Goal: Task Accomplishment & Management: Complete application form

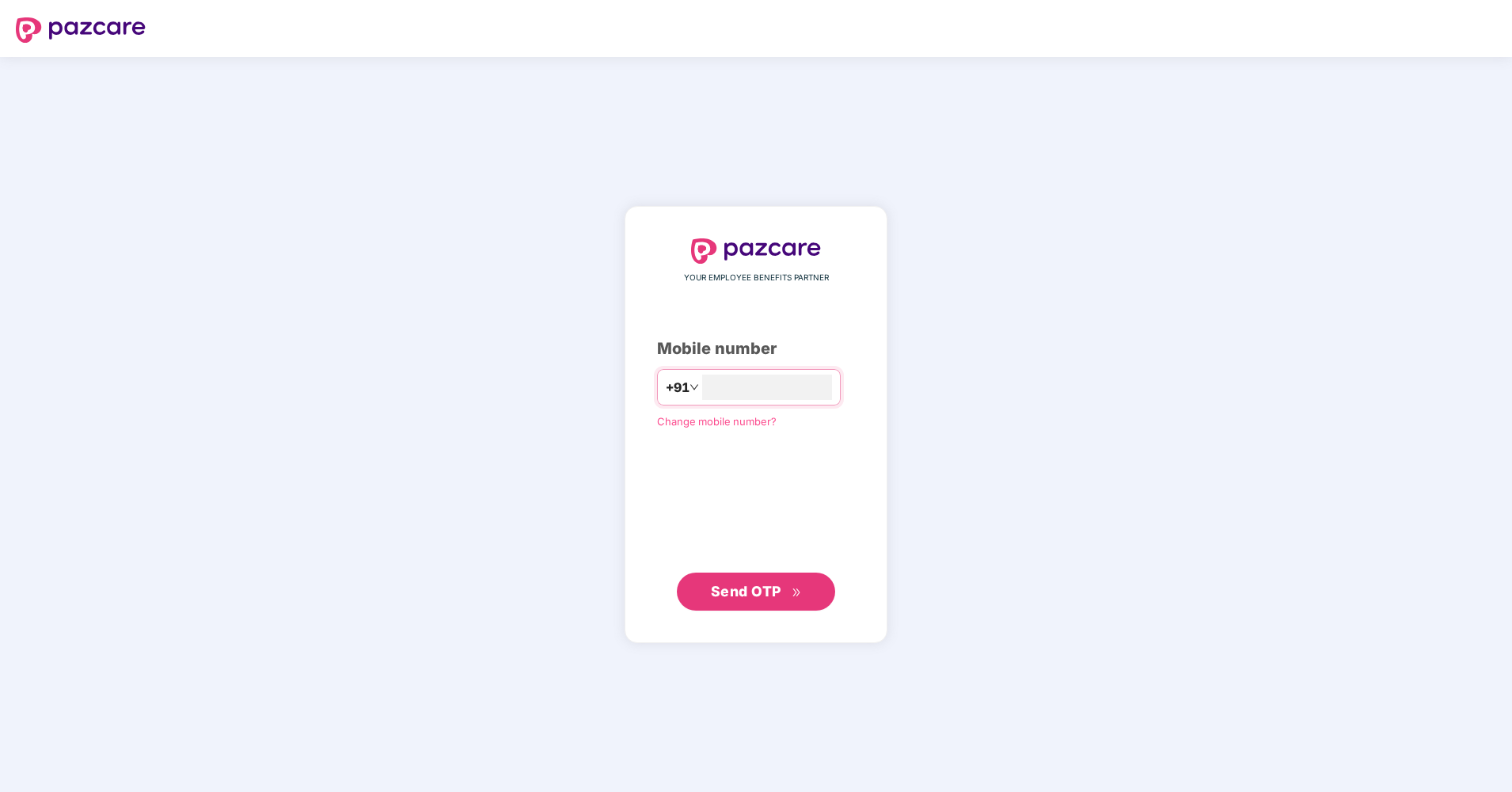
click at [751, 593] on span "Send OTP" at bounding box center [746, 591] width 71 height 17
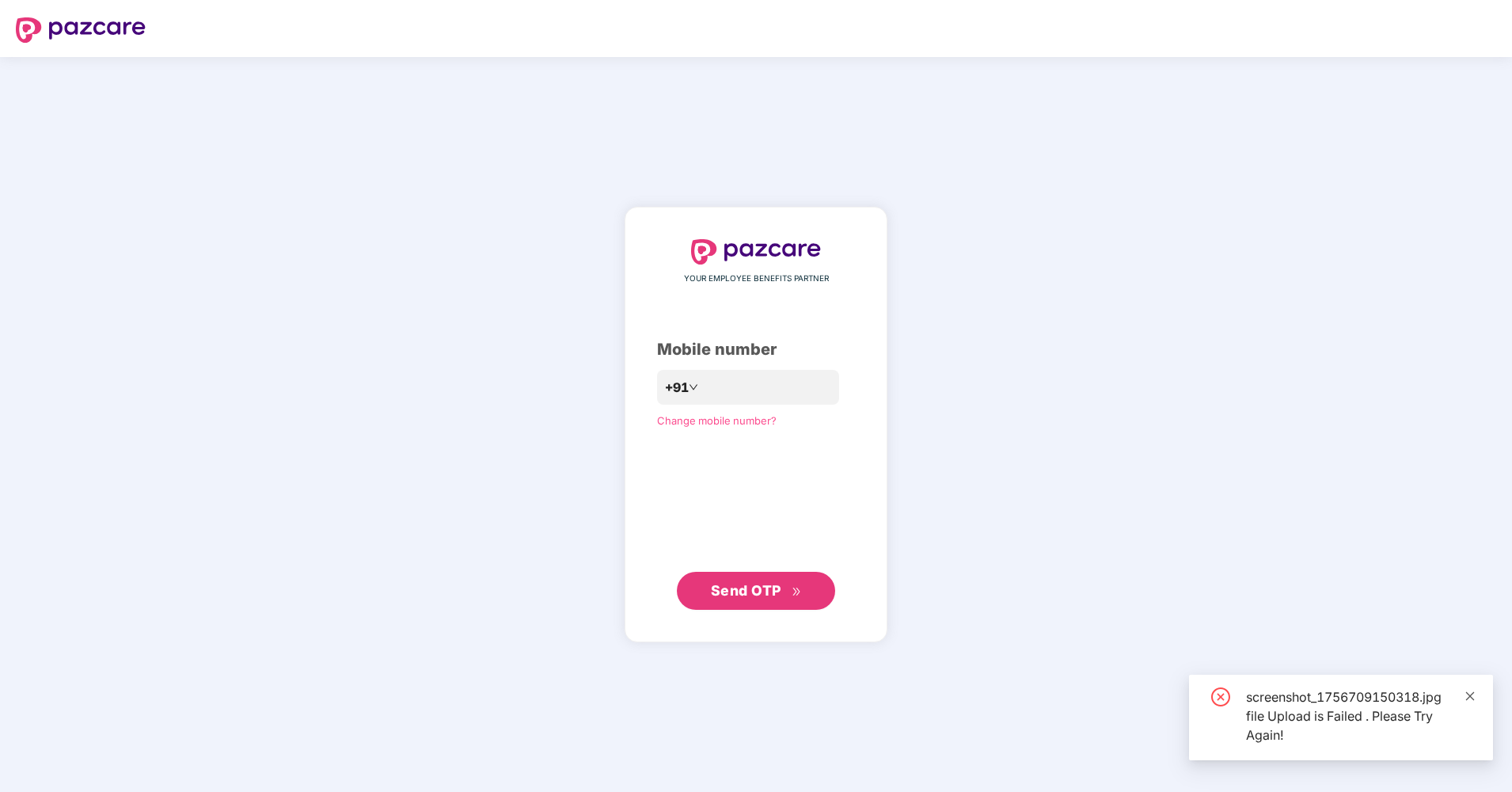
click at [1468, 693] on icon "close" at bounding box center [1471, 696] width 8 height 8
click at [1468, 693] on div "screenshot_1756709150318.jpg file Upload is Failed . Please Try Again!" at bounding box center [1341, 718] width 304 height 86
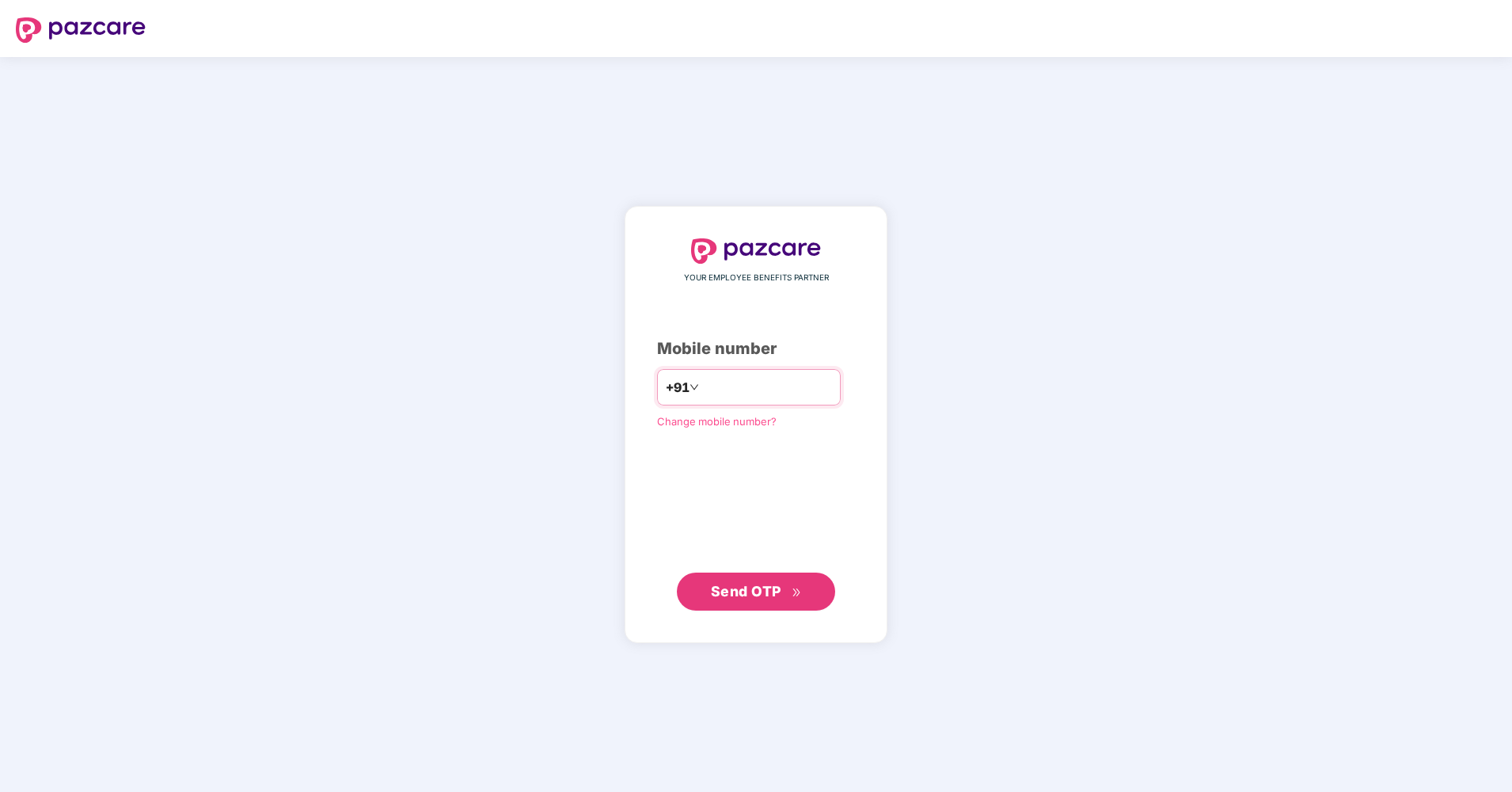
click at [703, 387] on input "**********" at bounding box center [767, 388] width 130 height 25
type input "**********"
click at [744, 599] on span "Send OTP" at bounding box center [756, 591] width 91 height 22
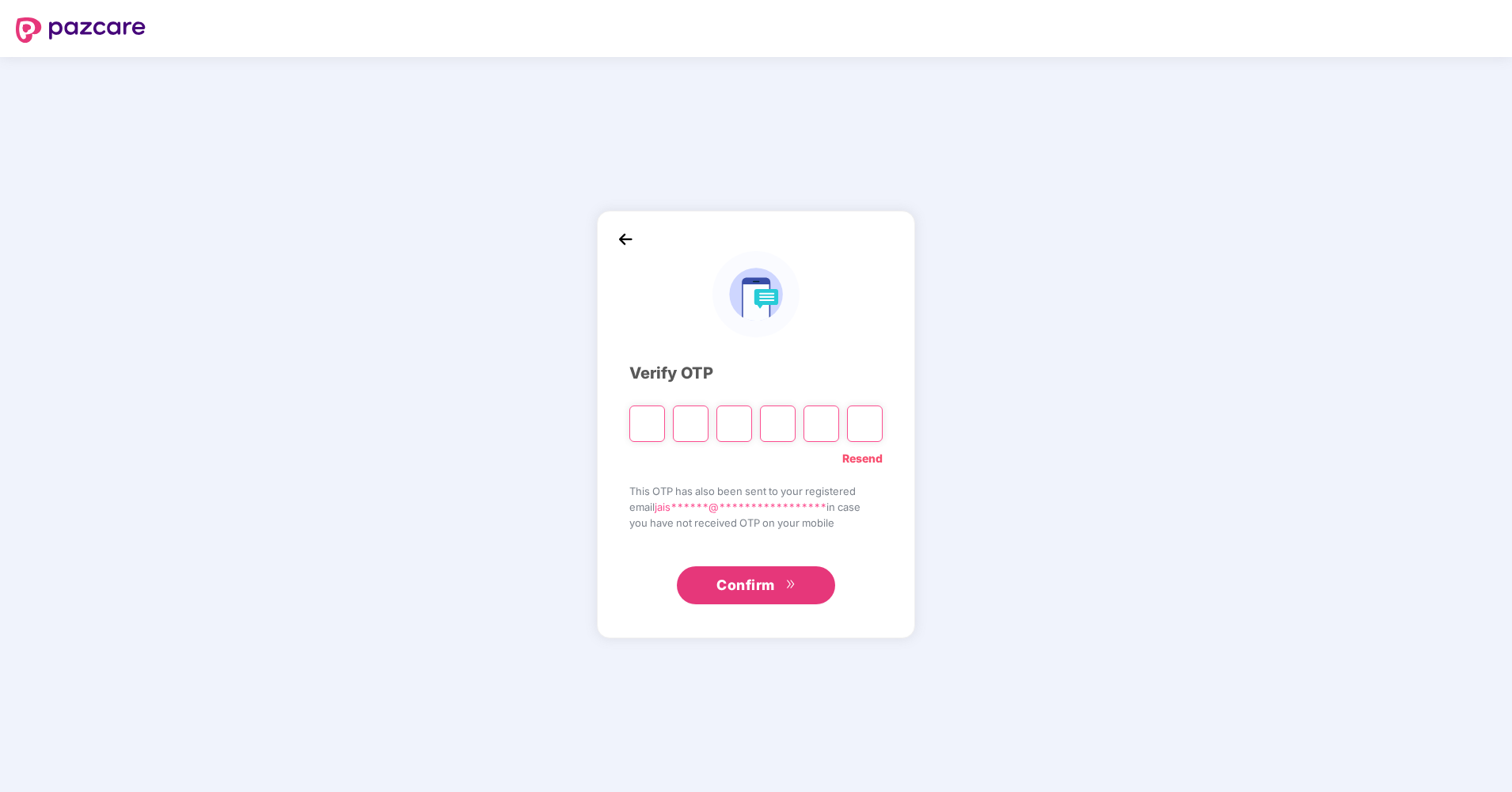
type input "*"
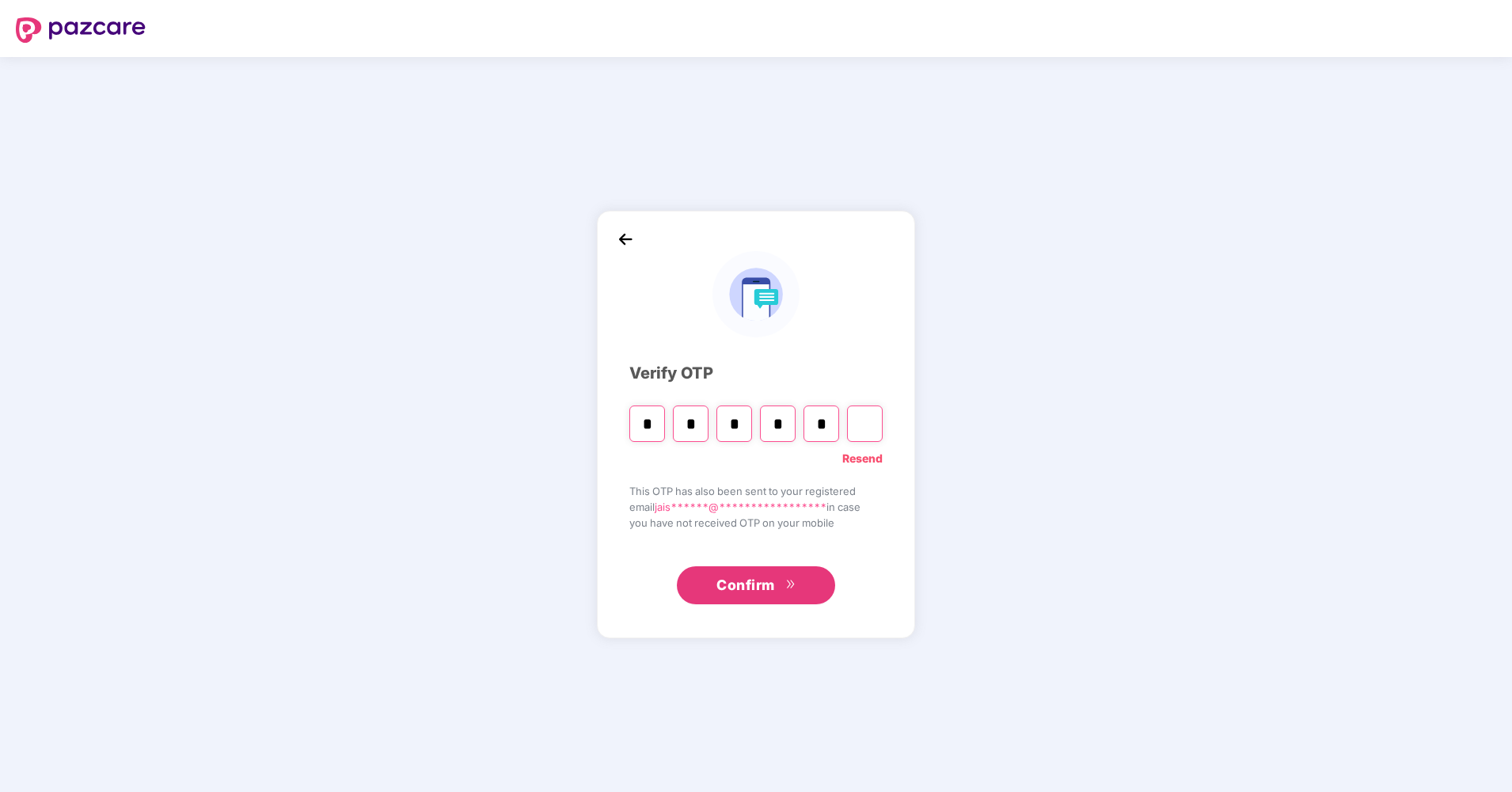
type input "*"
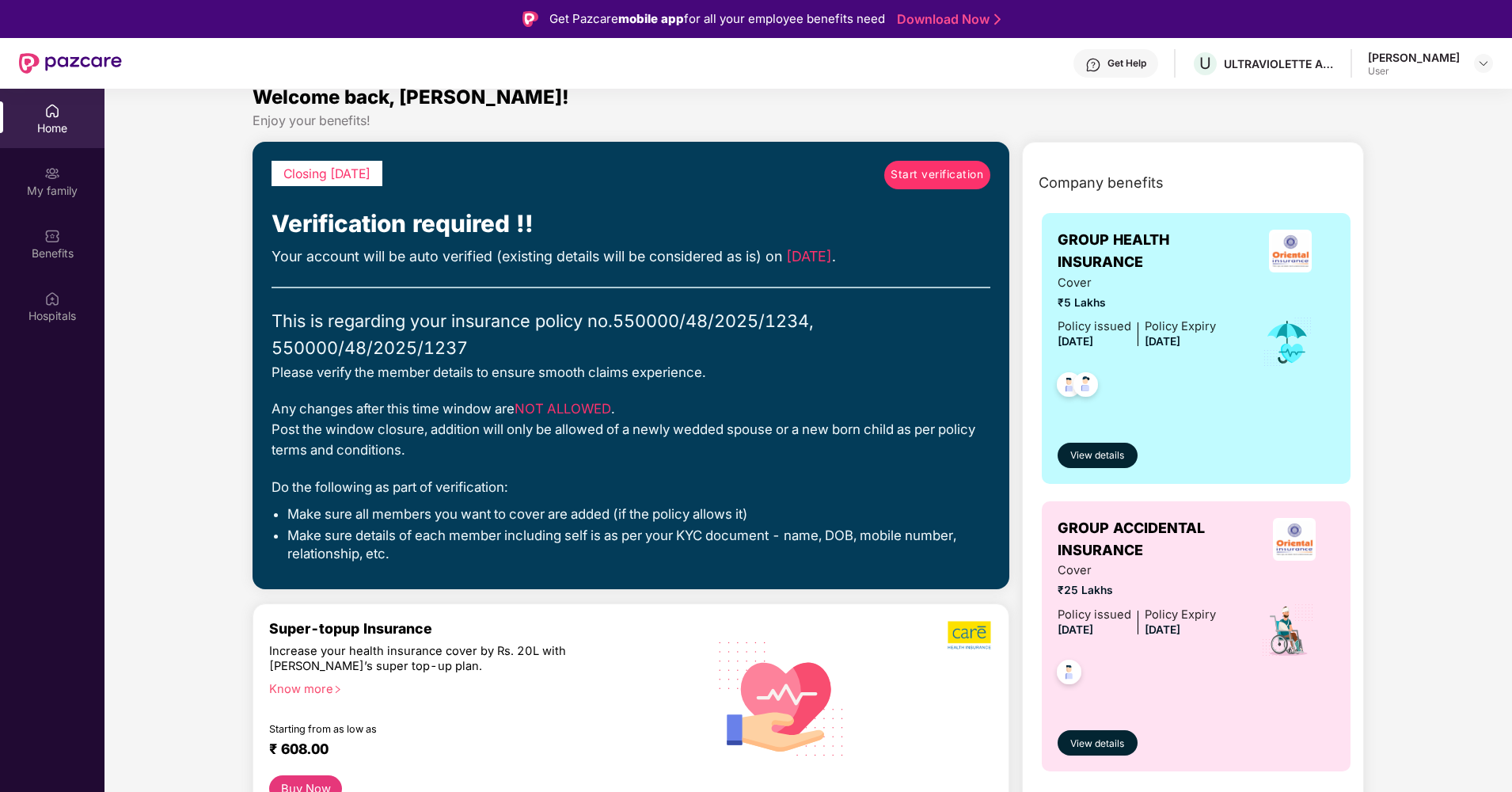
scroll to position [19, 0]
click at [902, 172] on span "Start verification" at bounding box center [937, 174] width 93 height 18
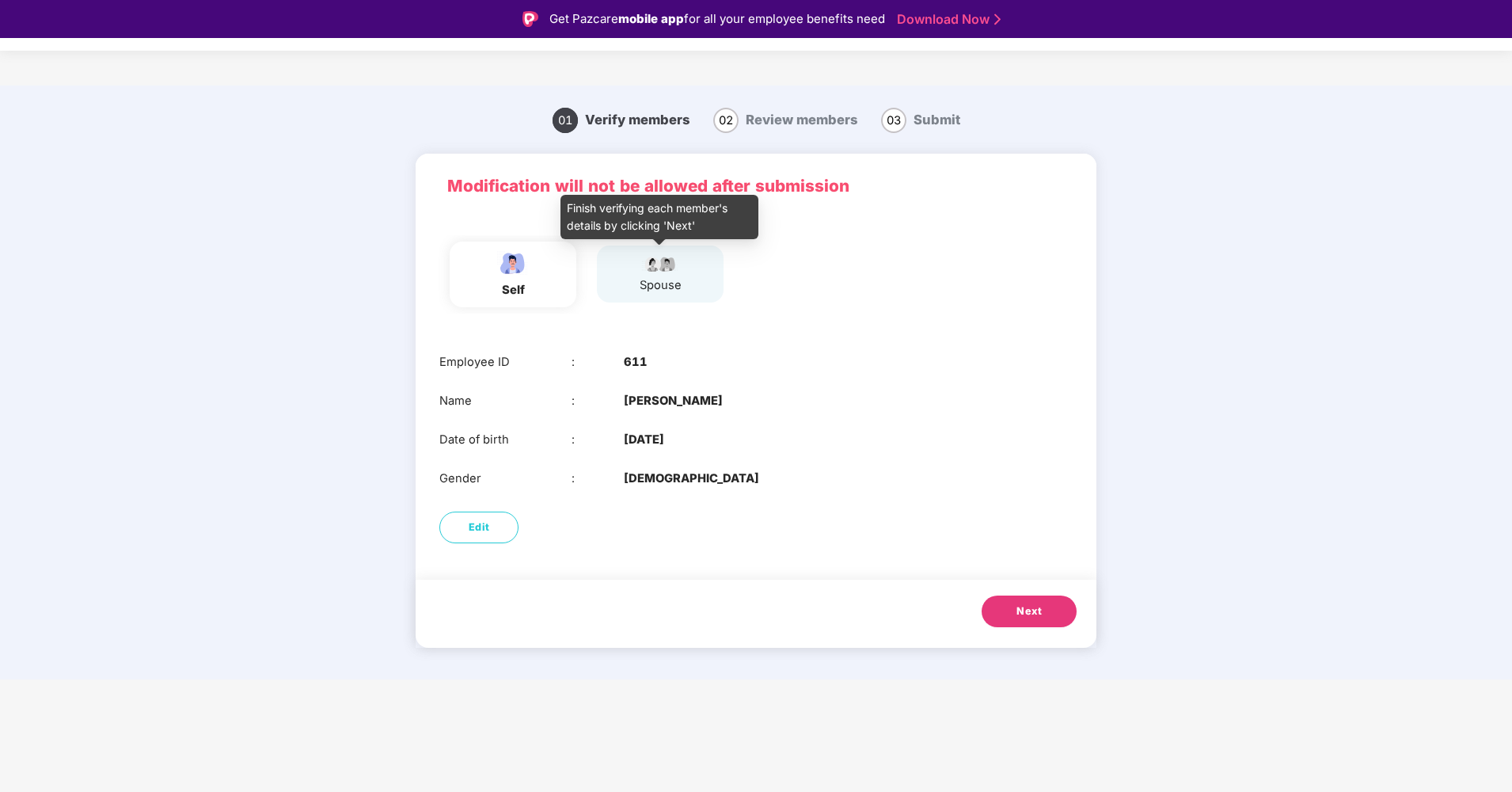
click at [680, 292] on div "spouse" at bounding box center [660, 286] width 42 height 19
click at [729, 538] on div "Edit" at bounding box center [756, 527] width 681 height 47
click at [1045, 605] on button "Next" at bounding box center [1028, 612] width 95 height 32
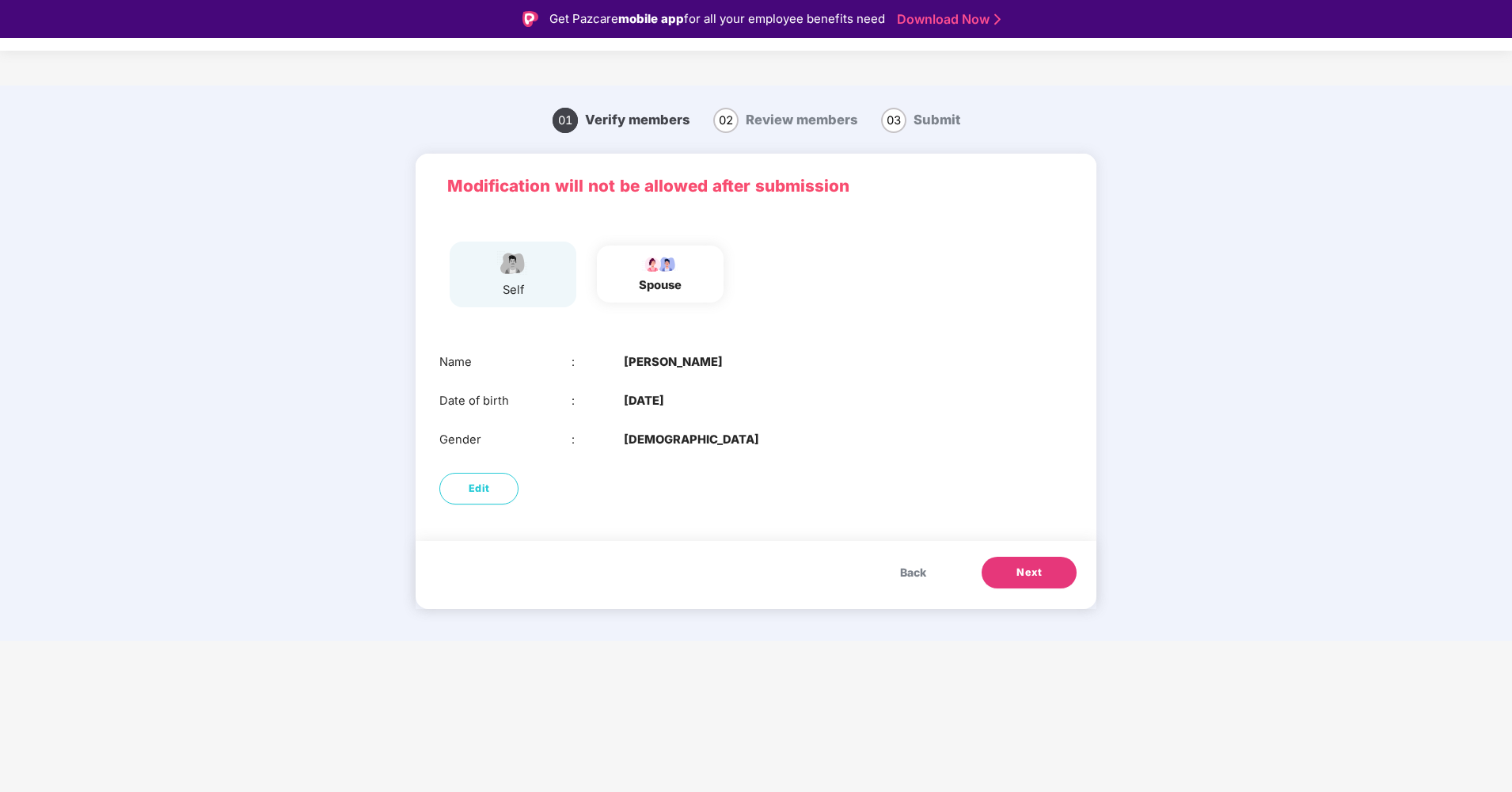
scroll to position [38, 0]
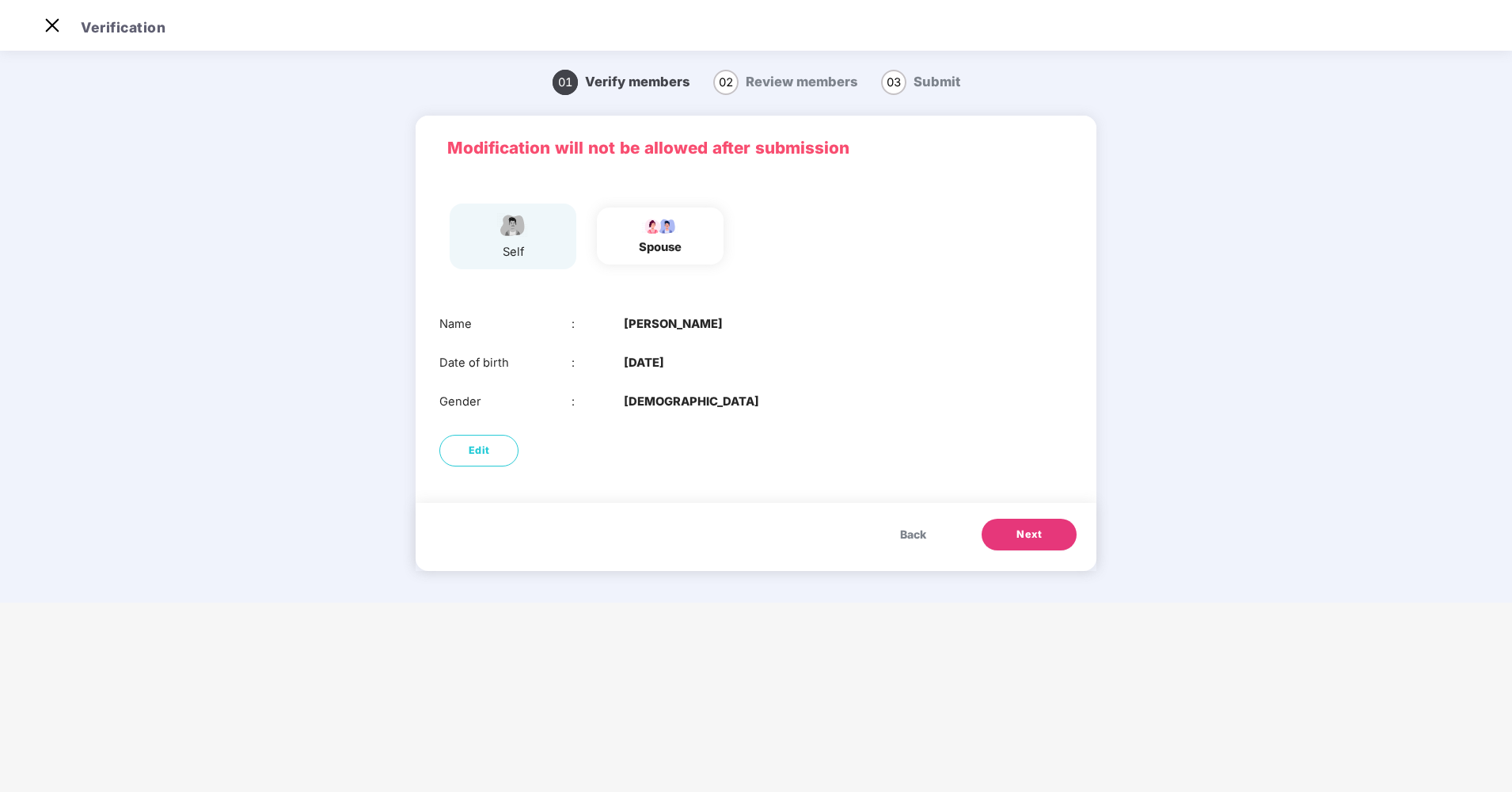
click at [1019, 523] on button "Next" at bounding box center [1028, 535] width 95 height 32
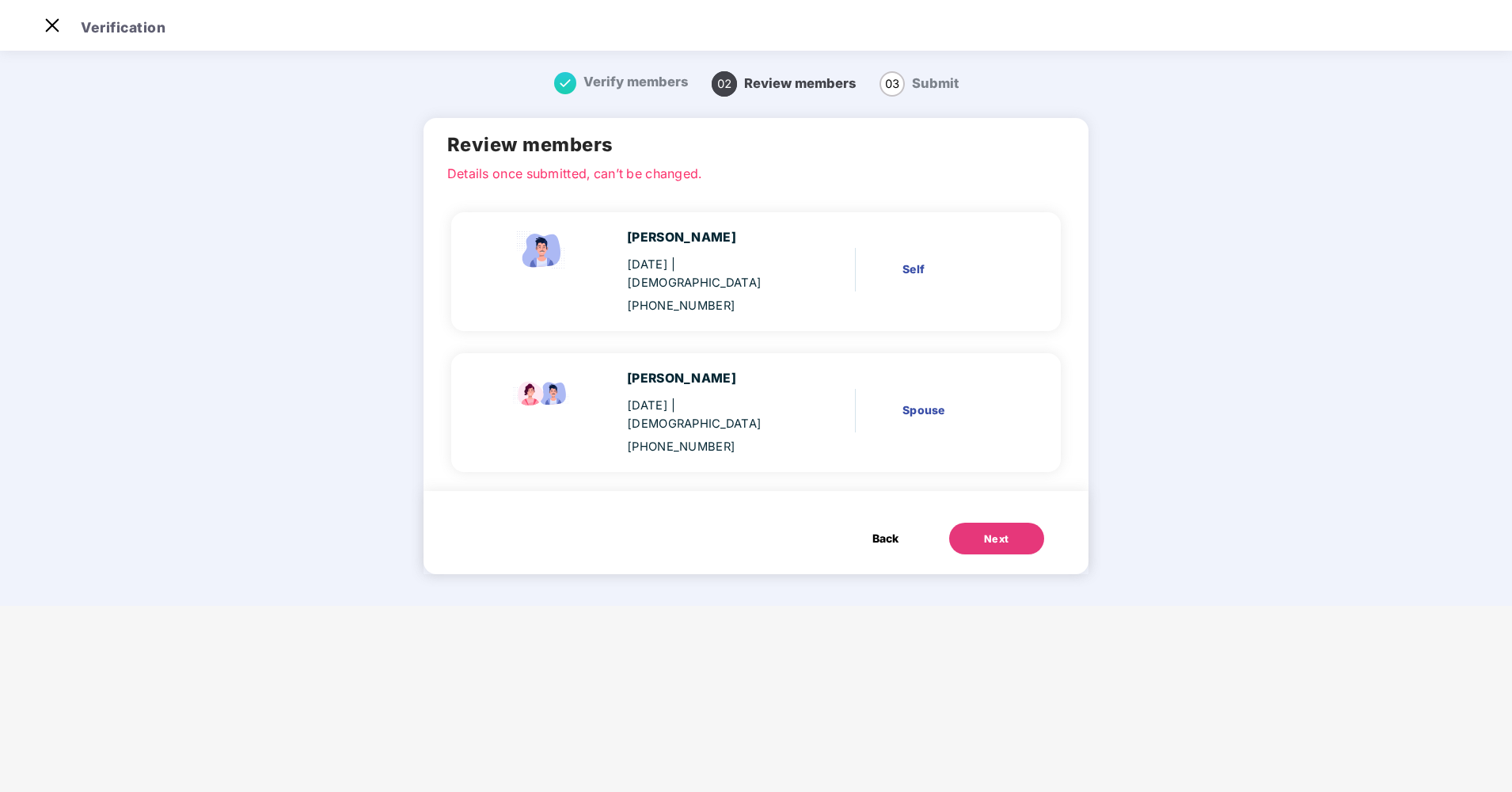
click at [984, 532] on div "Next" at bounding box center [996, 539] width 25 height 16
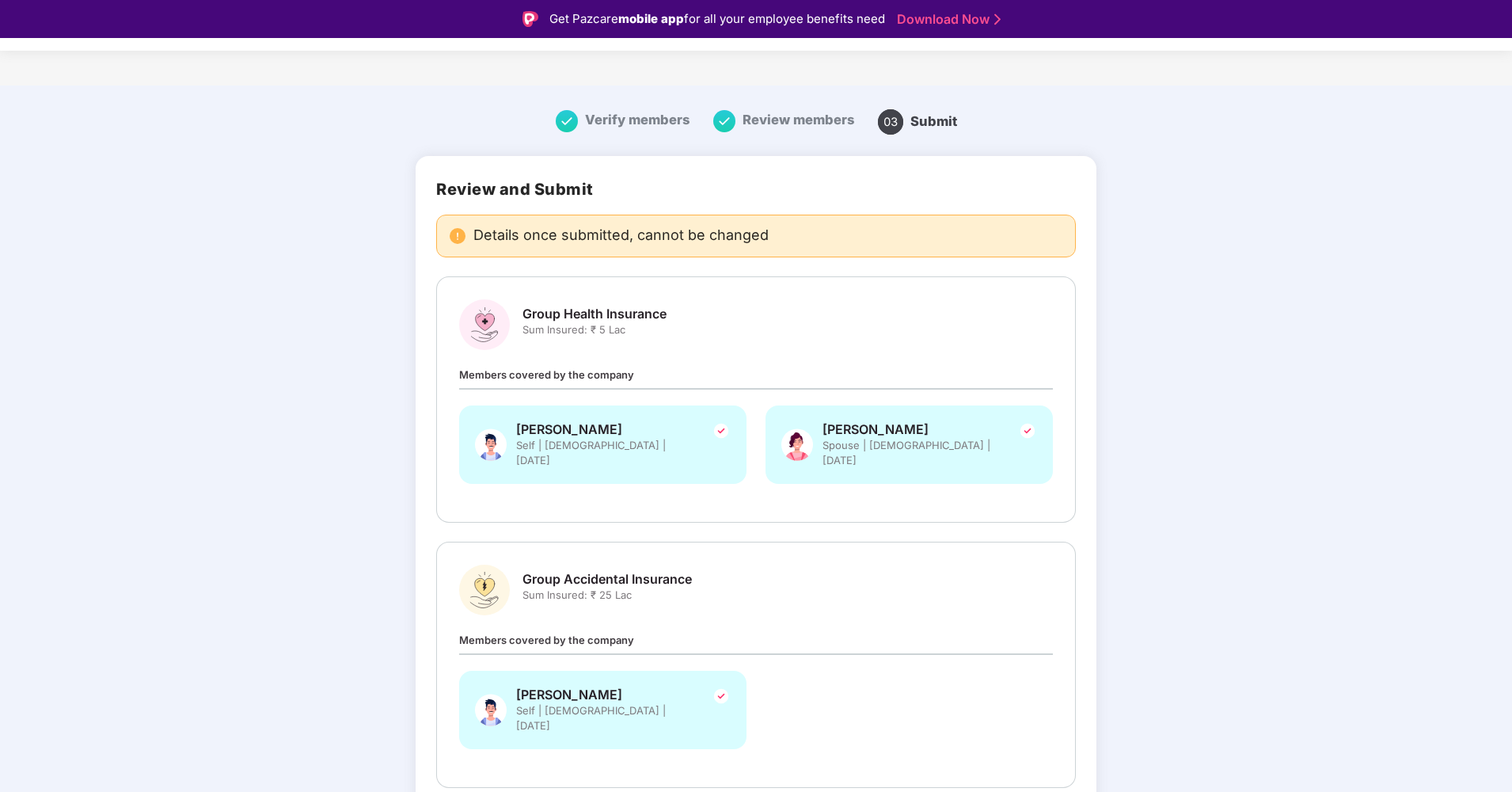
scroll to position [55, 0]
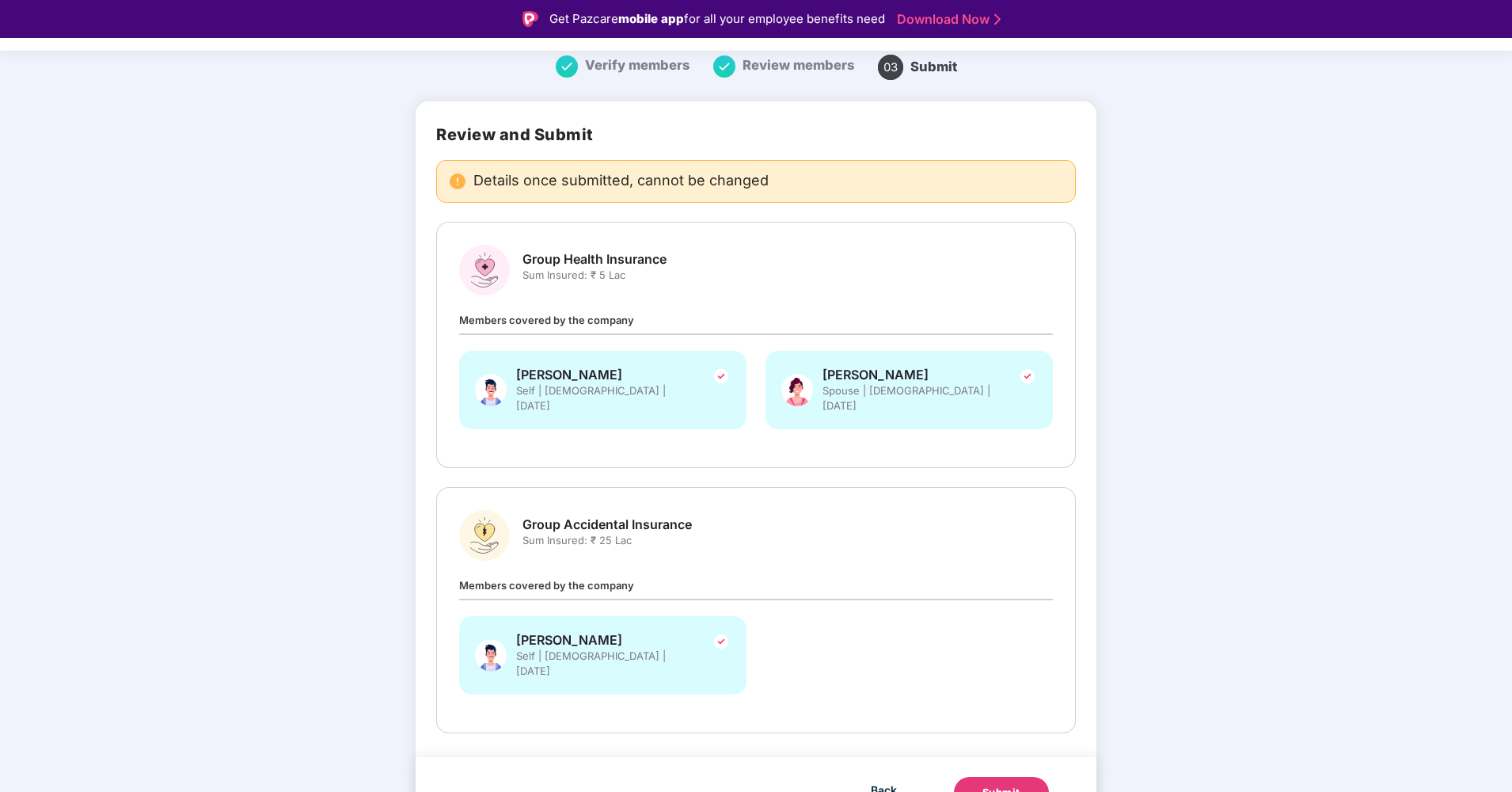
click at [991, 784] on div "Submit" at bounding box center [1001, 792] width 38 height 16
click at [991, 784] on div "Submit" at bounding box center [1002, 792] width 48 height 16
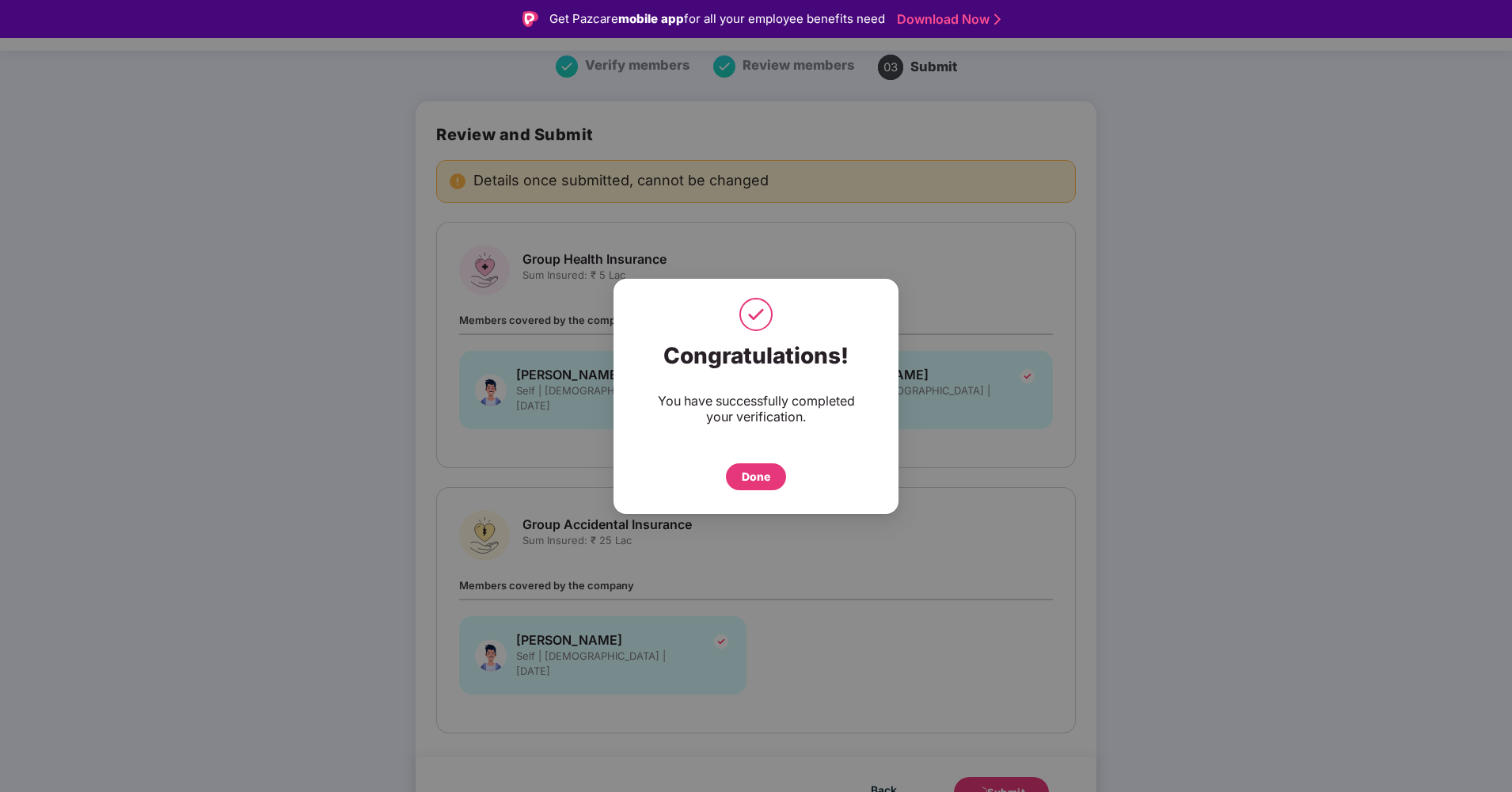
click at [765, 488] on div "Done" at bounding box center [756, 477] width 60 height 27
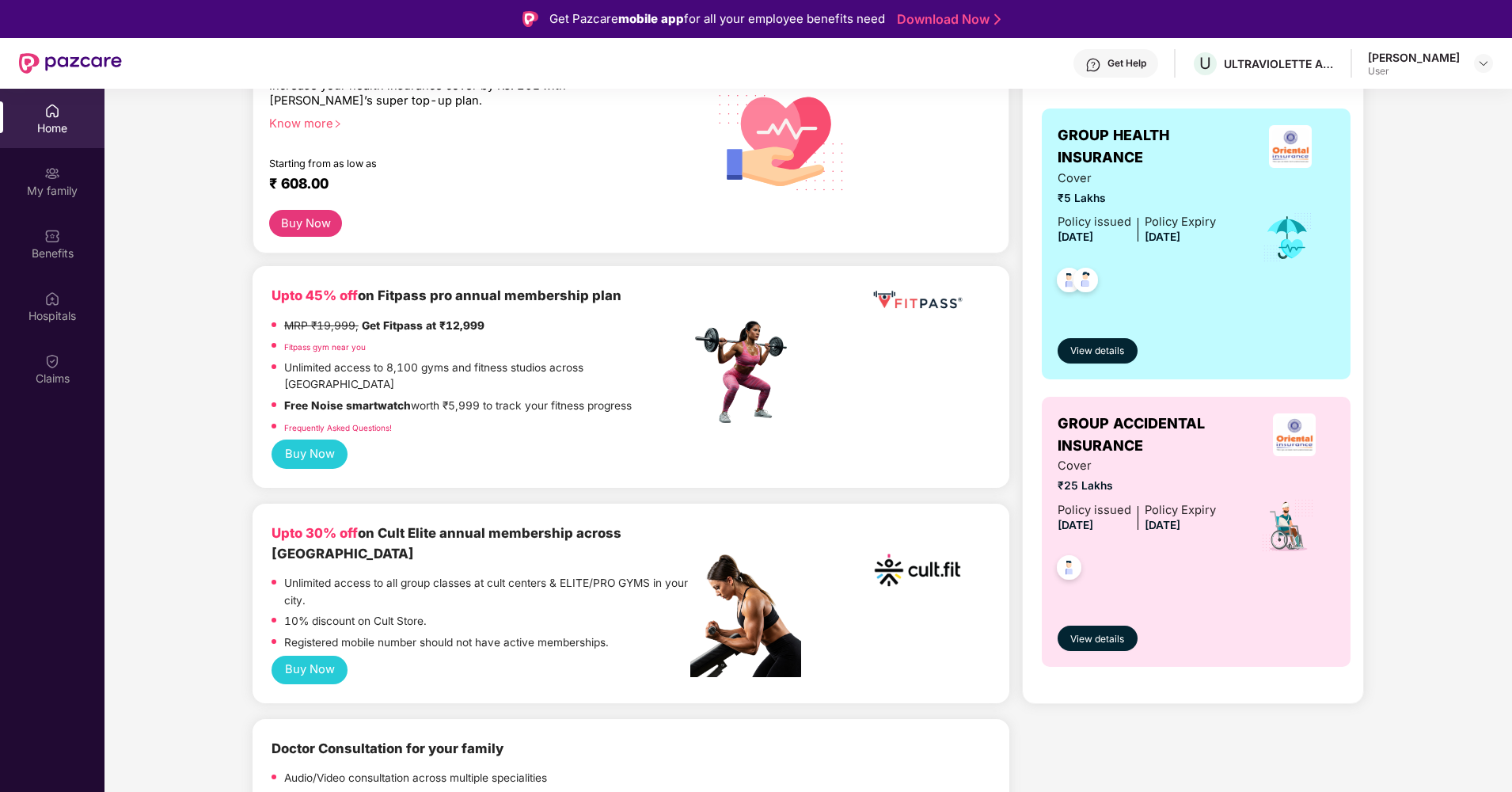
scroll to position [250, 0]
click at [1094, 351] on span "View details" at bounding box center [1098, 351] width 54 height 15
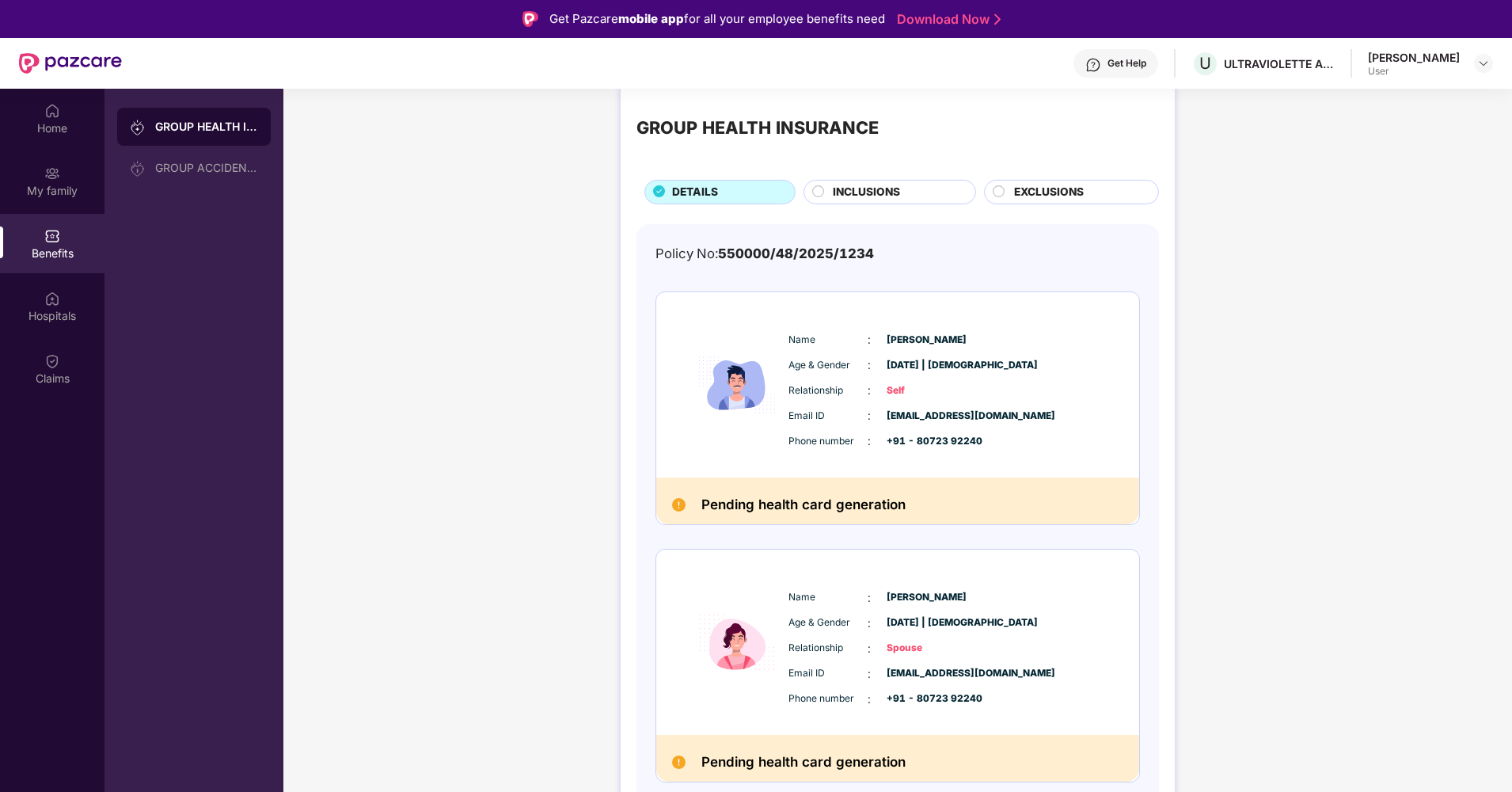
scroll to position [26, 0]
click at [863, 188] on span "INCLUSIONS" at bounding box center [867, 192] width 67 height 18
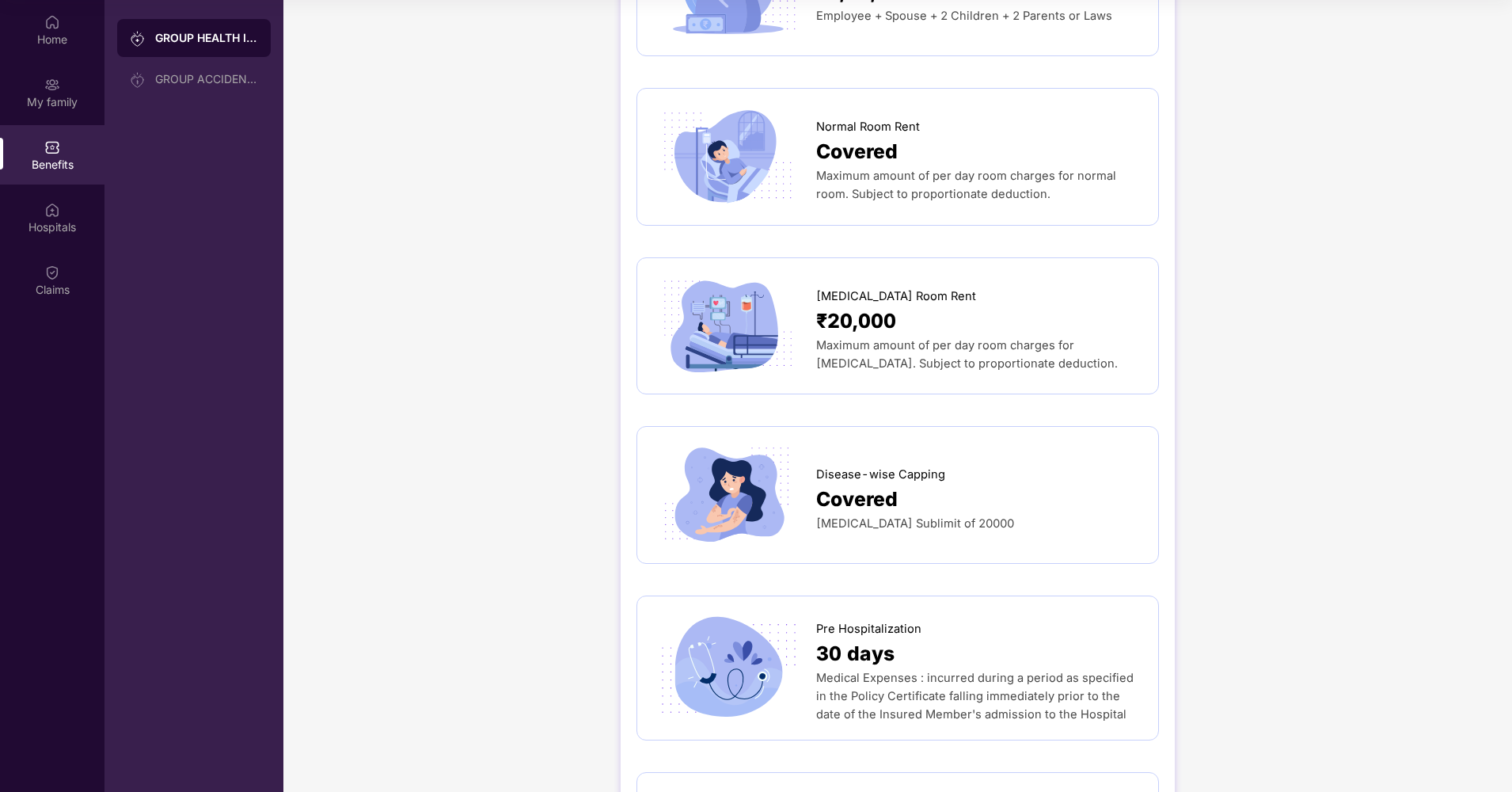
scroll to position [0, 0]
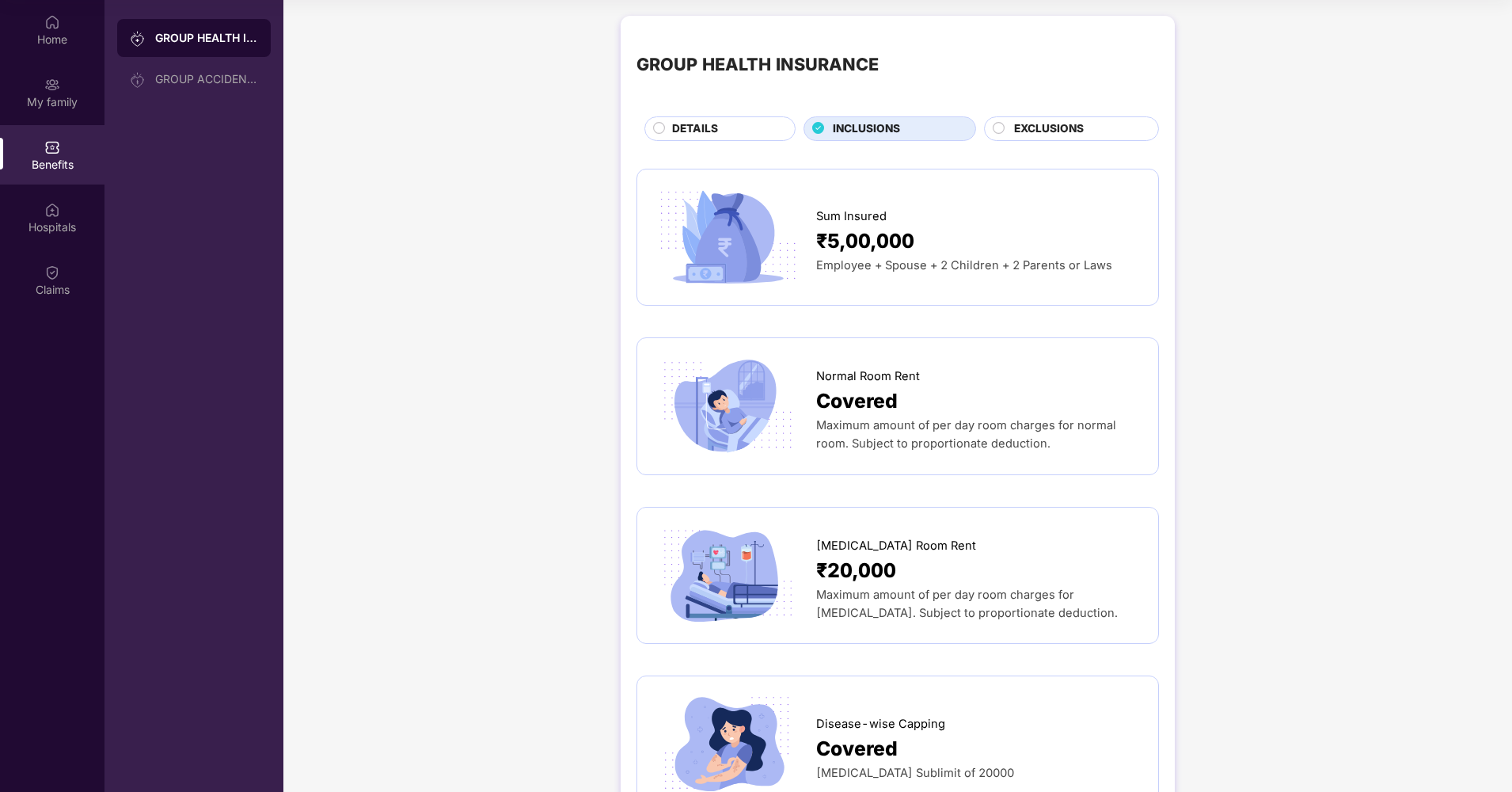
click at [1050, 127] on span "EXCLUSIONS" at bounding box center [1049, 129] width 70 height 18
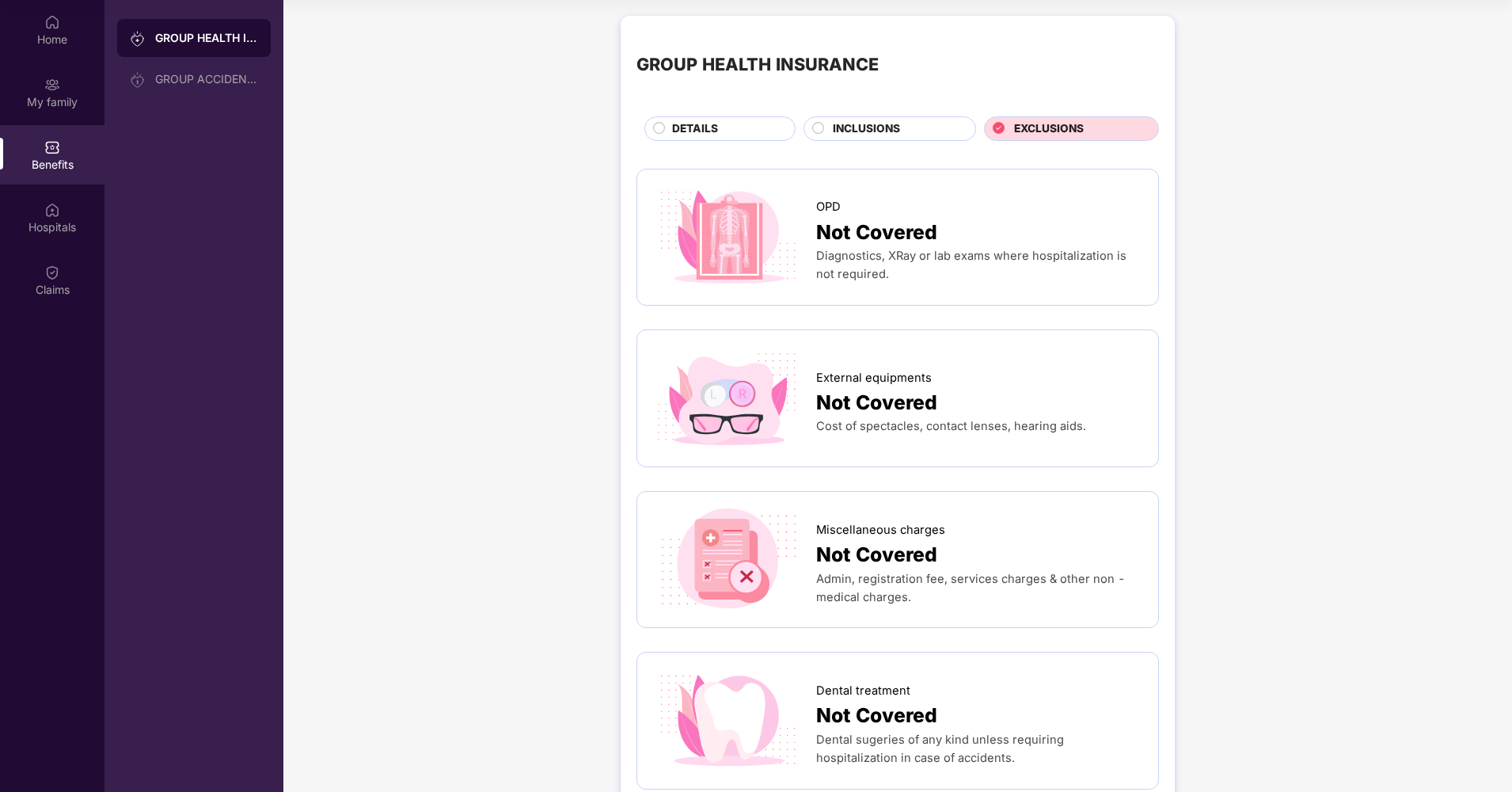
click at [838, 122] on span "INCLUSIONS" at bounding box center [867, 129] width 67 height 18
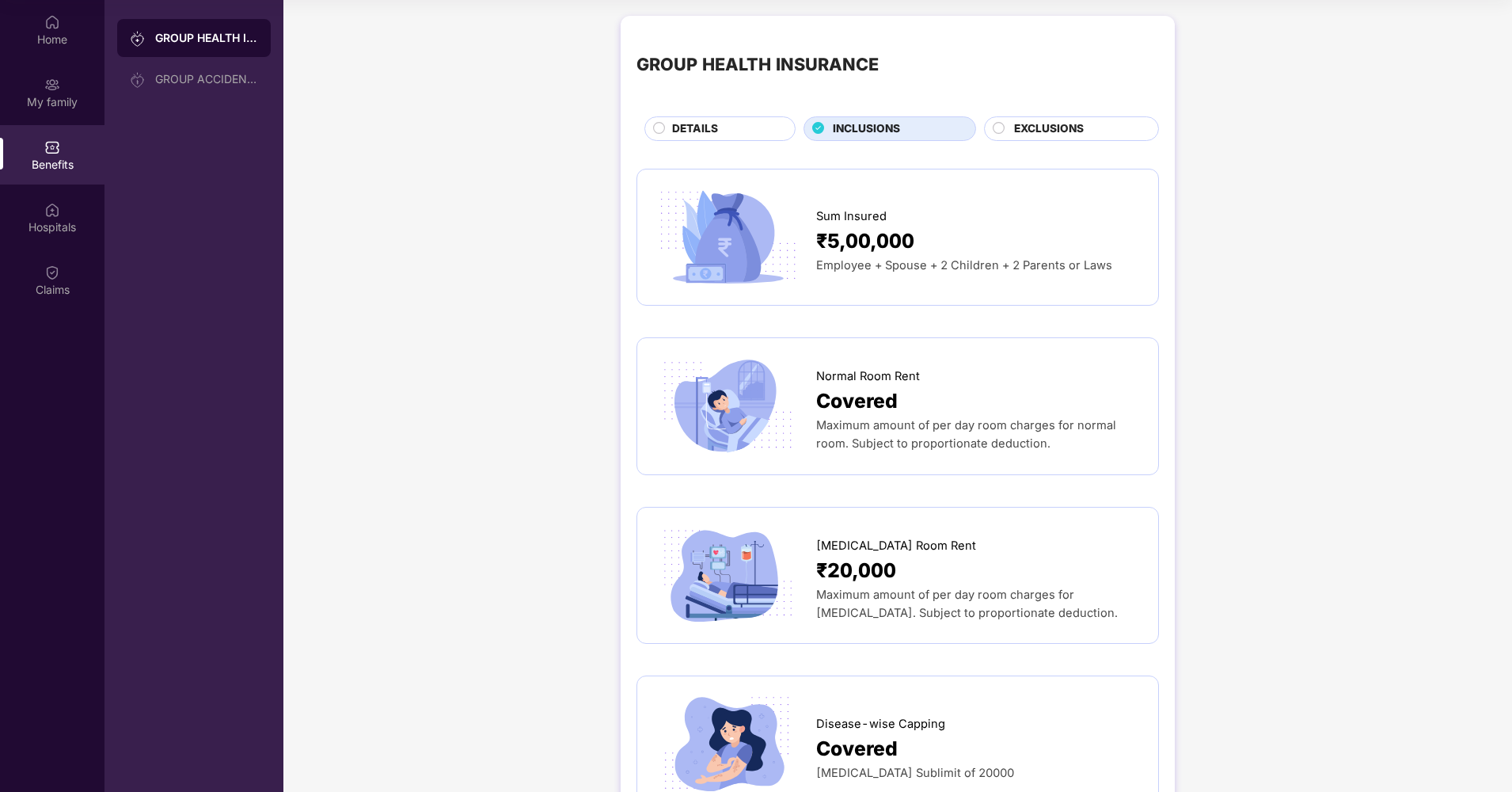
click at [696, 124] on span "DETAILS" at bounding box center [695, 129] width 46 height 18
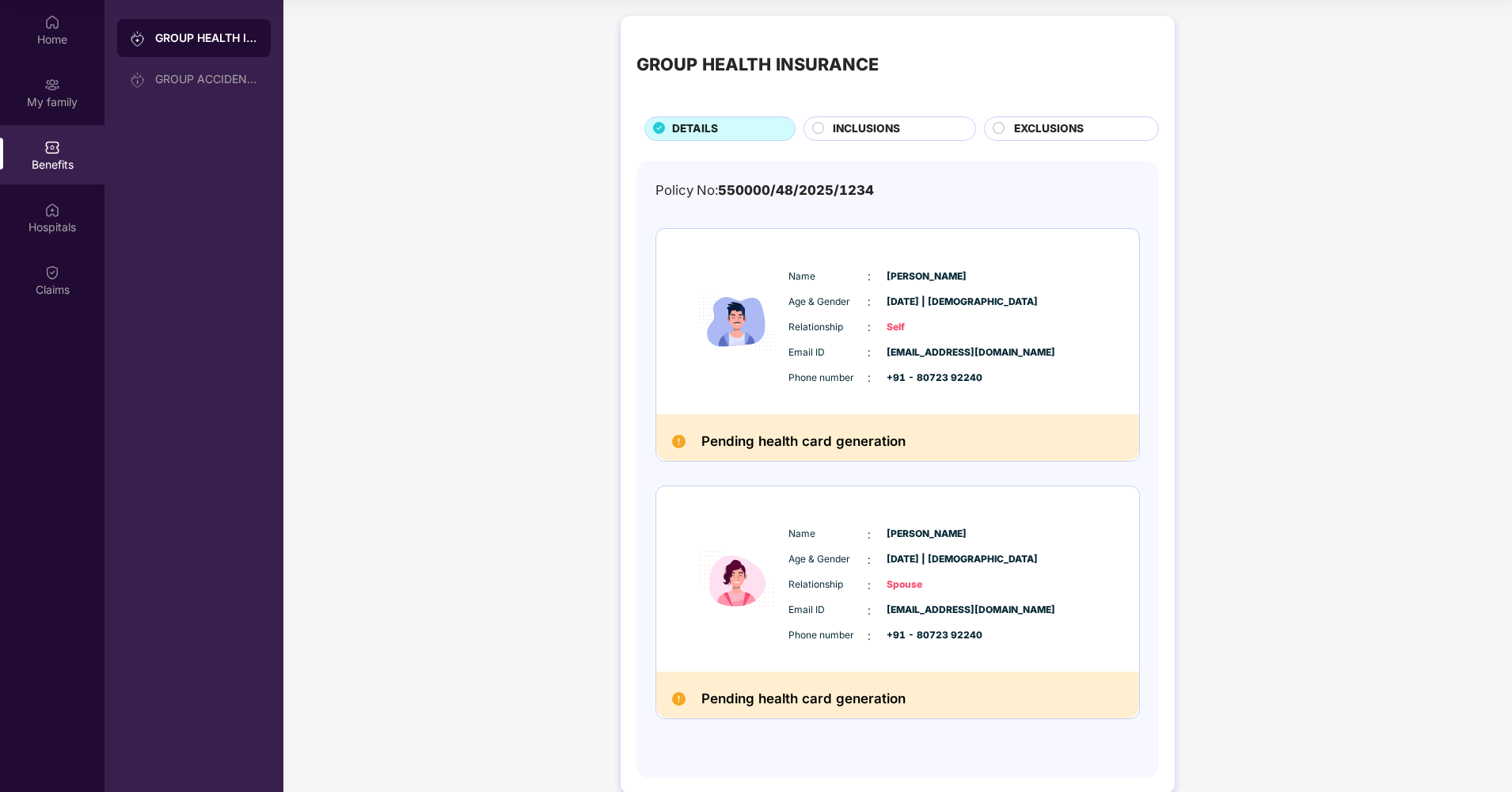
scroll to position [26, 0]
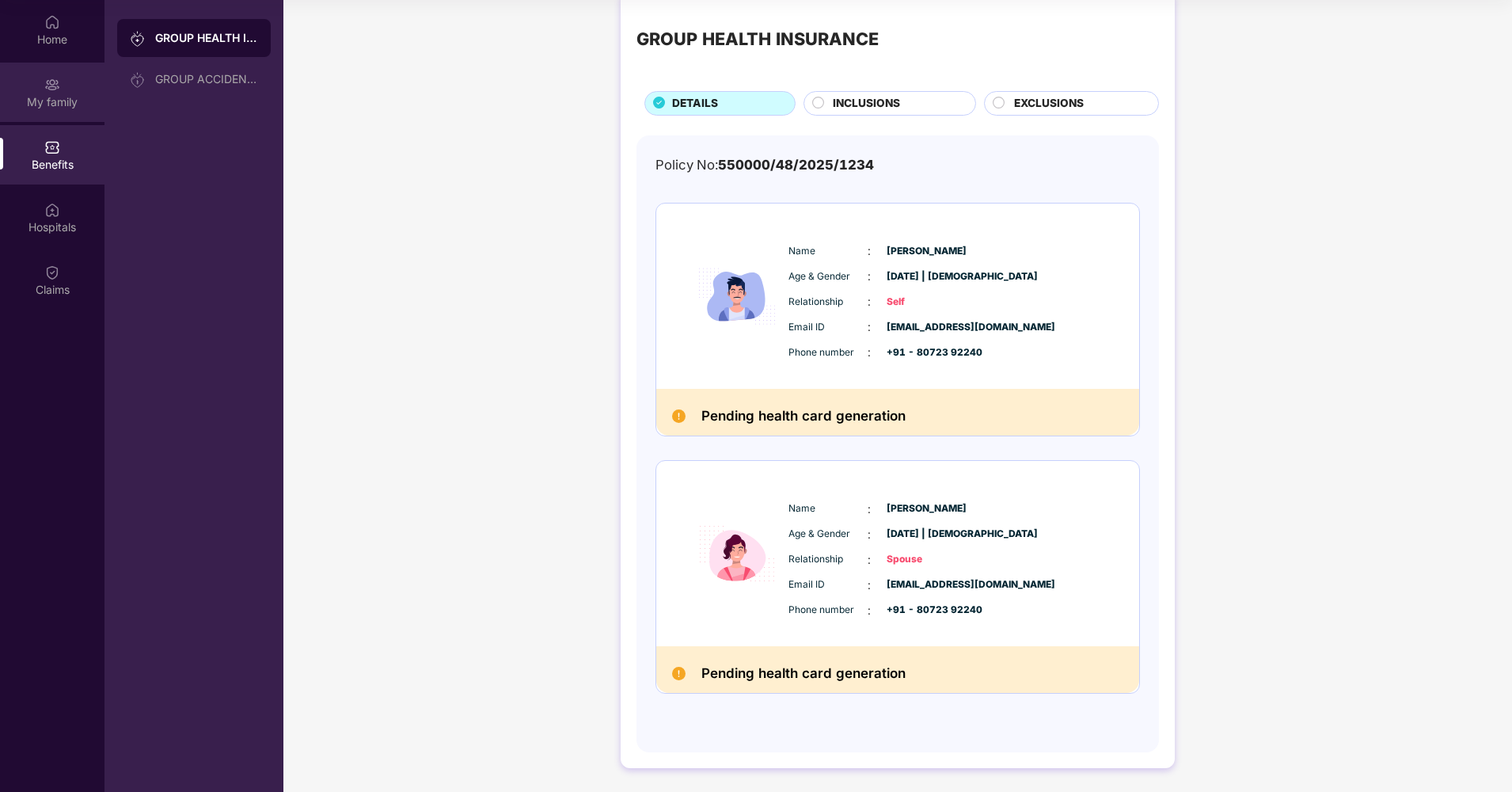
click at [54, 90] on img at bounding box center [52, 84] width 16 height 16
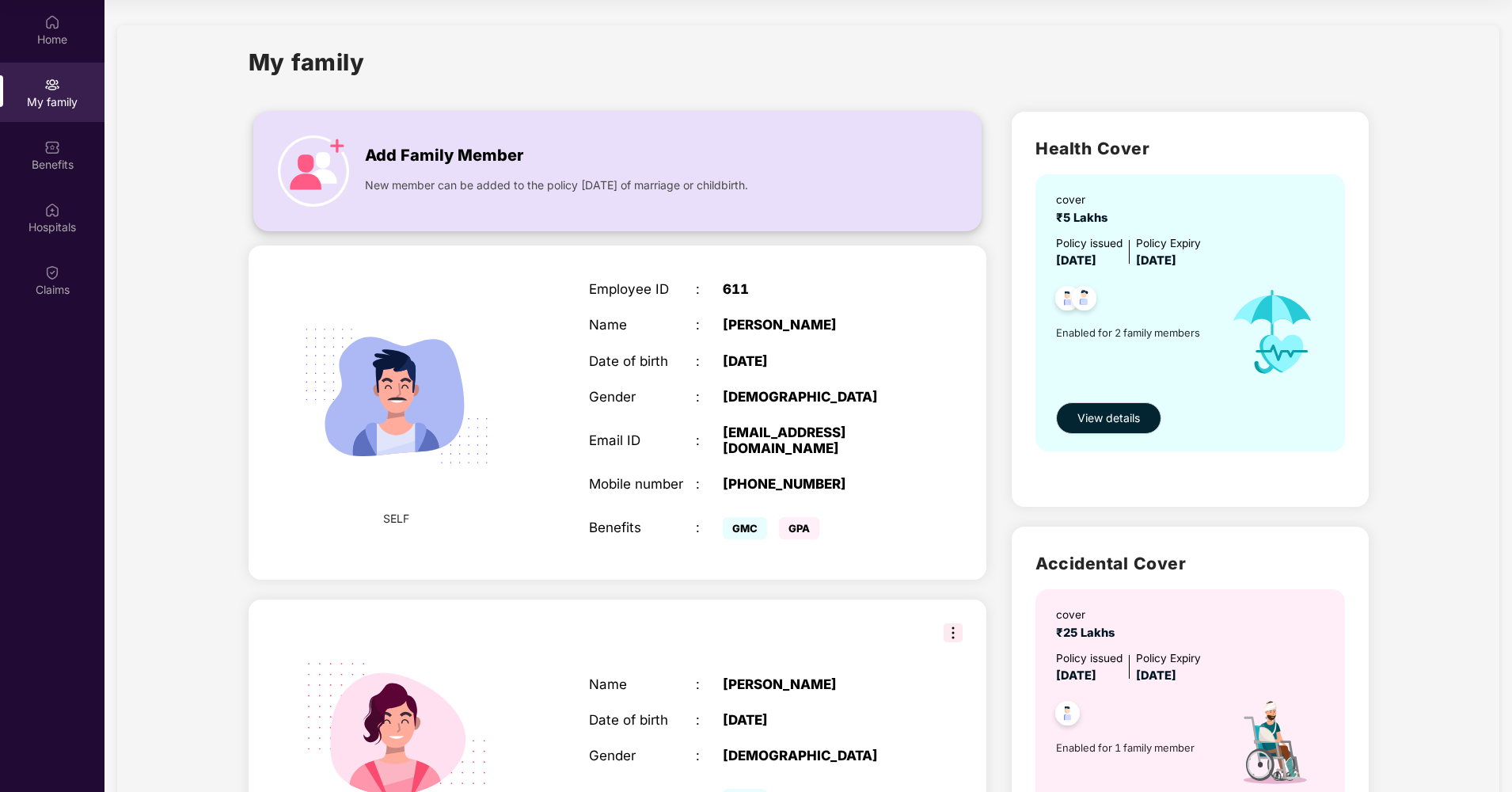
click at [388, 147] on span "Add Family Member" at bounding box center [444, 155] width 158 height 24
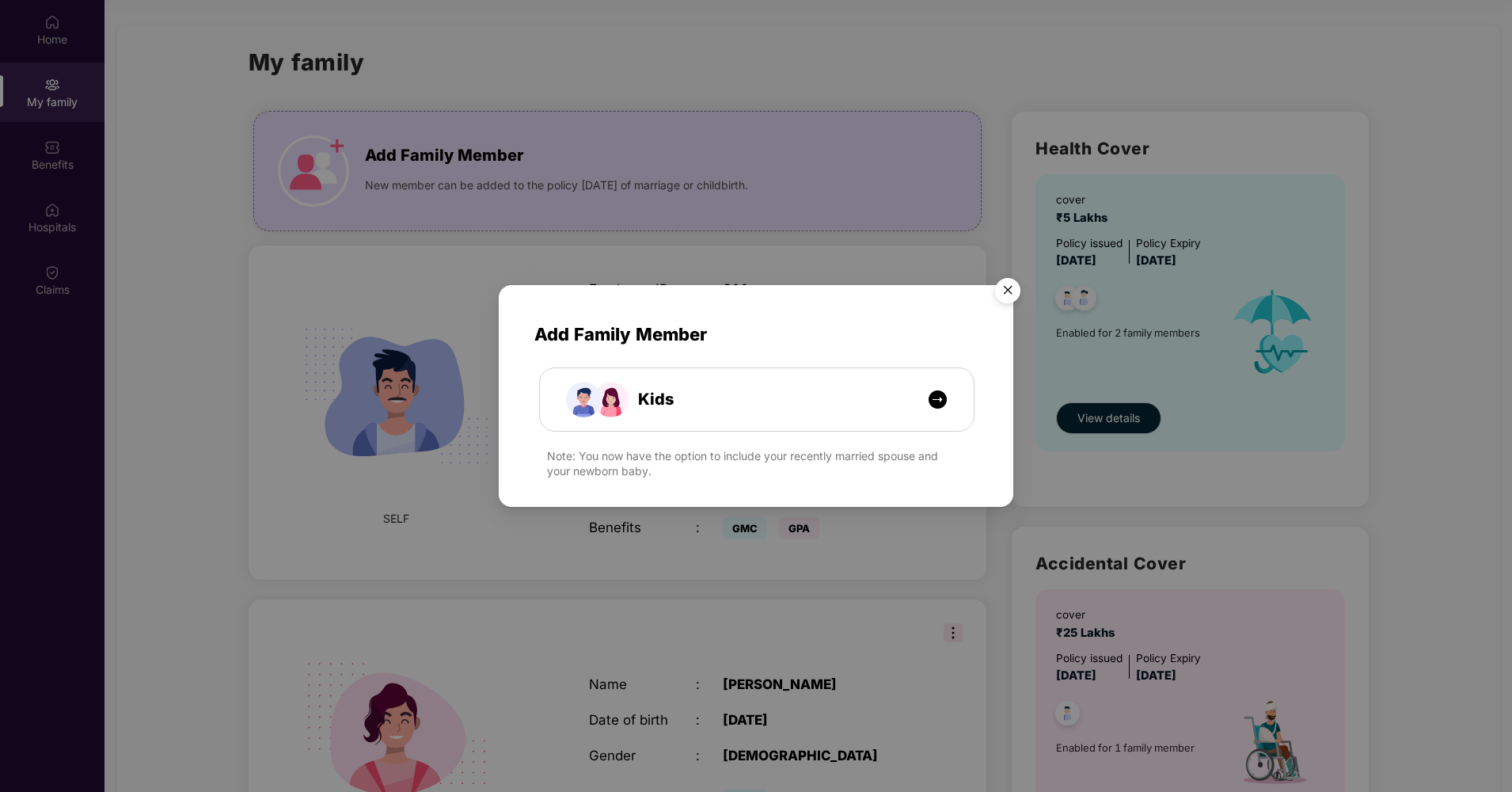
click at [1010, 293] on img "Close" at bounding box center [1007, 292] width 45 height 45
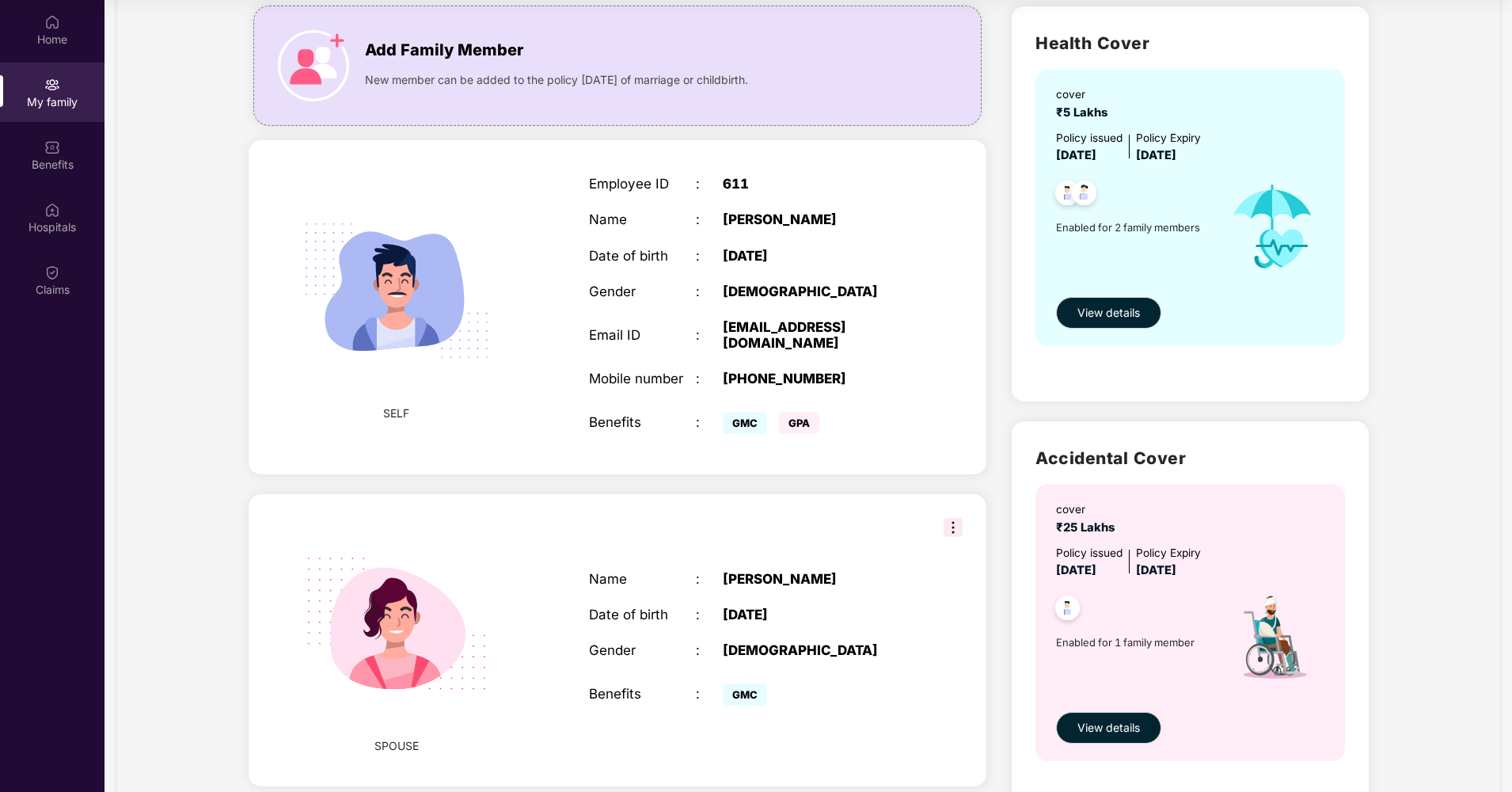
scroll to position [105, 0]
click at [1093, 722] on span "View details" at bounding box center [1109, 727] width 62 height 18
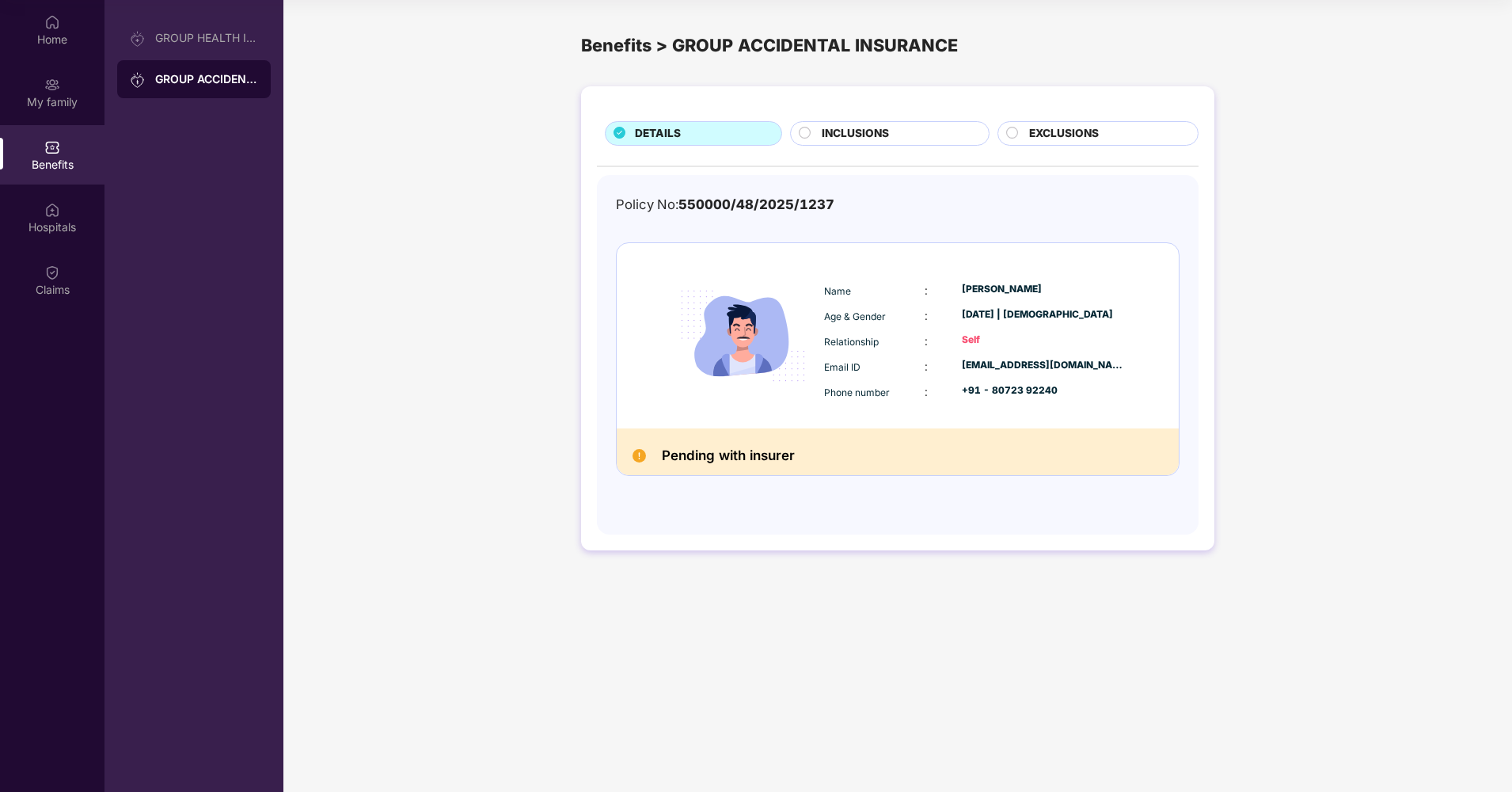
click at [846, 130] on span "INCLUSIONS" at bounding box center [856, 134] width 67 height 18
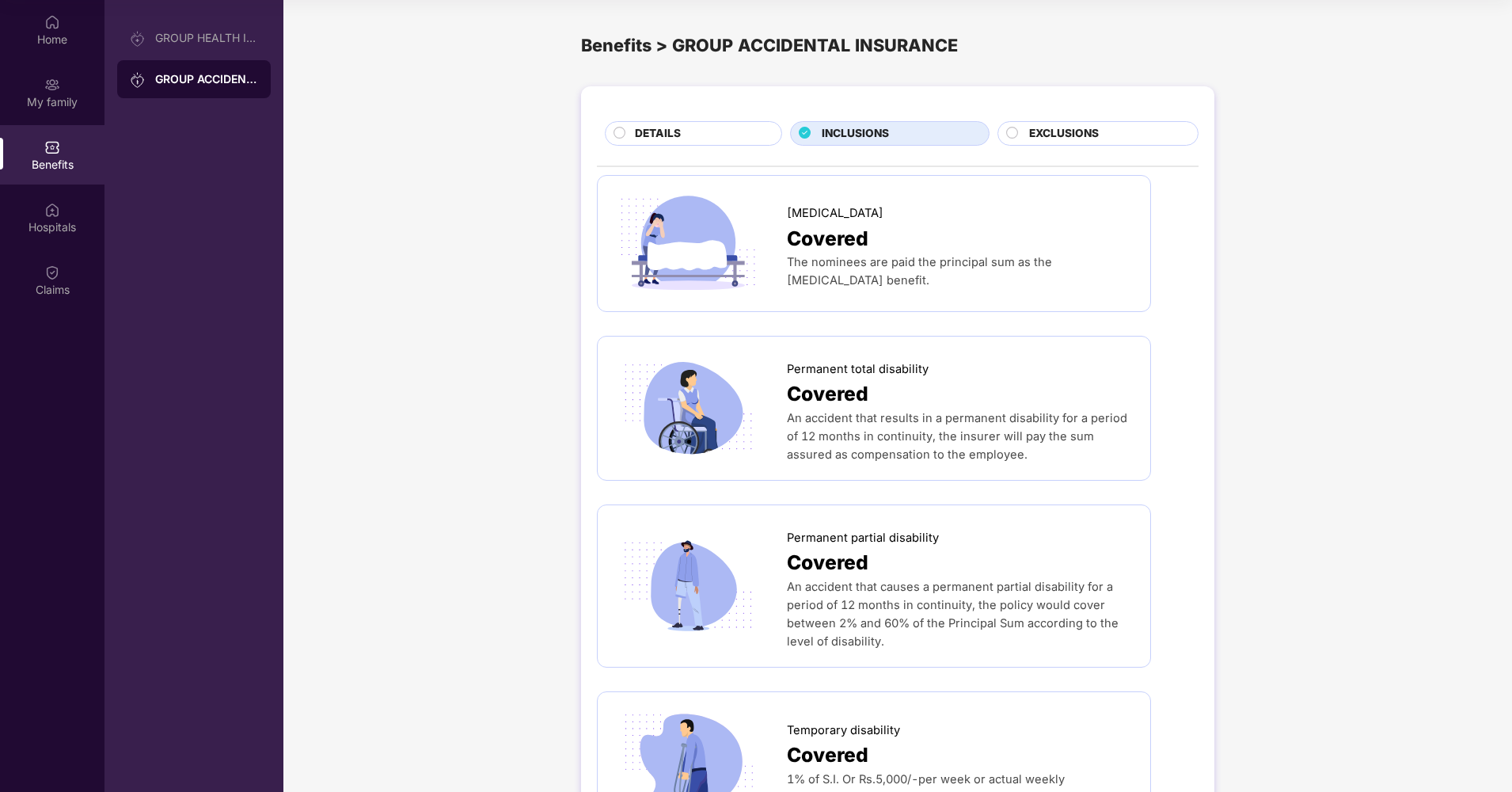
click at [1050, 132] on span "EXCLUSIONS" at bounding box center [1064, 134] width 70 height 18
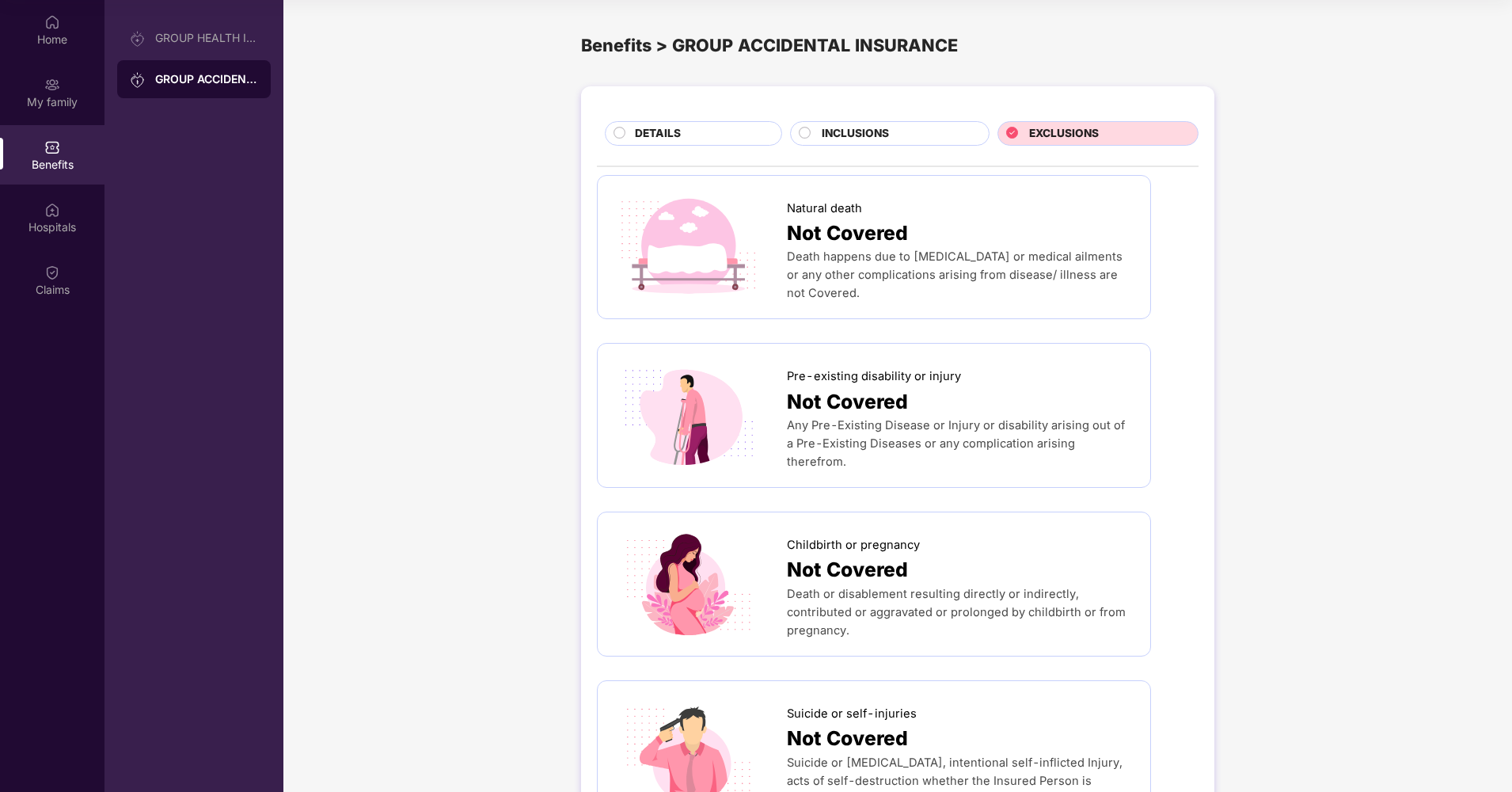
click at [721, 131] on div "DETAILS" at bounding box center [700, 135] width 147 height 19
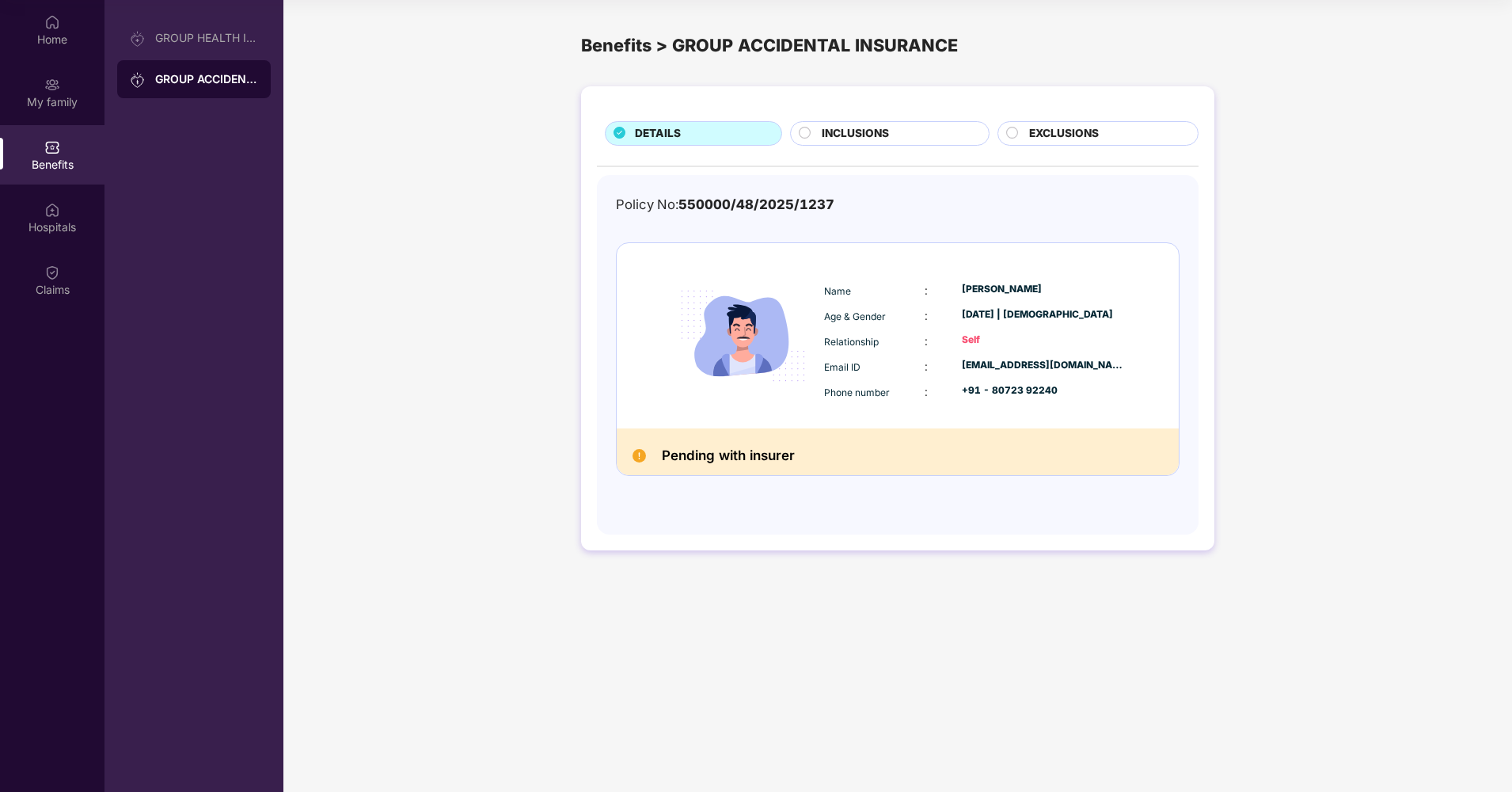
click at [738, 358] on img at bounding box center [742, 335] width 153 height 153
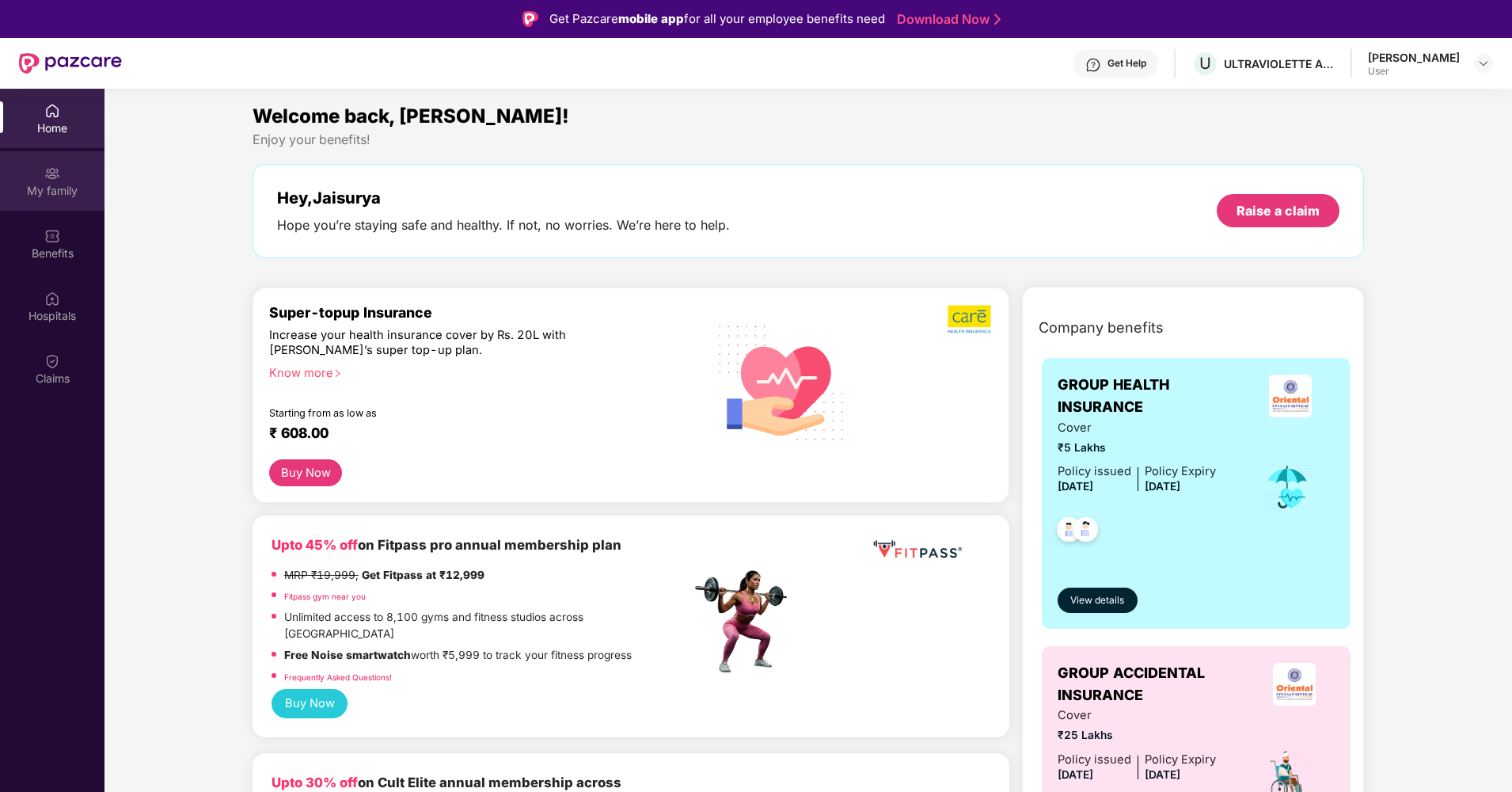
click at [59, 169] on img at bounding box center [52, 173] width 16 height 16
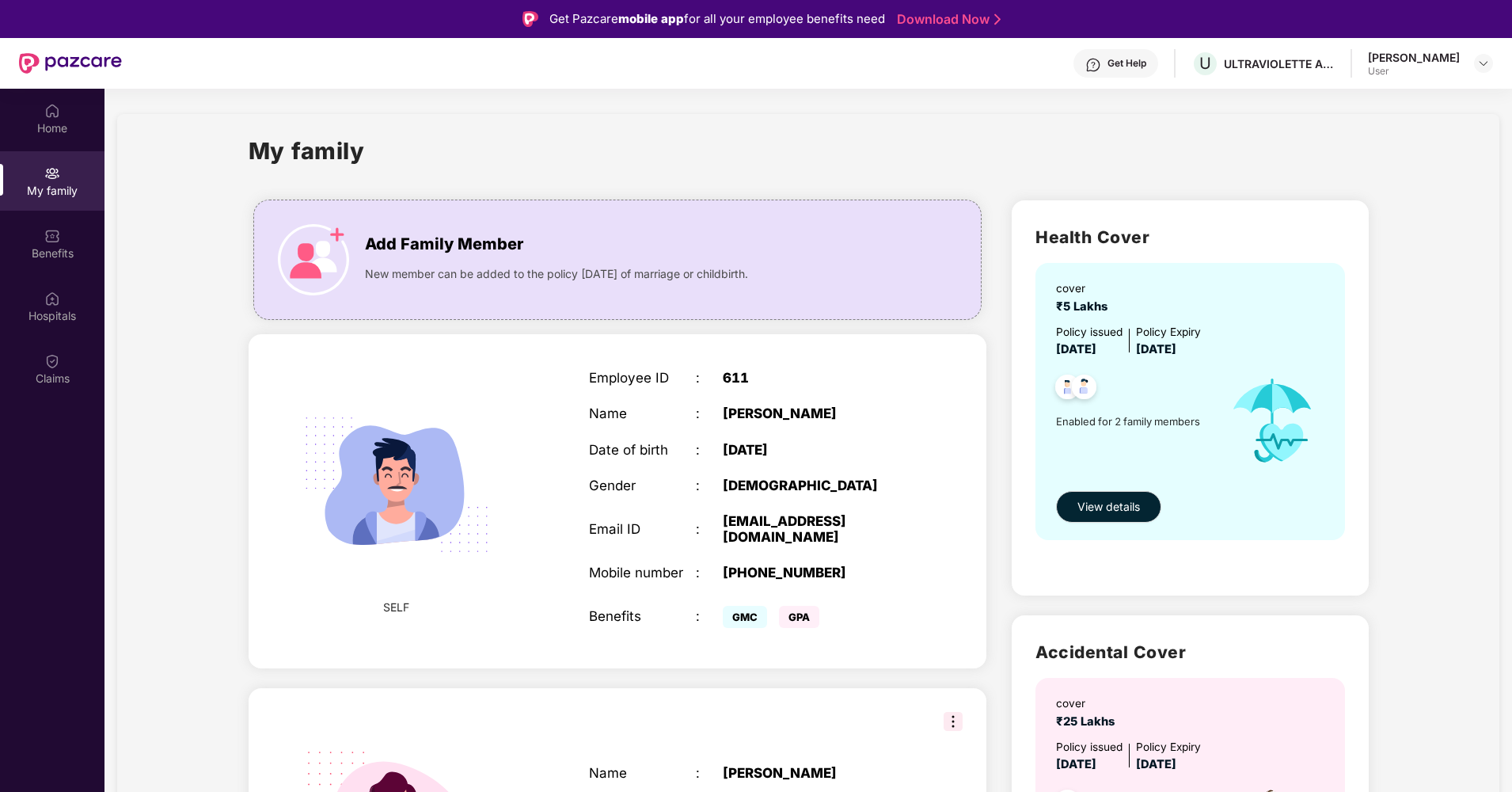
scroll to position [164, 0]
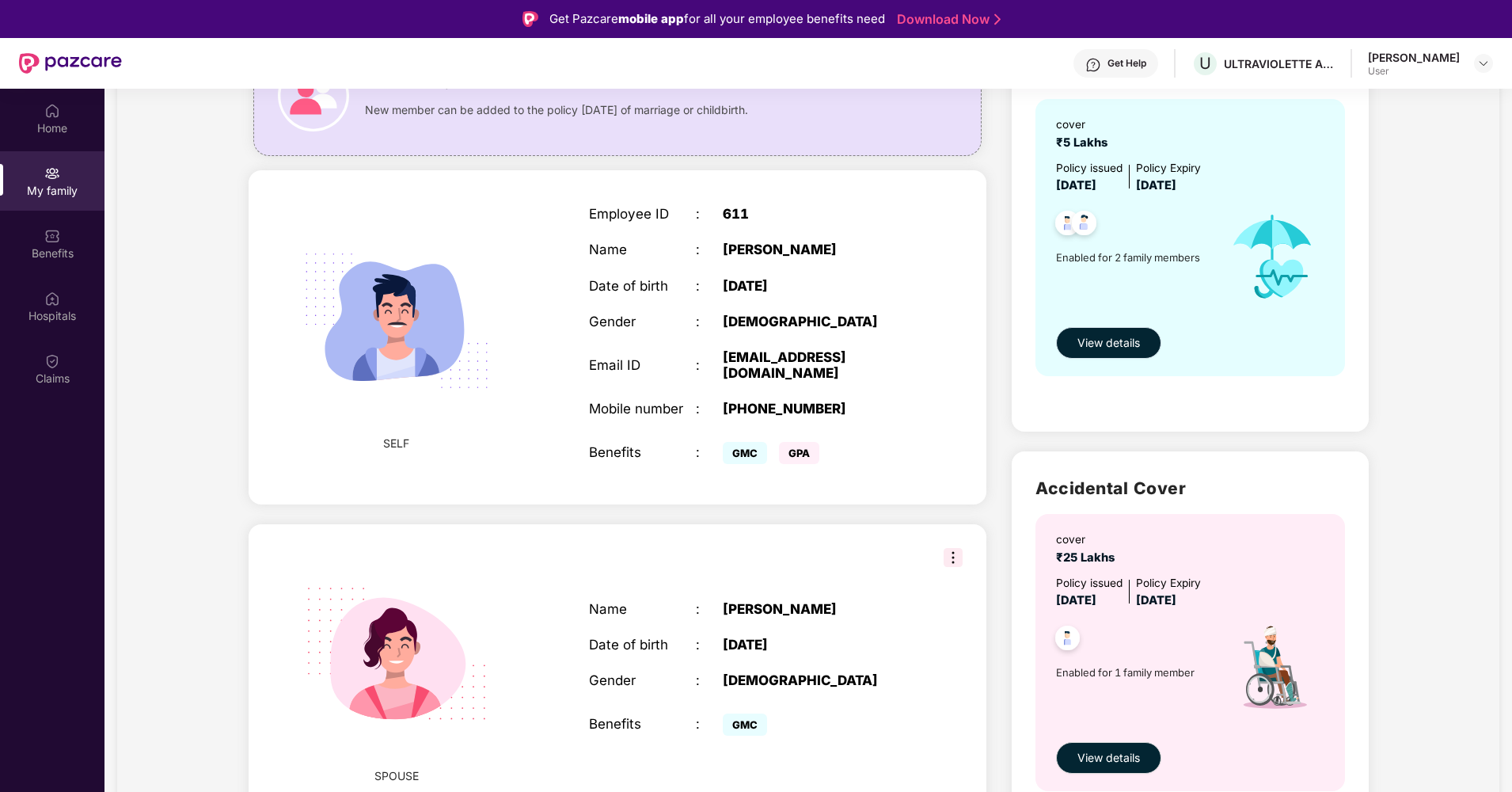
click at [1111, 340] on span "View details" at bounding box center [1109, 343] width 62 height 18
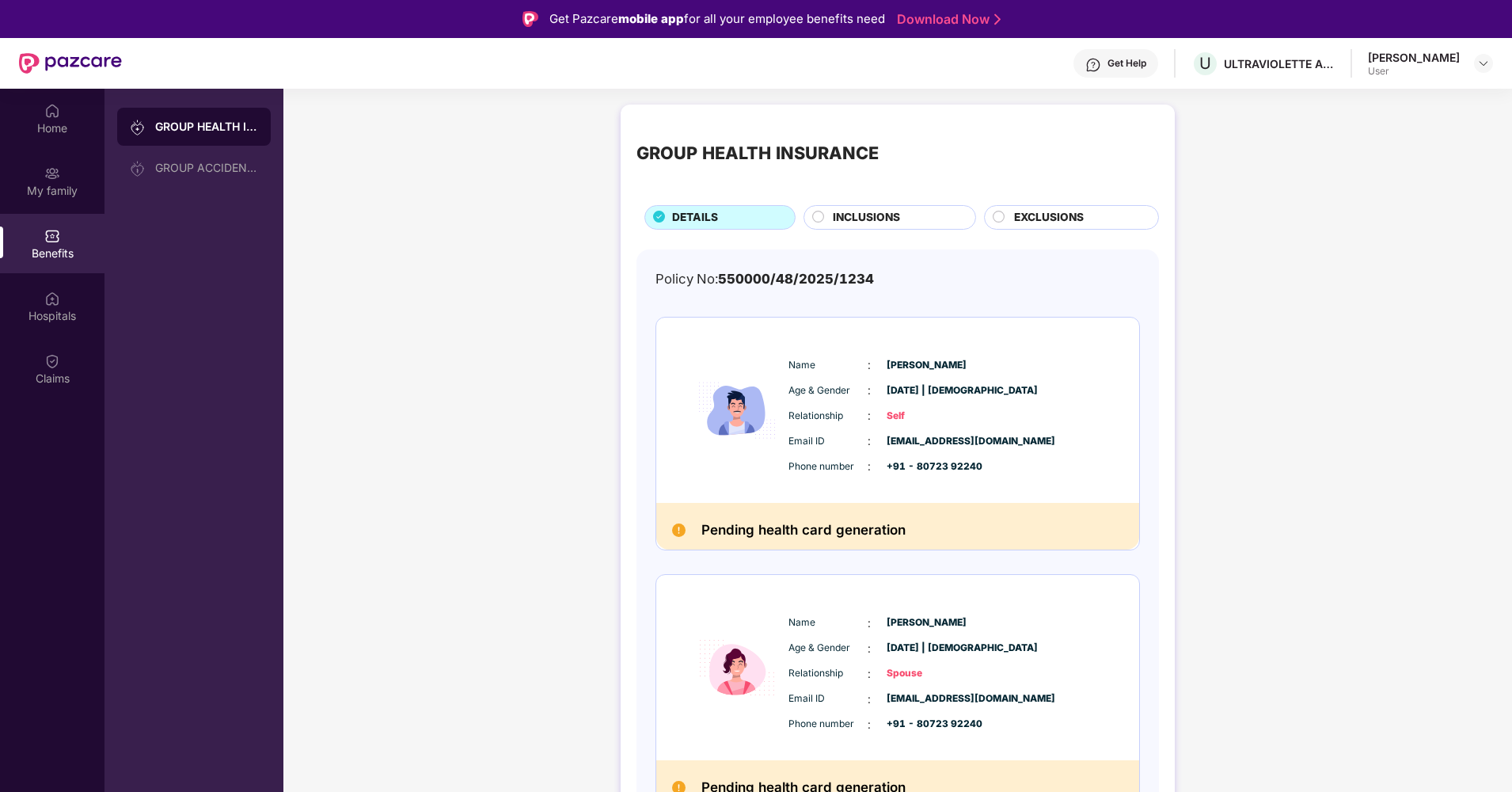
scroll to position [26, 0]
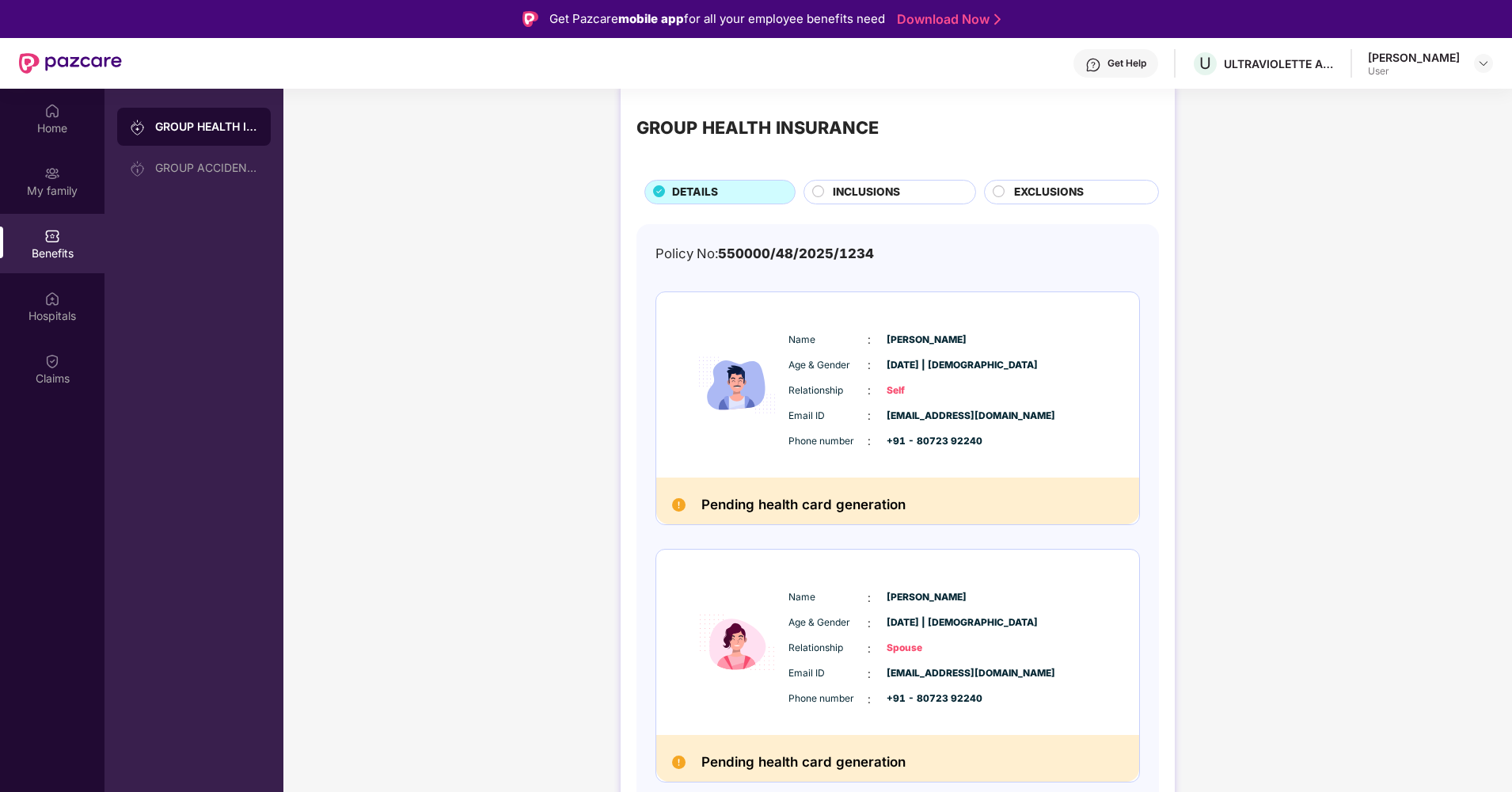
click at [980, 611] on div "Name : [PERSON_NAME] Age & Gender : [DATE] | [DEMOGRAPHIC_DATA] Relationship : …" at bounding box center [945, 649] width 323 height 135
click at [820, 640] on span "Relationship" at bounding box center [828, 648] width 79 height 15
click at [773, 647] on img at bounding box center [737, 642] width 95 height 153
click at [999, 665] on div "Email ID : [EMAIL_ADDRESS][DOMAIN_NAME]" at bounding box center [945, 673] width 314 height 18
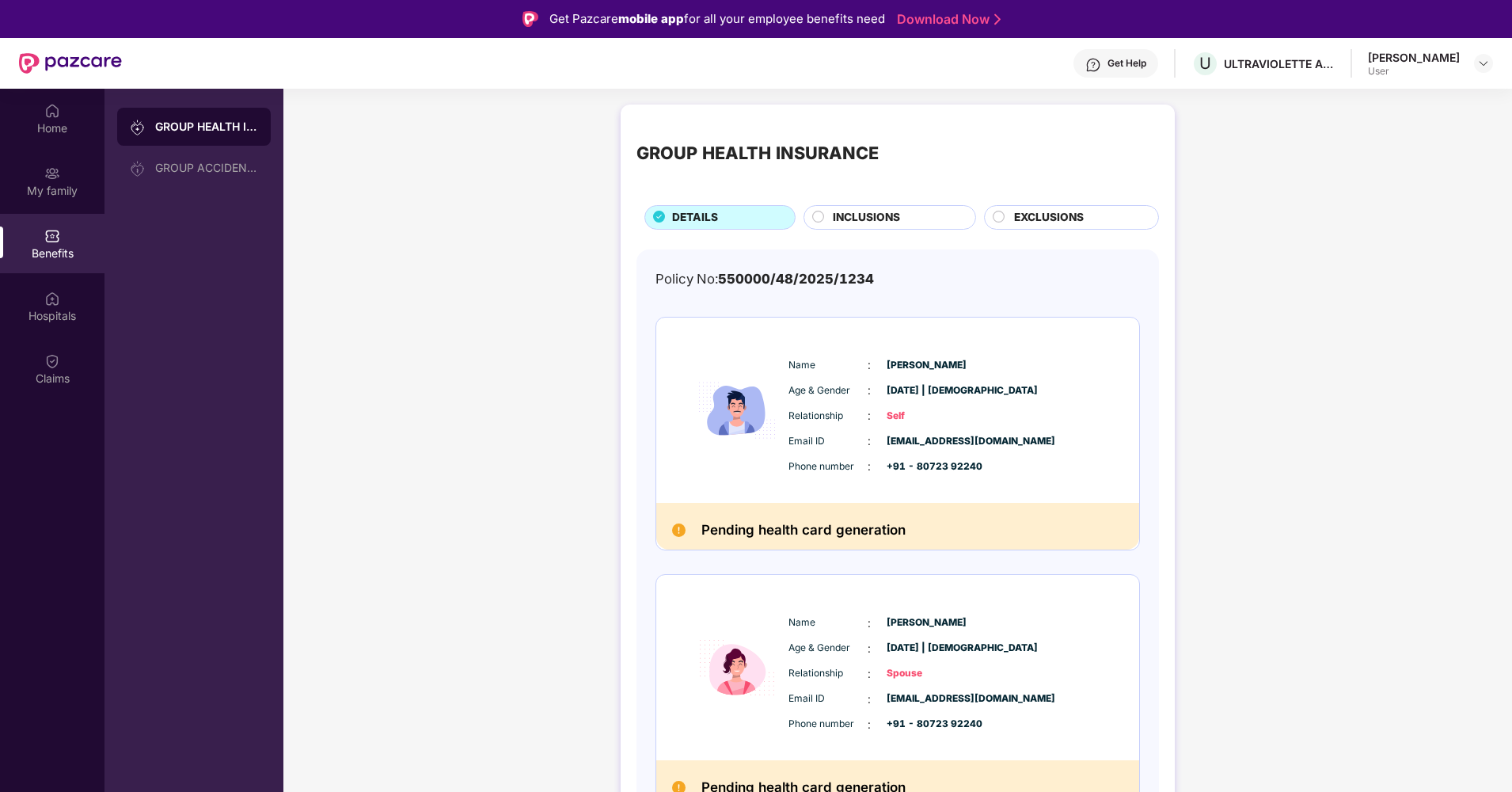
click at [839, 213] on span "INCLUSIONS" at bounding box center [867, 217] width 67 height 18
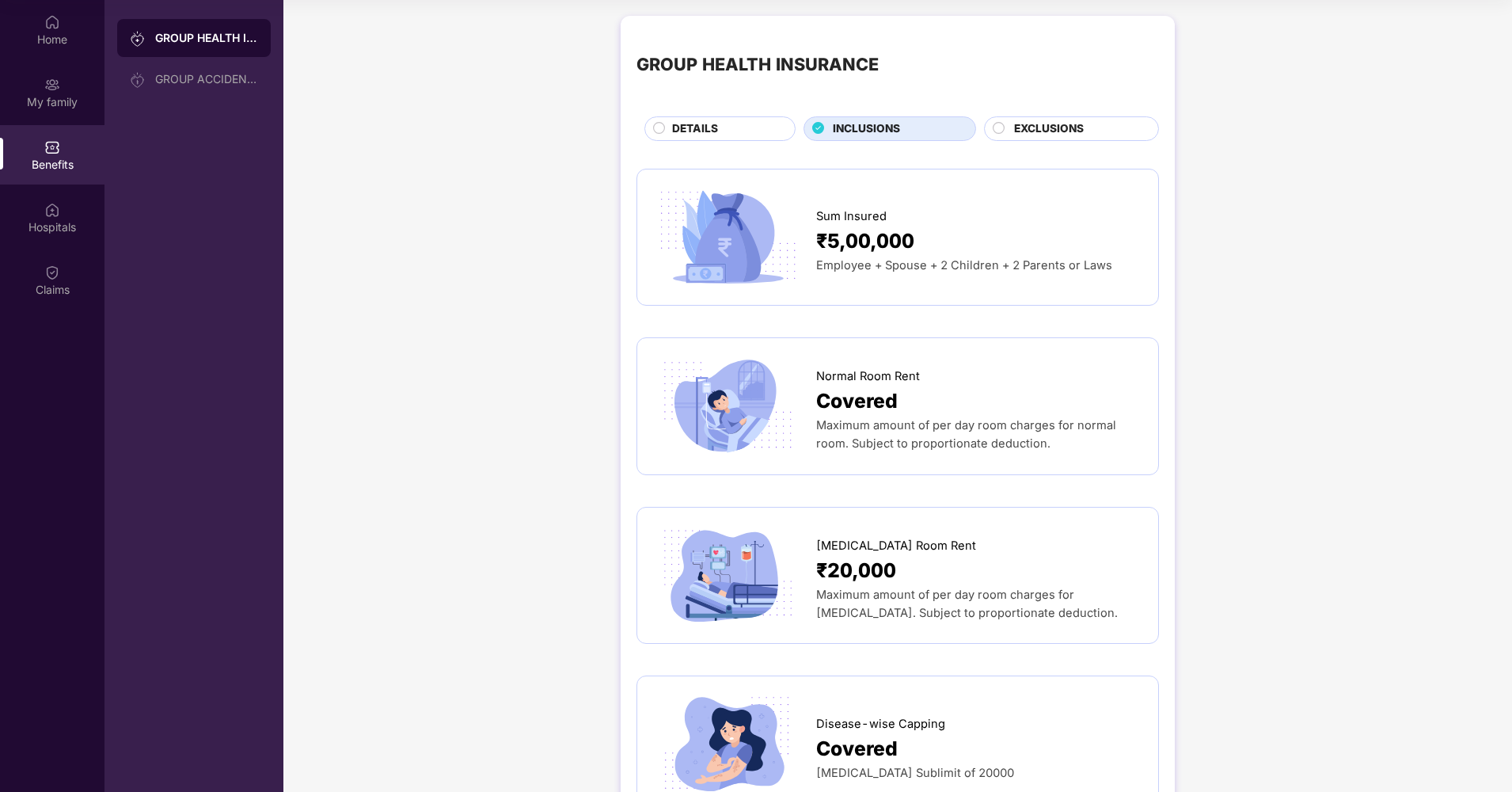
click at [706, 120] on span "DETAILS" at bounding box center [695, 129] width 46 height 18
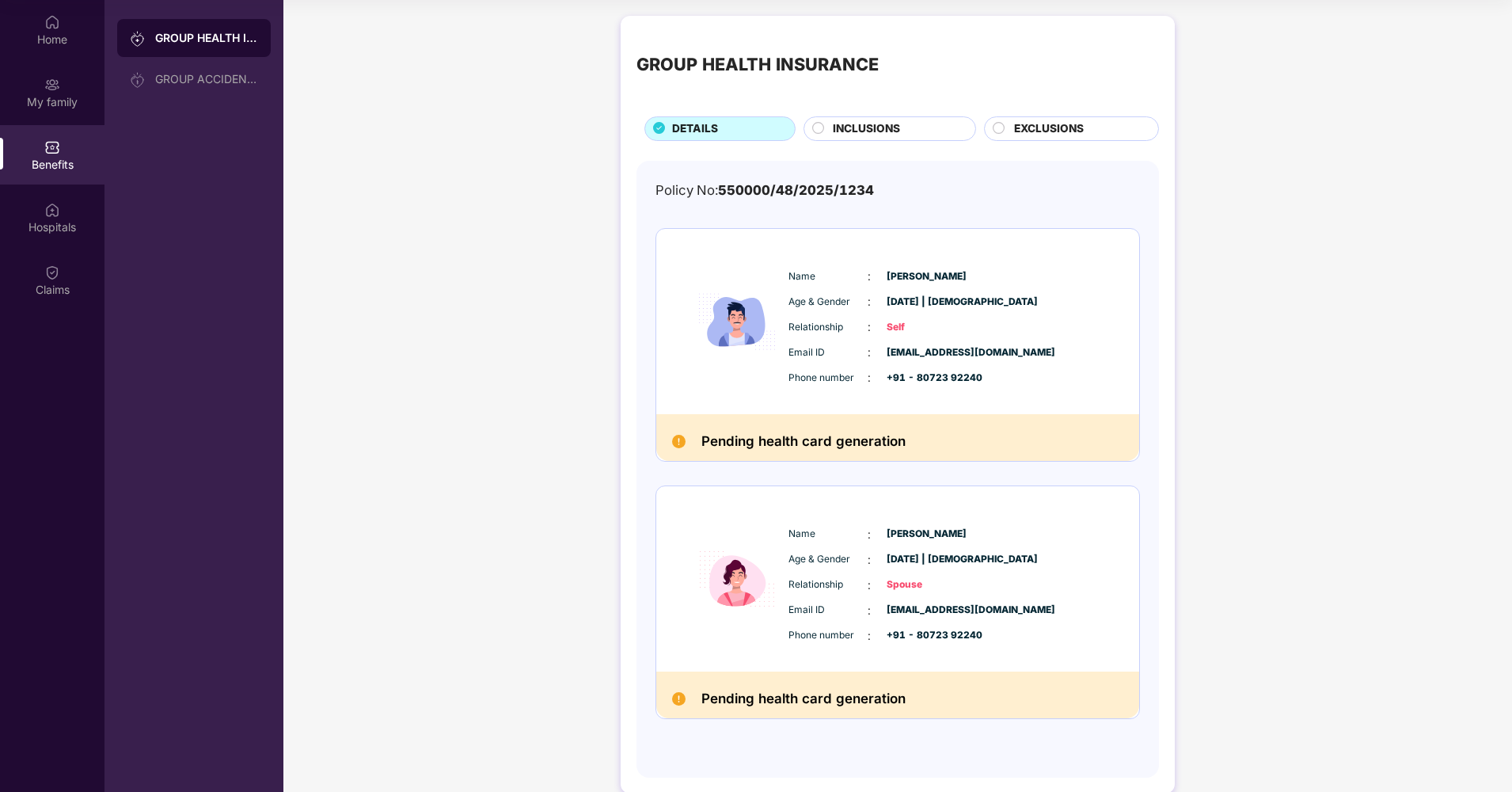
scroll to position [26, 0]
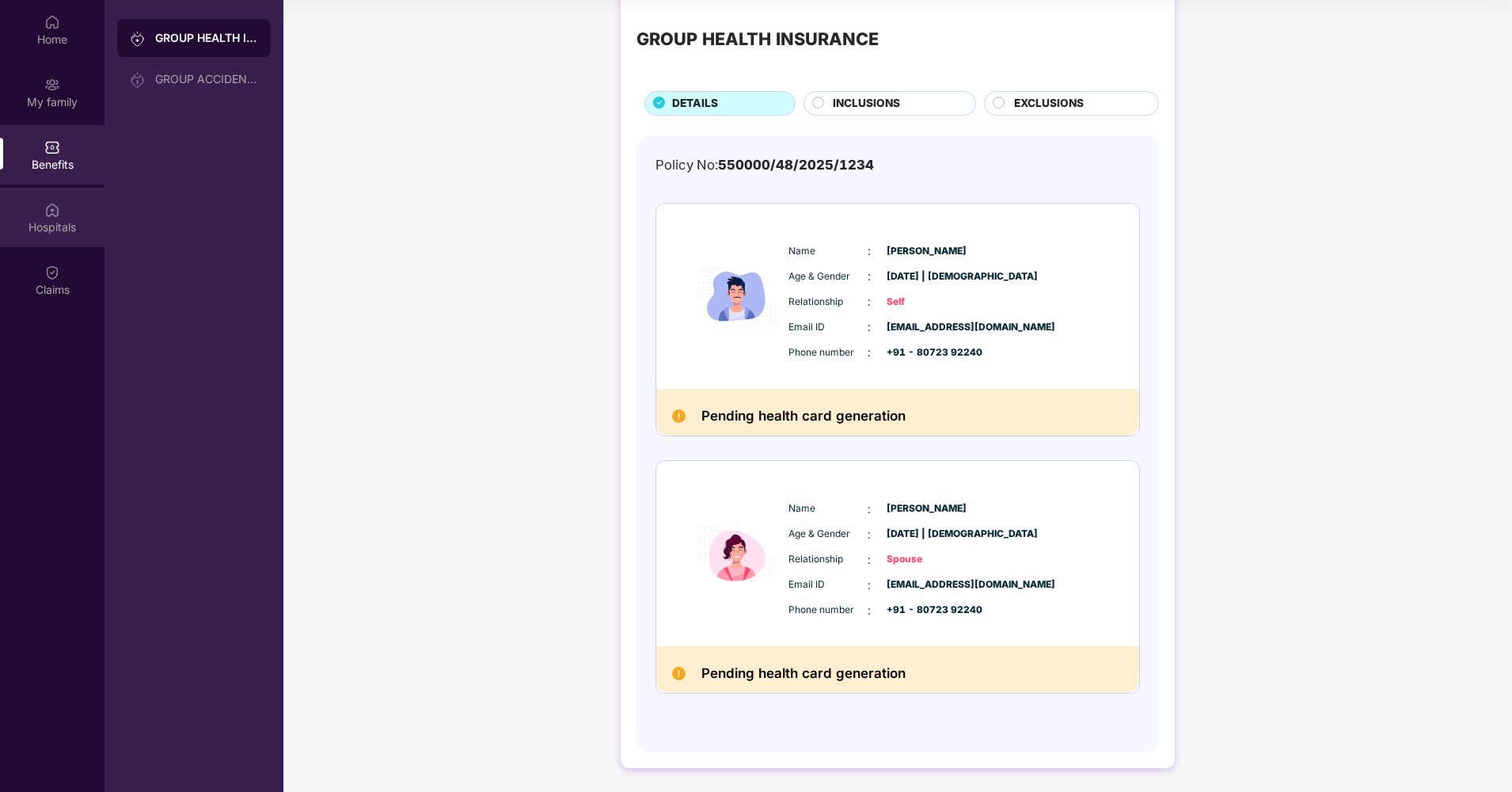
click at [74, 217] on div "Hospitals" at bounding box center [52, 217] width 104 height 59
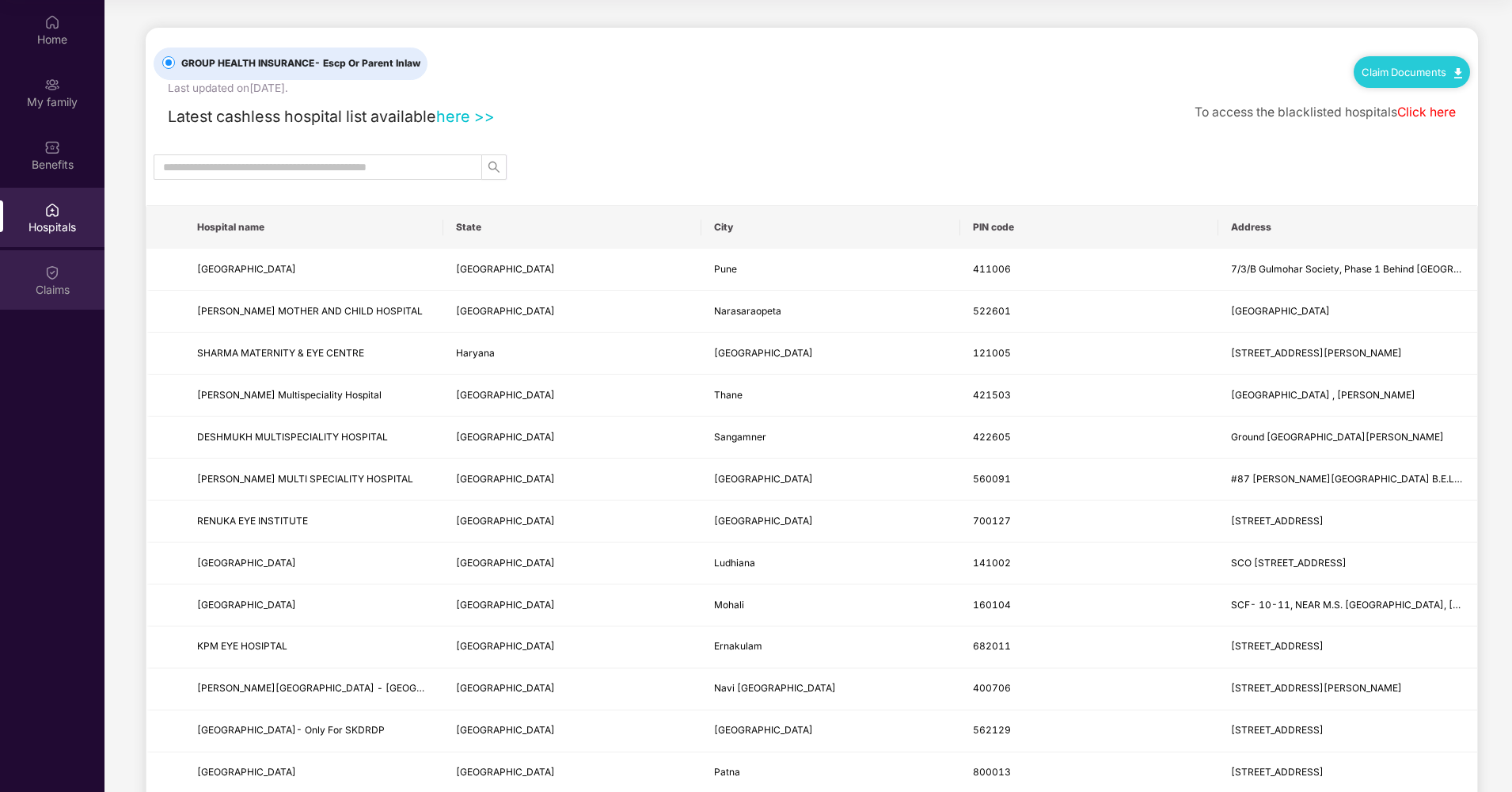
click at [51, 282] on div "Claims" at bounding box center [52, 290] width 104 height 16
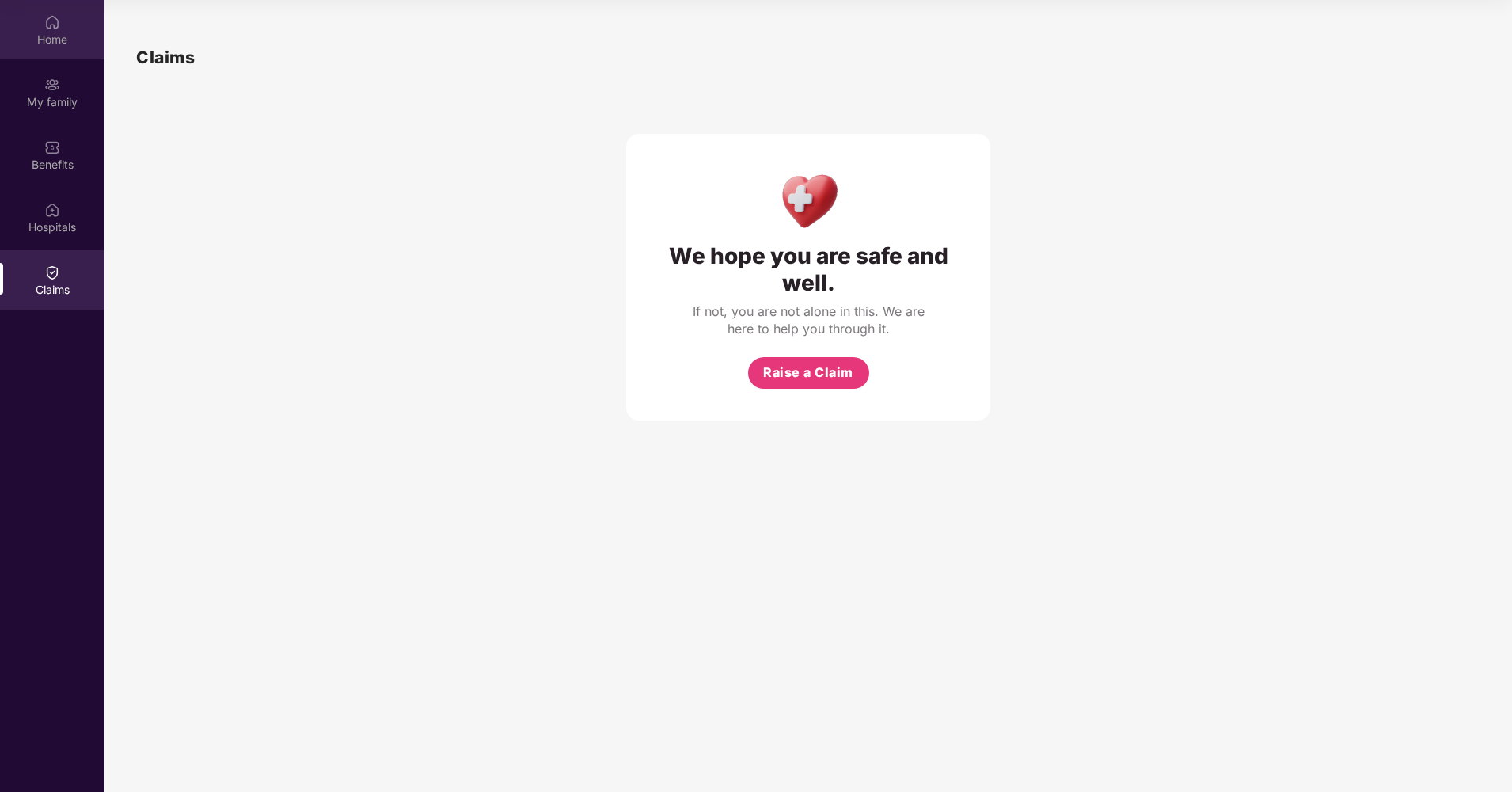
click at [62, 32] on div "Home" at bounding box center [52, 40] width 104 height 16
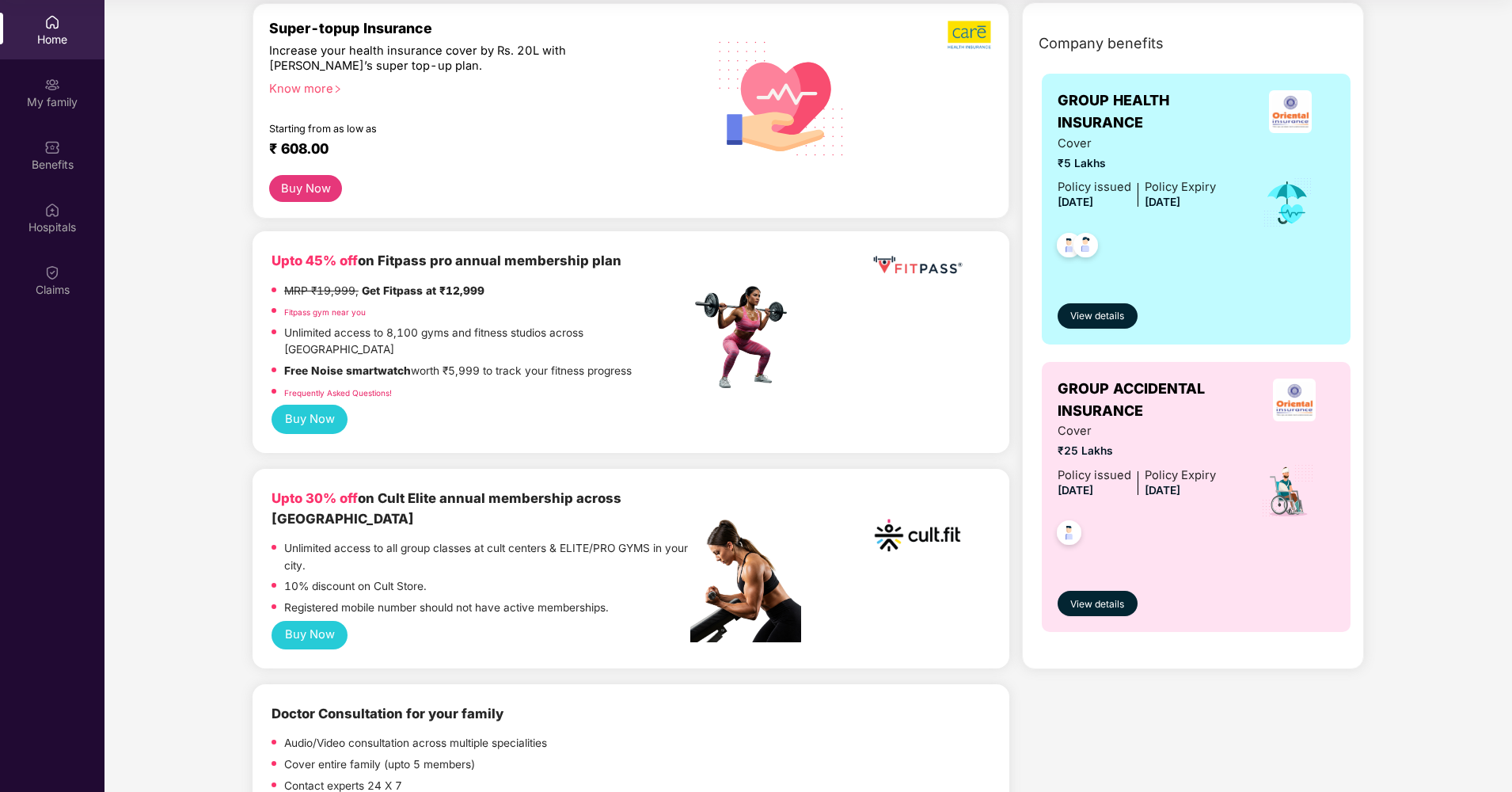
scroll to position [195, 0]
click at [1098, 318] on span "View details" at bounding box center [1098, 317] width 54 height 15
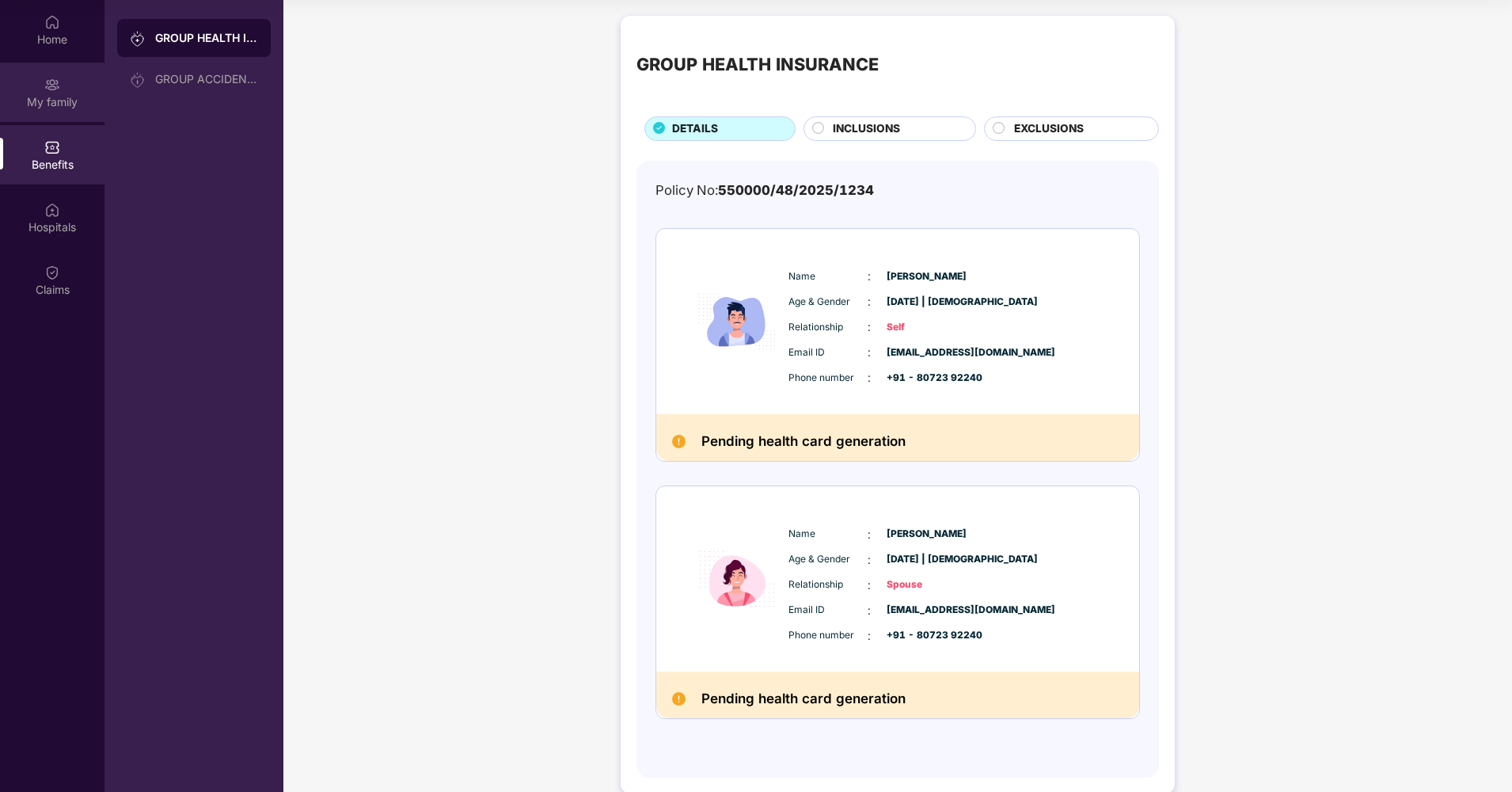
click at [44, 87] on div "My family" at bounding box center [52, 92] width 104 height 59
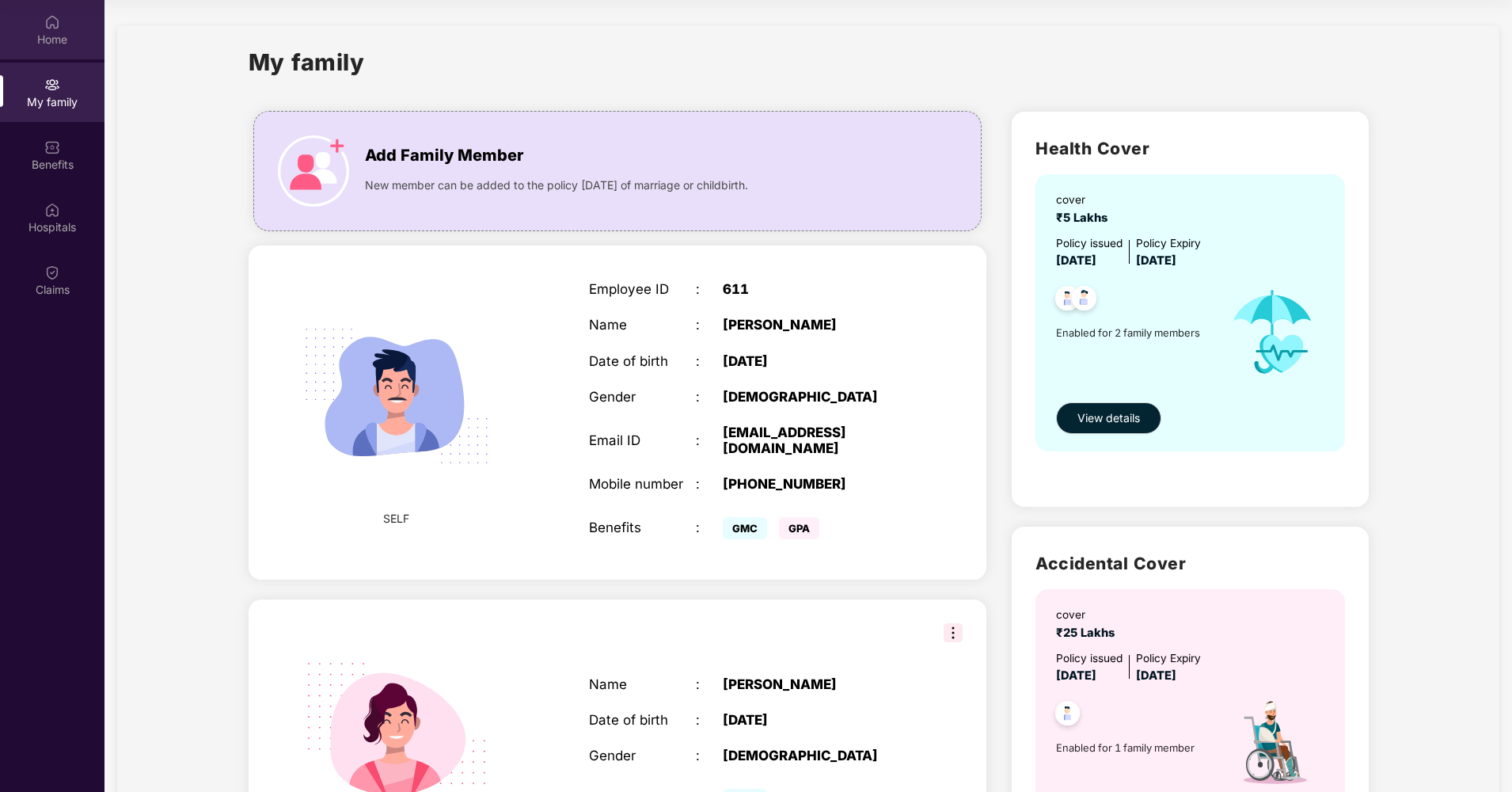
click at [76, 38] on div "Home" at bounding box center [52, 40] width 104 height 16
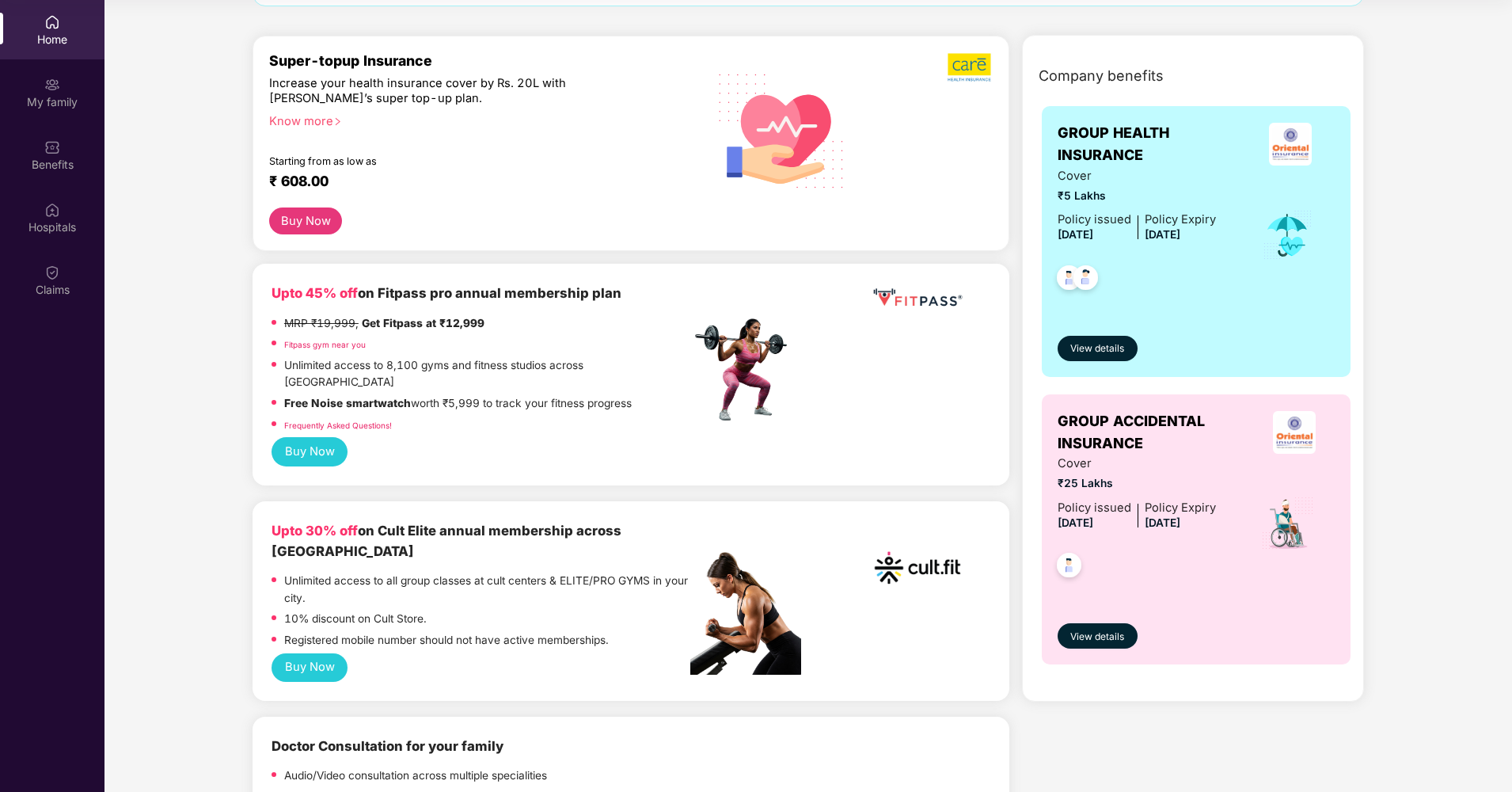
scroll to position [164, 0]
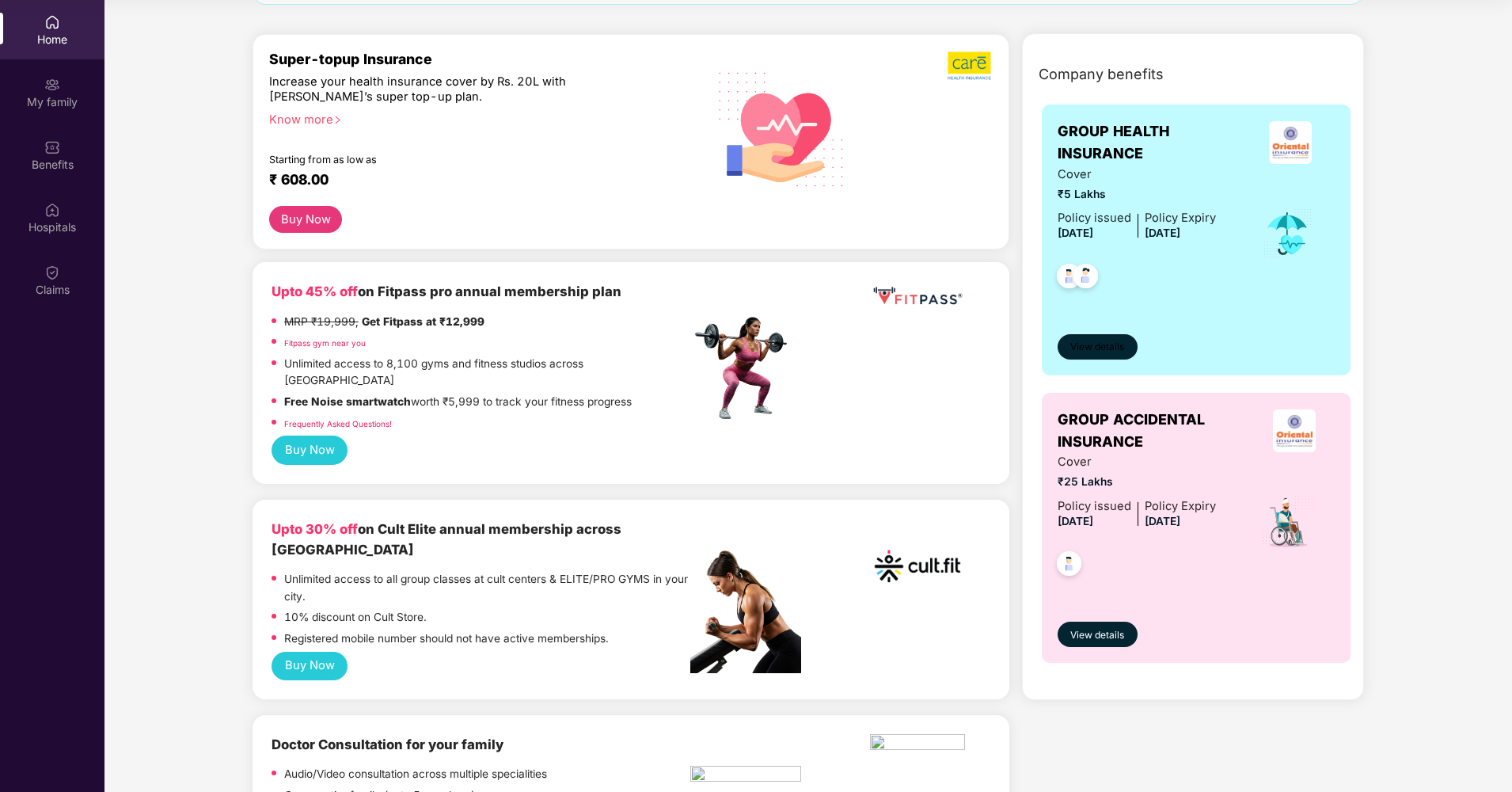
click at [1099, 355] on span "View details" at bounding box center [1098, 347] width 54 height 15
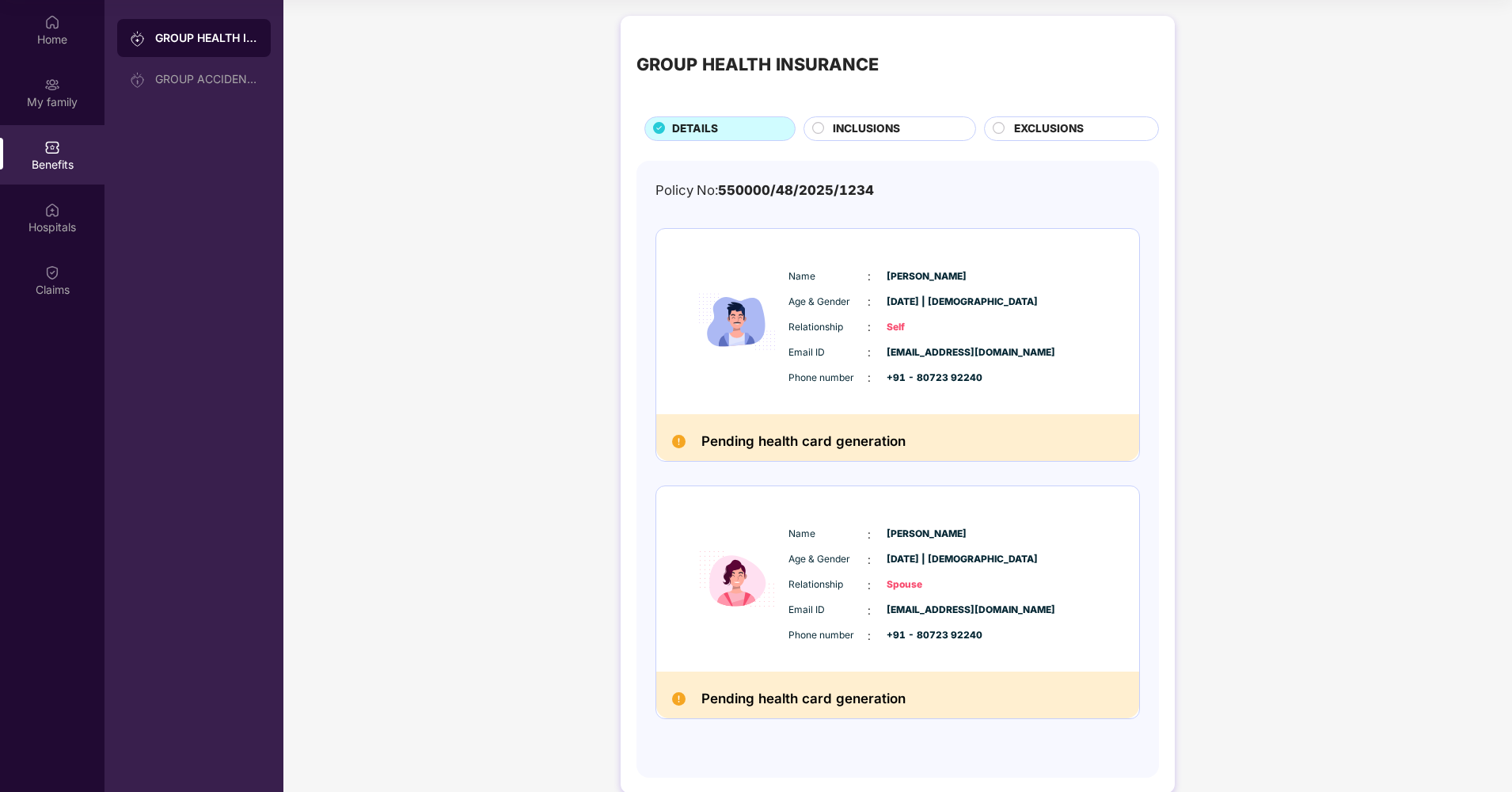
click at [902, 116] on div "INCLUSIONS" at bounding box center [890, 128] width 173 height 24
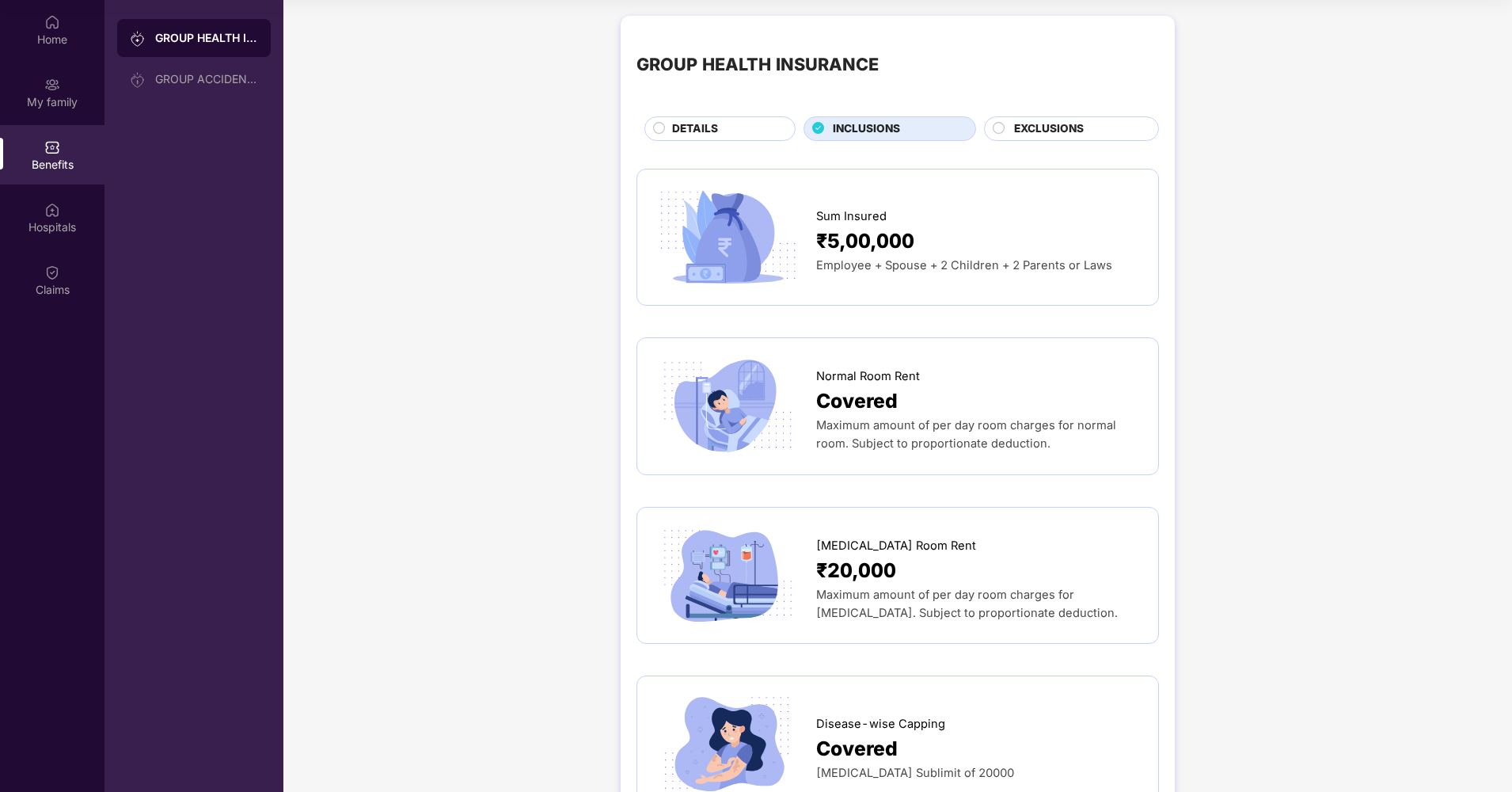
click at [724, 136] on div "DETAILS" at bounding box center [726, 130] width 123 height 19
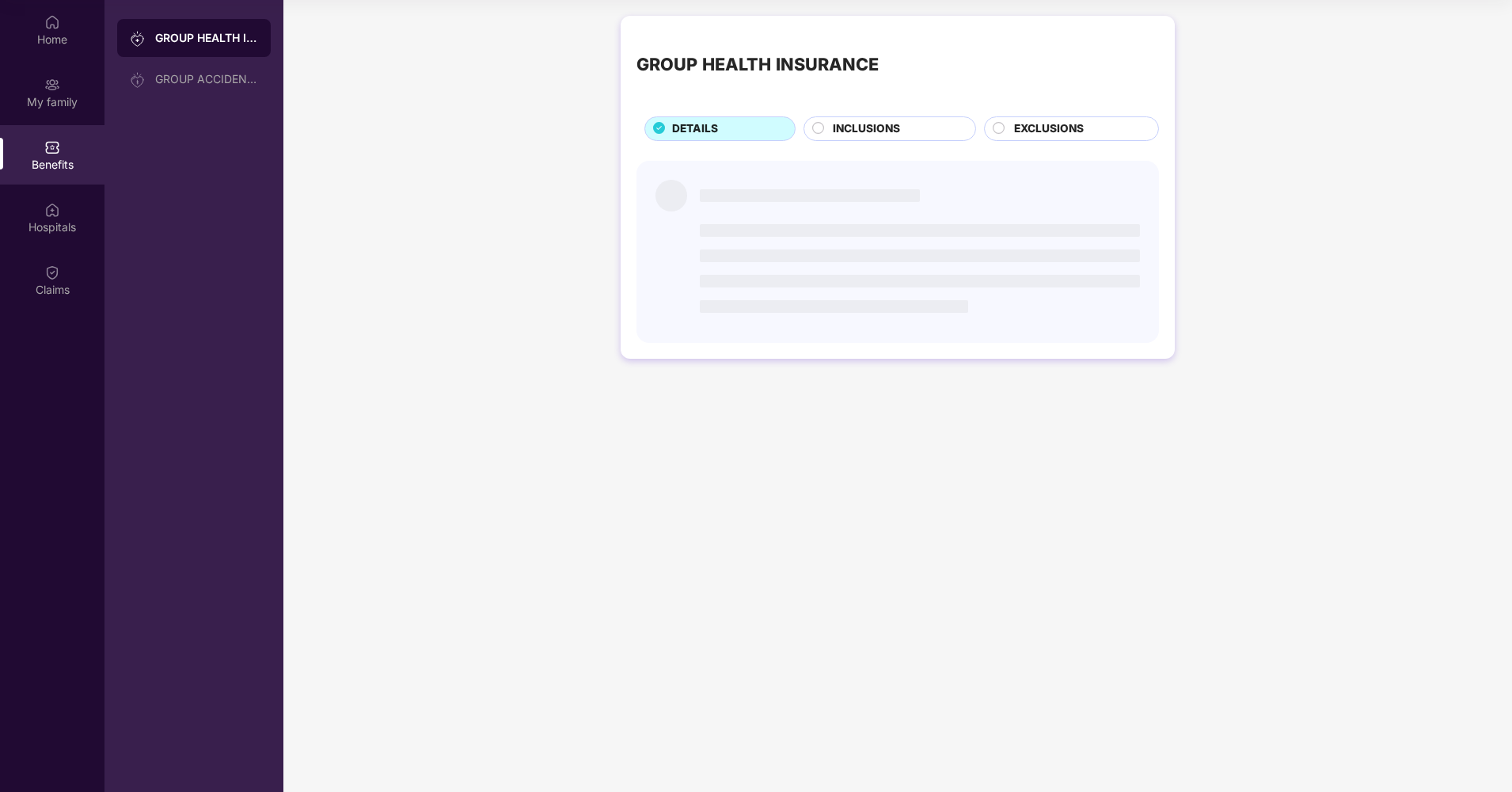
click at [724, 136] on div "DETAILS" at bounding box center [726, 130] width 123 height 19
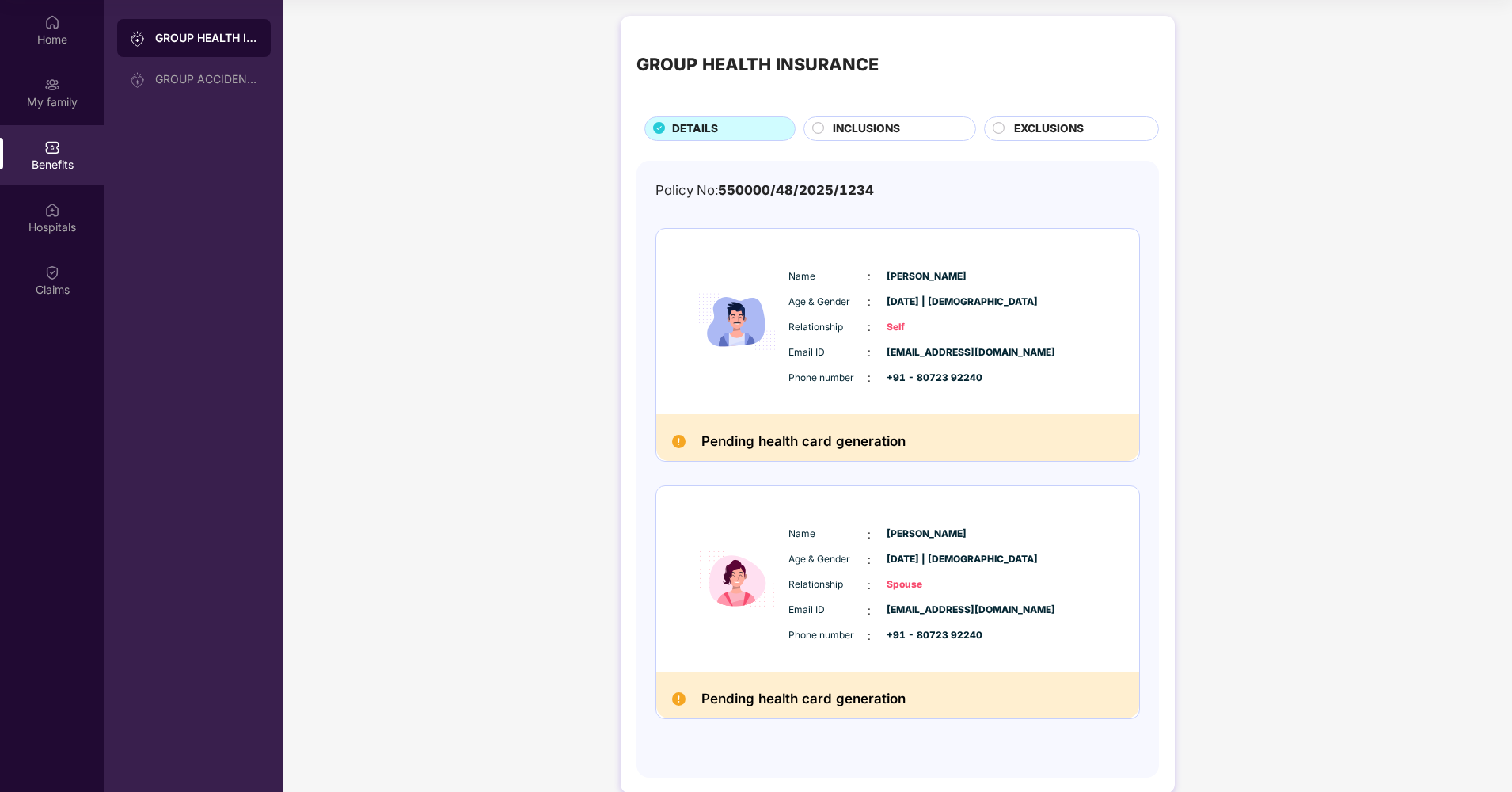
click at [882, 388] on div "Name : [PERSON_NAME] Age & Gender : [DATE] | [DEMOGRAPHIC_DATA] Relationship : …" at bounding box center [945, 327] width 323 height 135
click at [54, 82] on img at bounding box center [52, 84] width 16 height 16
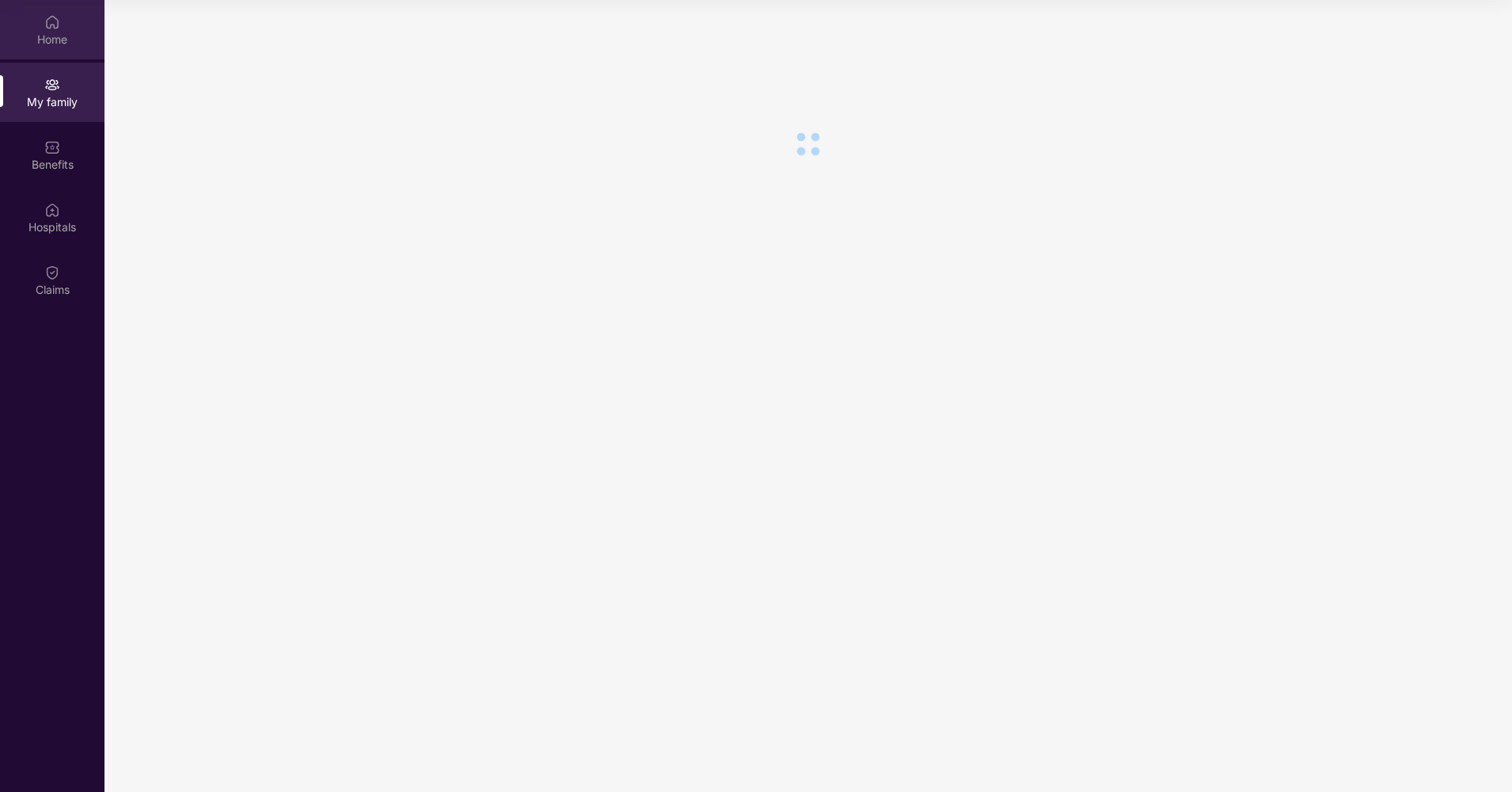
click at [37, 32] on div "Home" at bounding box center [52, 40] width 104 height 16
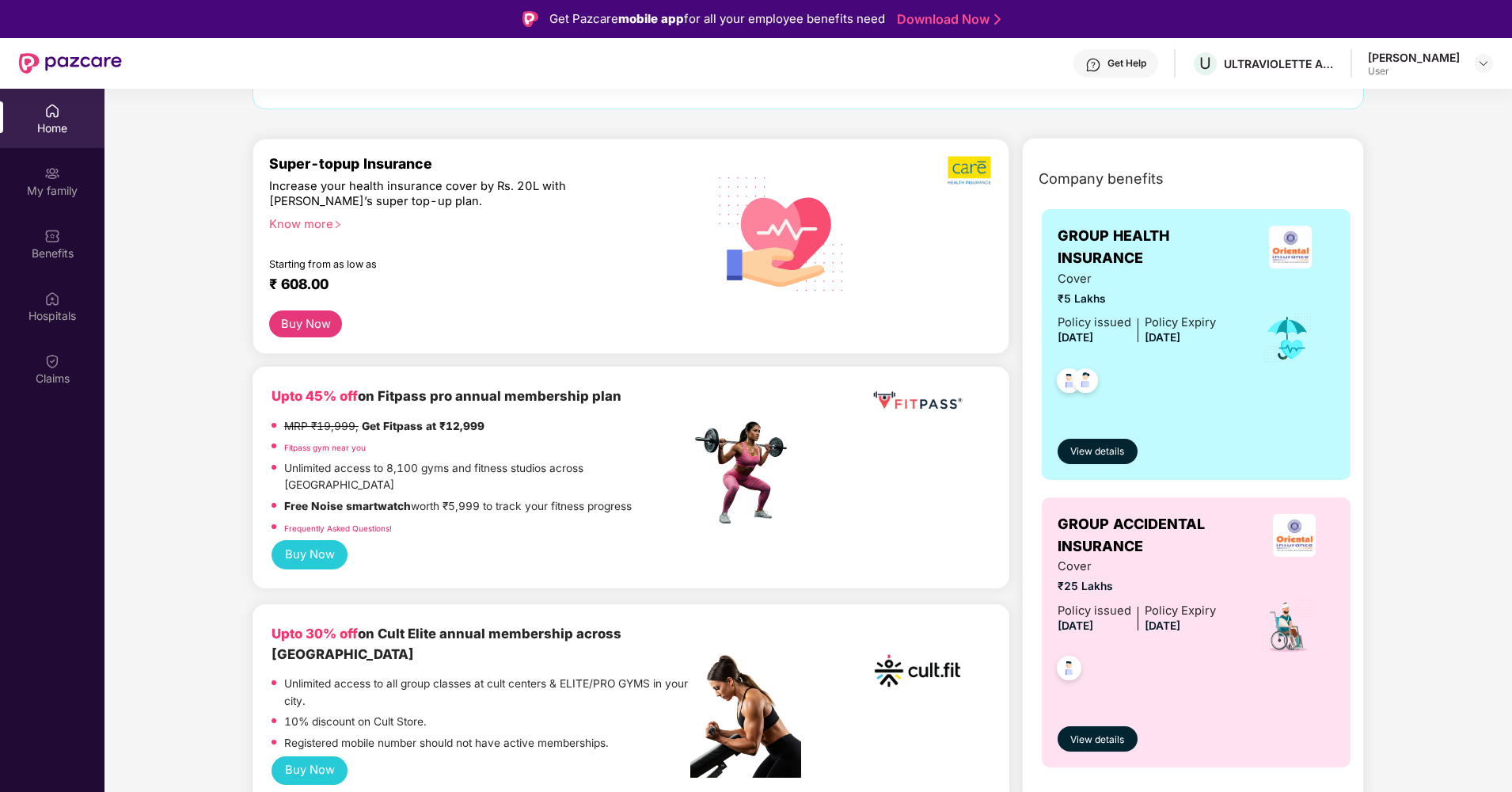
scroll to position [148, 0]
click at [40, 307] on div "Hospitals" at bounding box center [52, 306] width 104 height 59
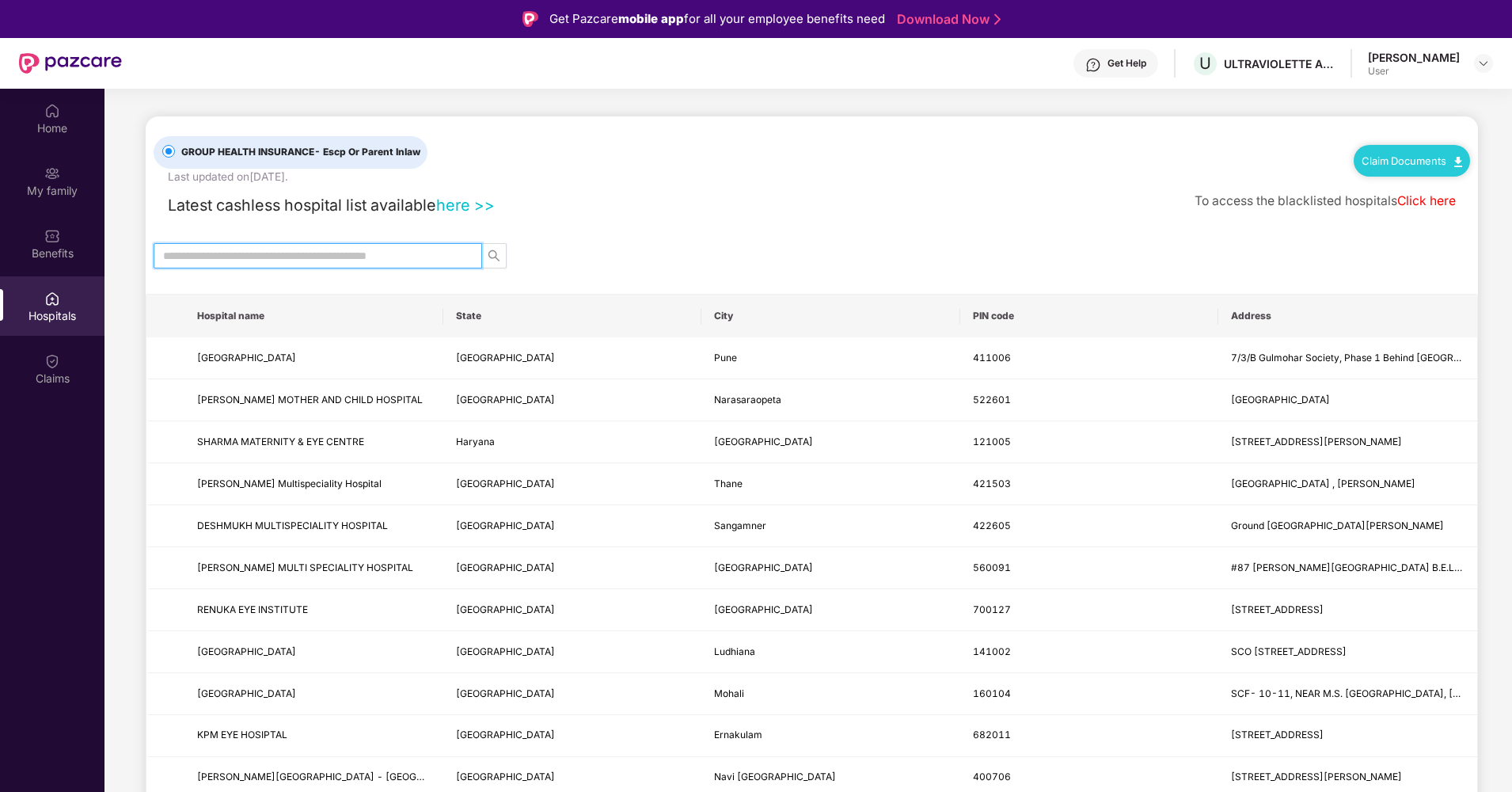
click at [282, 254] on input "text" at bounding box center [312, 255] width 297 height 18
type input "*****"
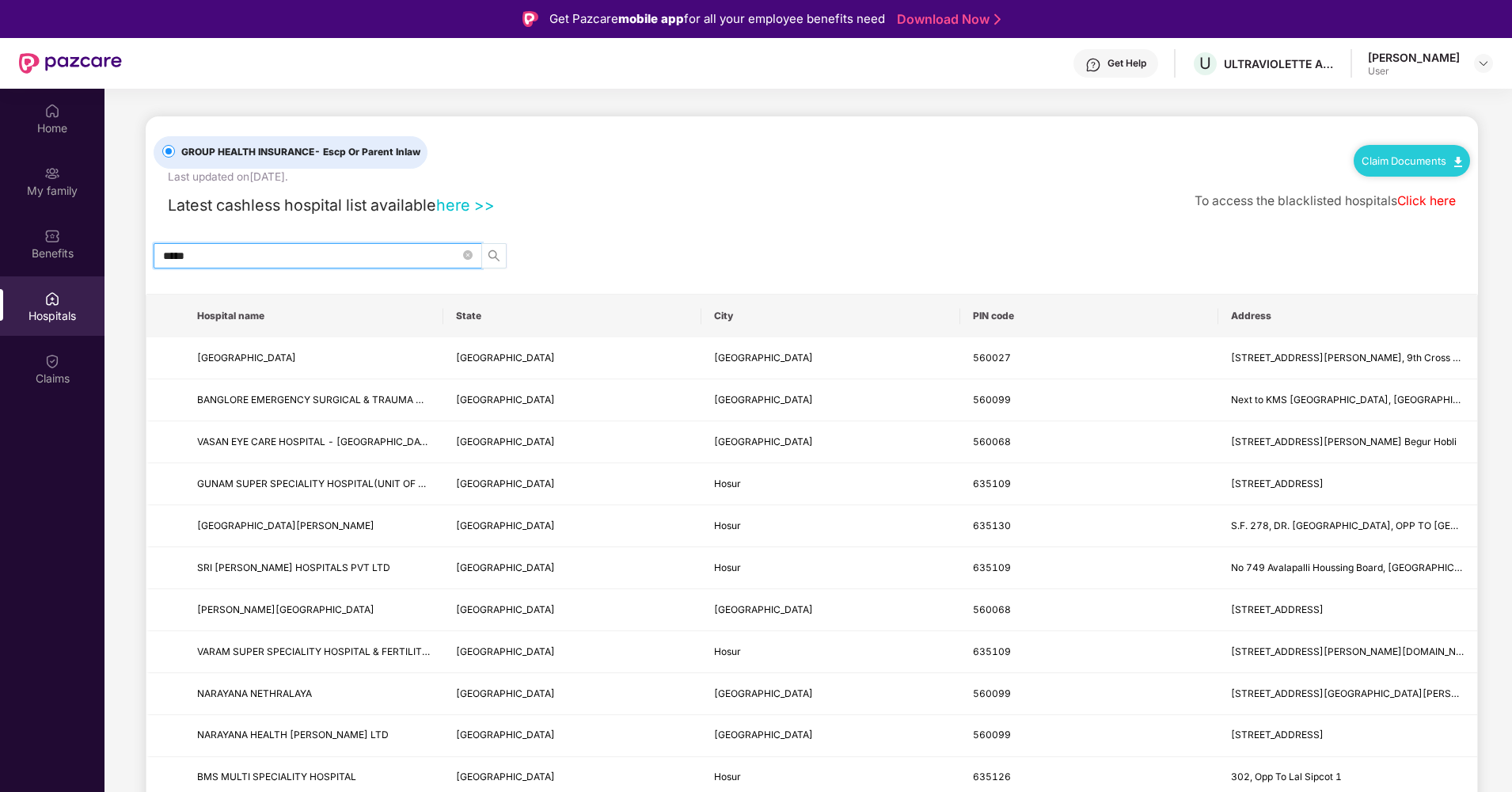
click at [500, 253] on icon "search" at bounding box center [494, 255] width 13 height 13
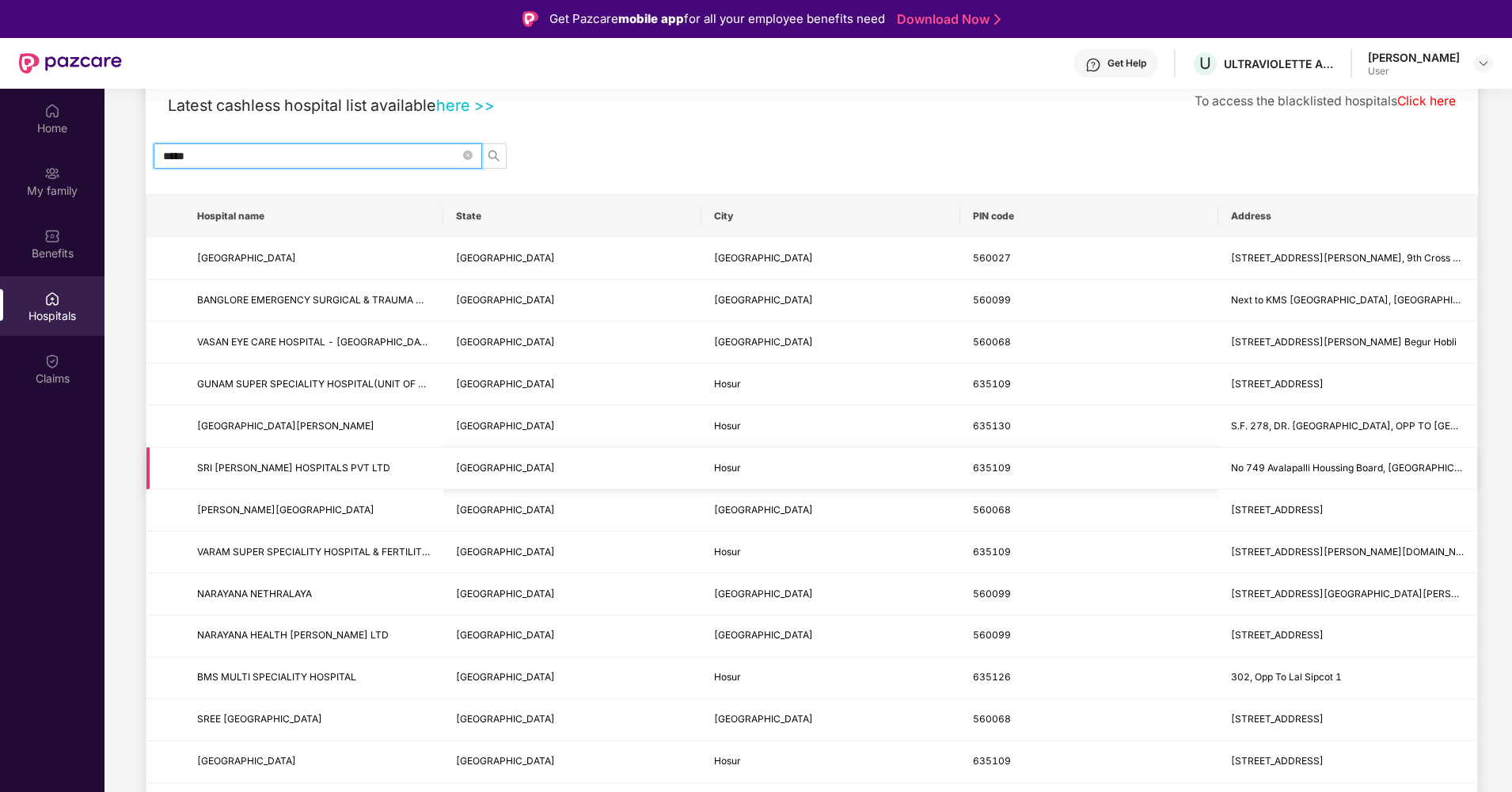
scroll to position [99, 0]
click at [466, 156] on icon "close-circle" at bounding box center [467, 156] width 9 height 9
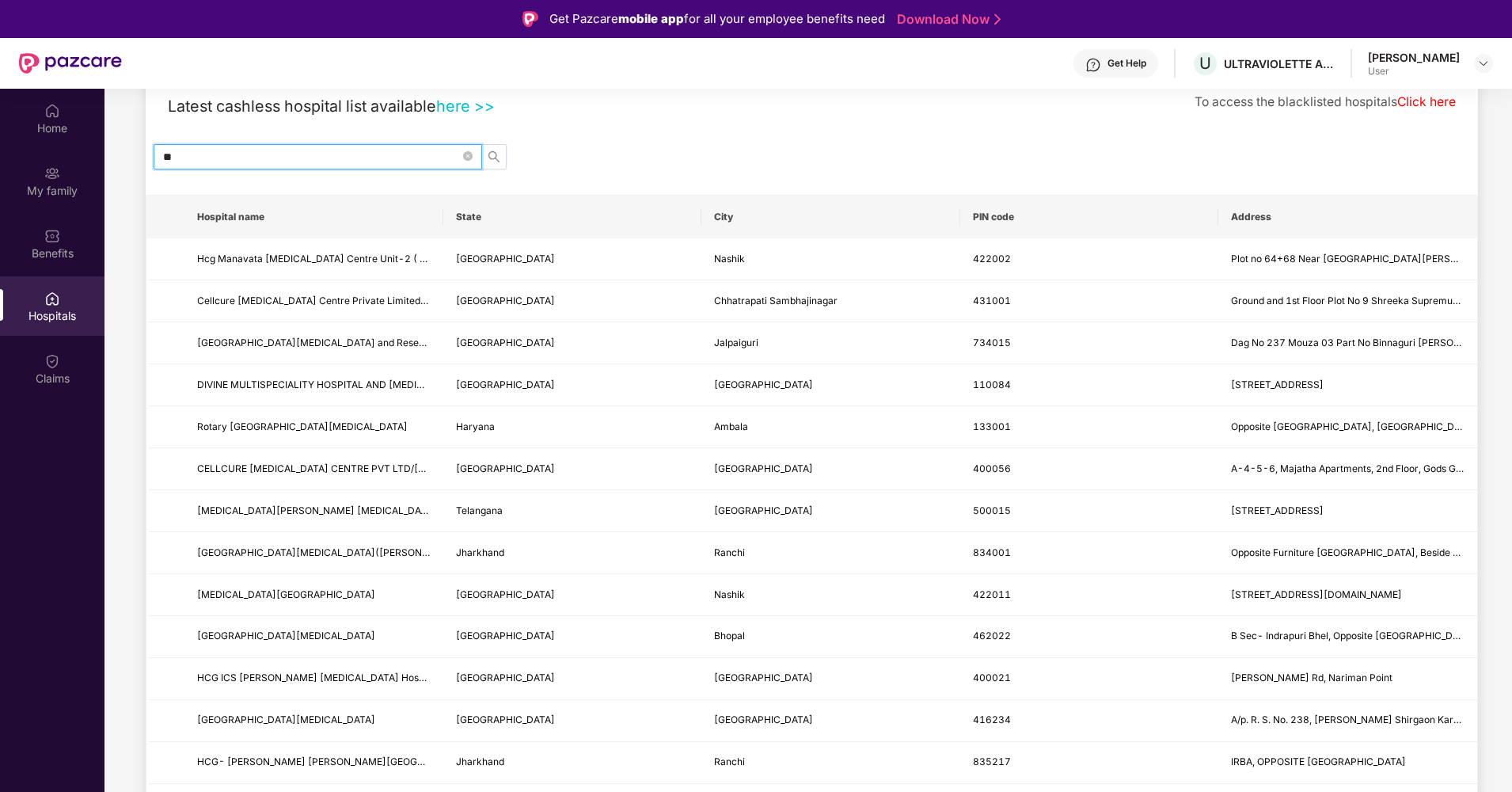
type input "*"
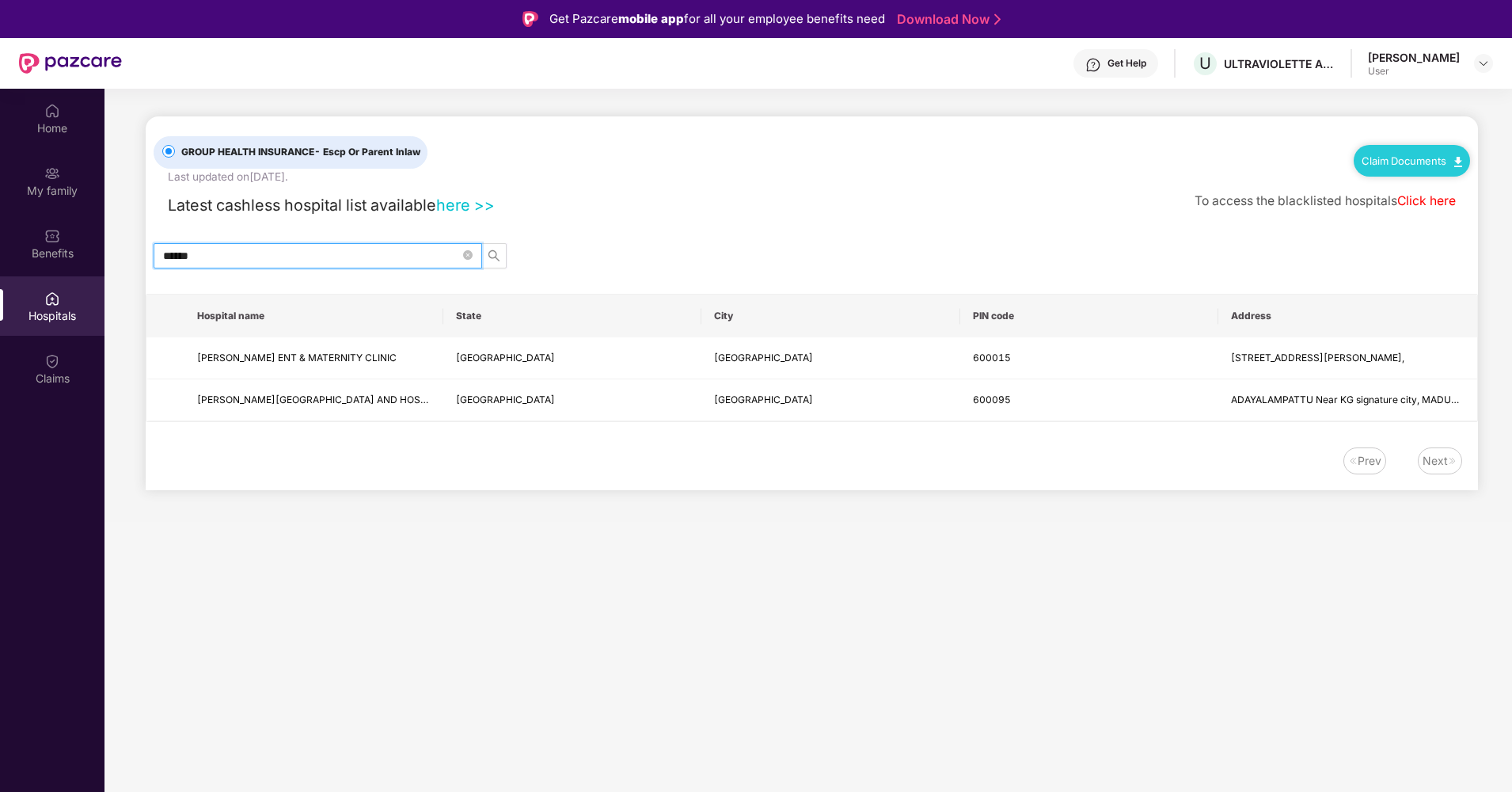
scroll to position [0, 0]
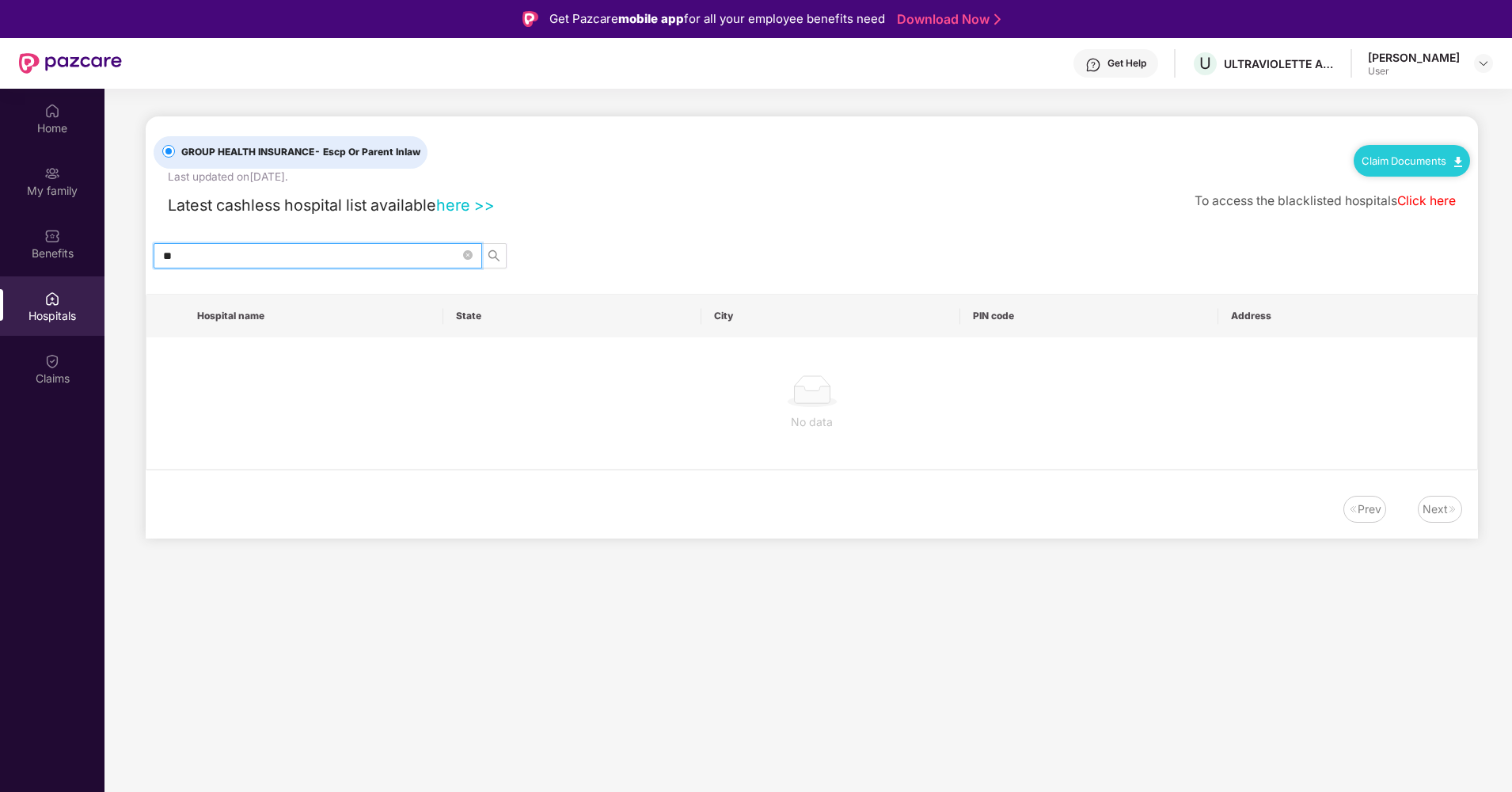
type input "*"
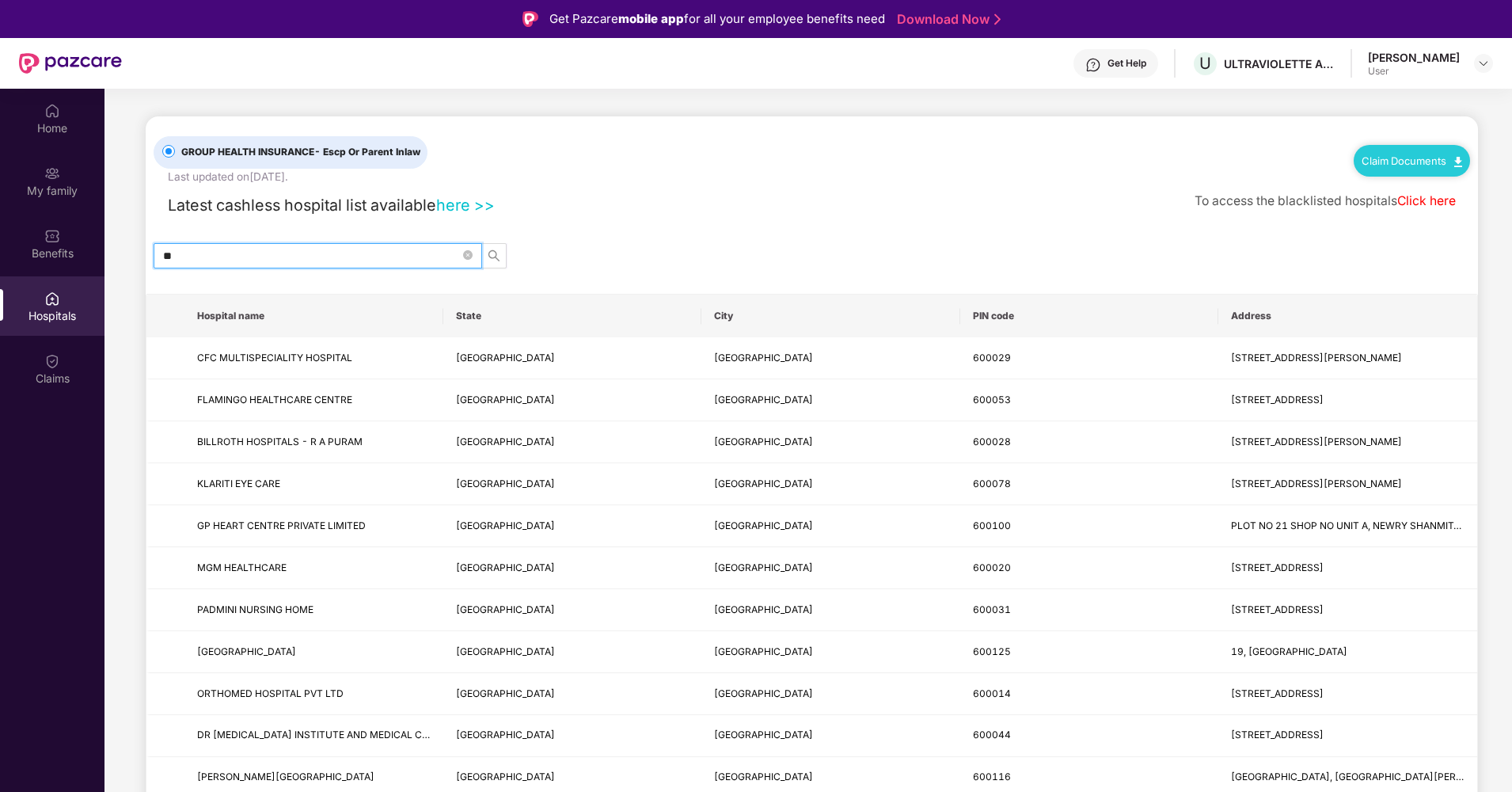
type input "*"
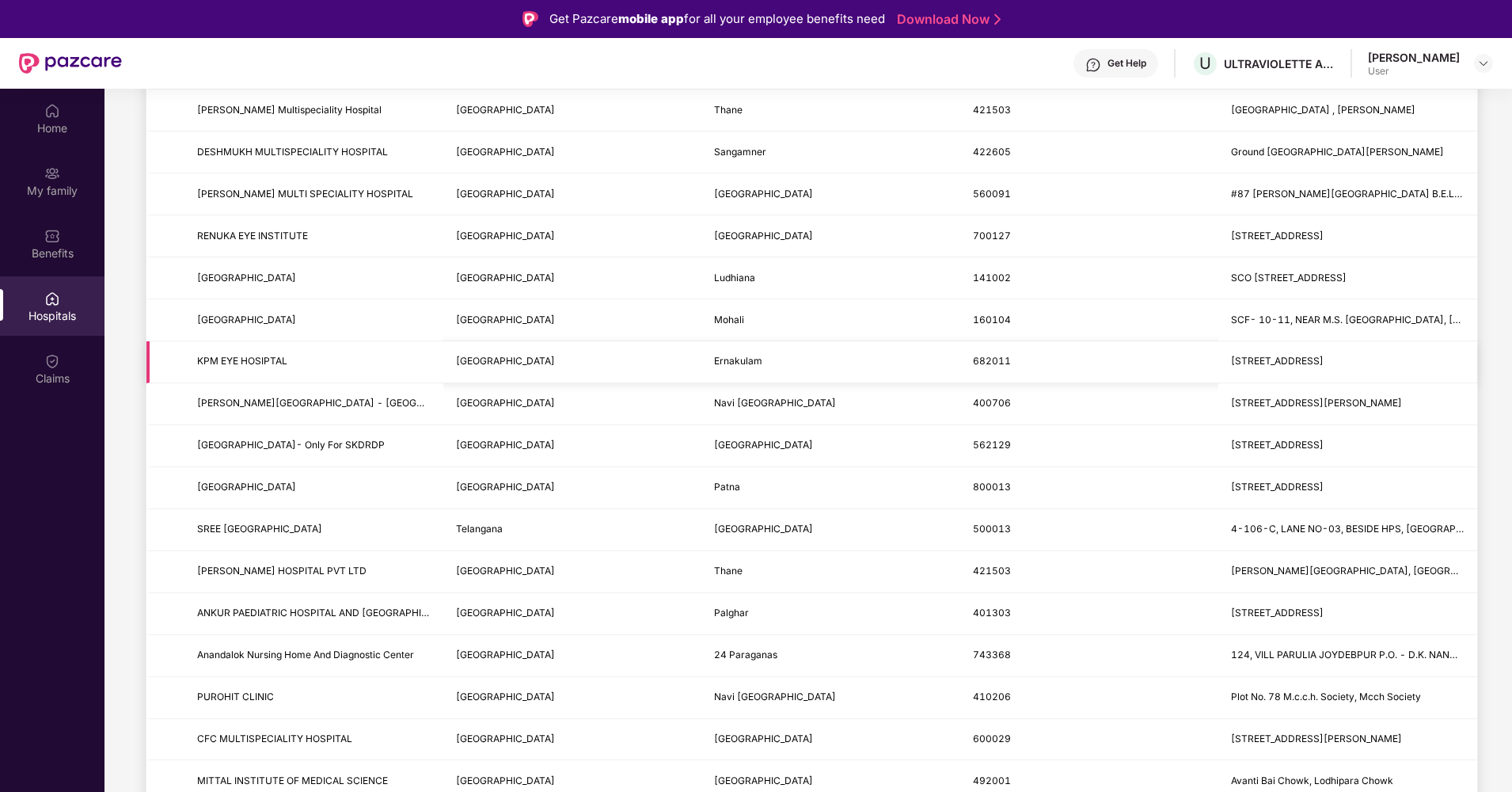
scroll to position [377, 0]
click at [57, 253] on div "Benefits" at bounding box center [52, 253] width 104 height 16
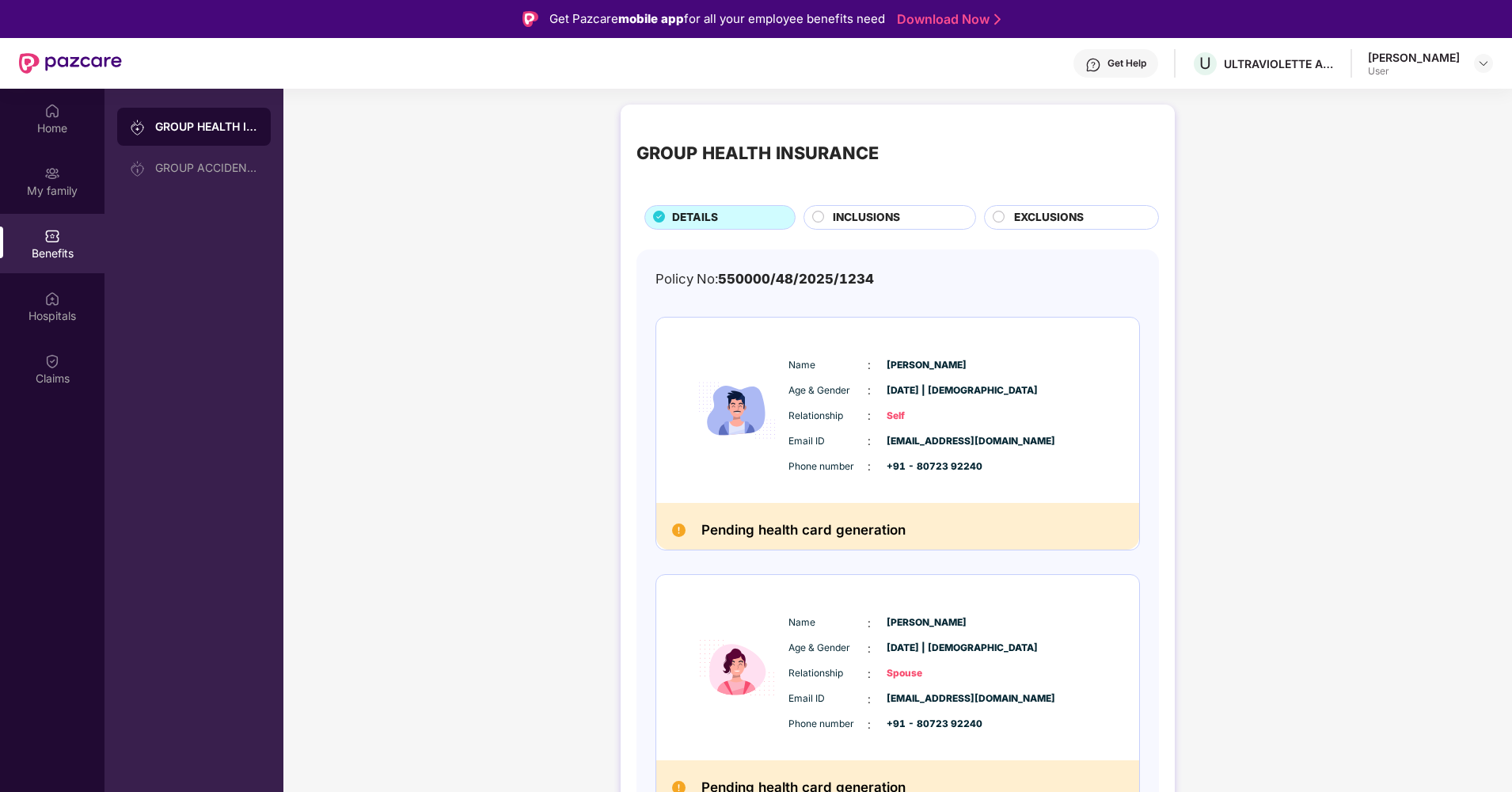
click at [42, 401] on div "Home My family Benefits Hospitals Claims" at bounding box center [52, 244] width 104 height 313
click at [51, 381] on div "Claims" at bounding box center [52, 378] width 104 height 16
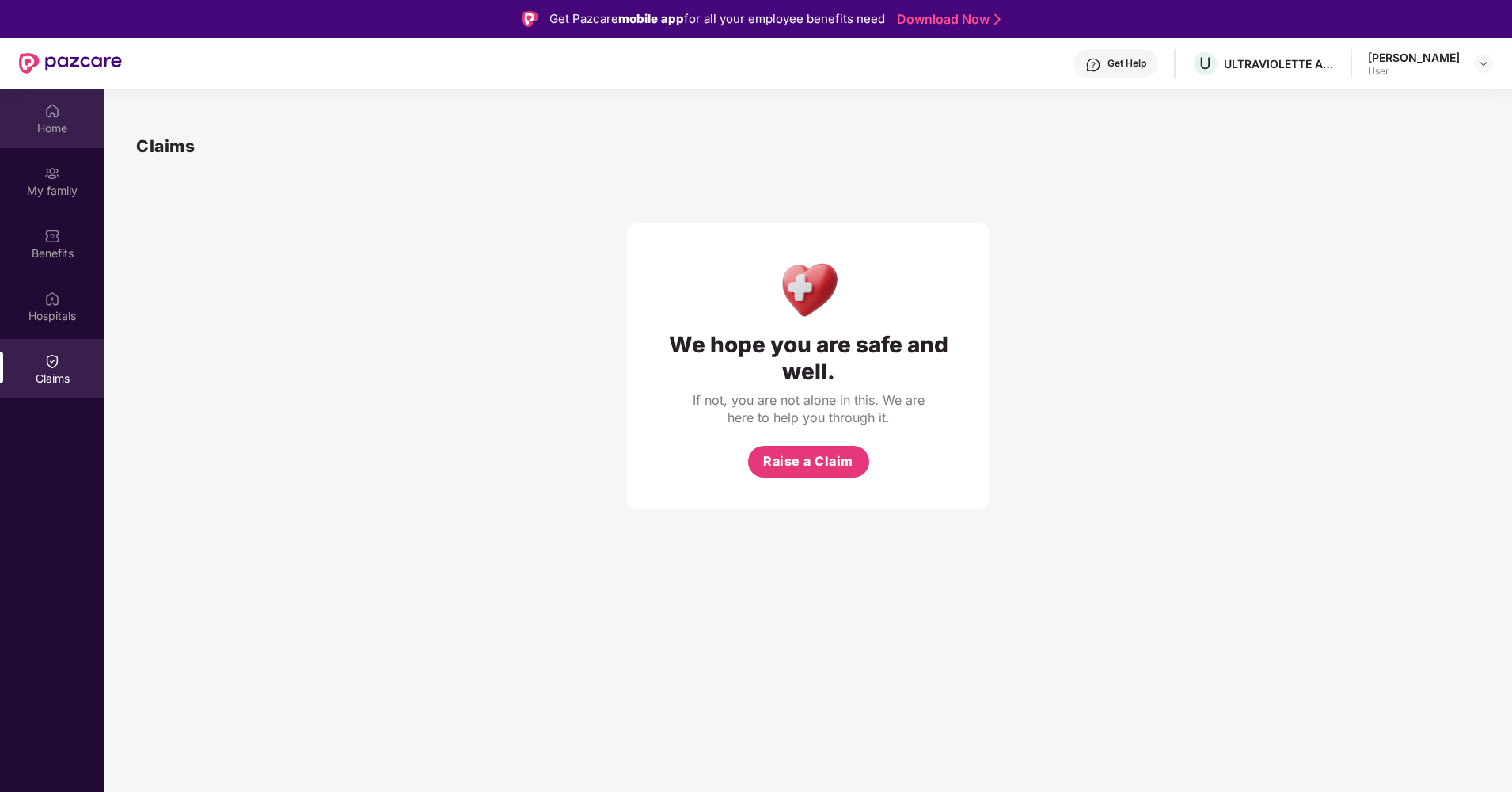
click at [39, 125] on div "Home" at bounding box center [52, 128] width 104 height 16
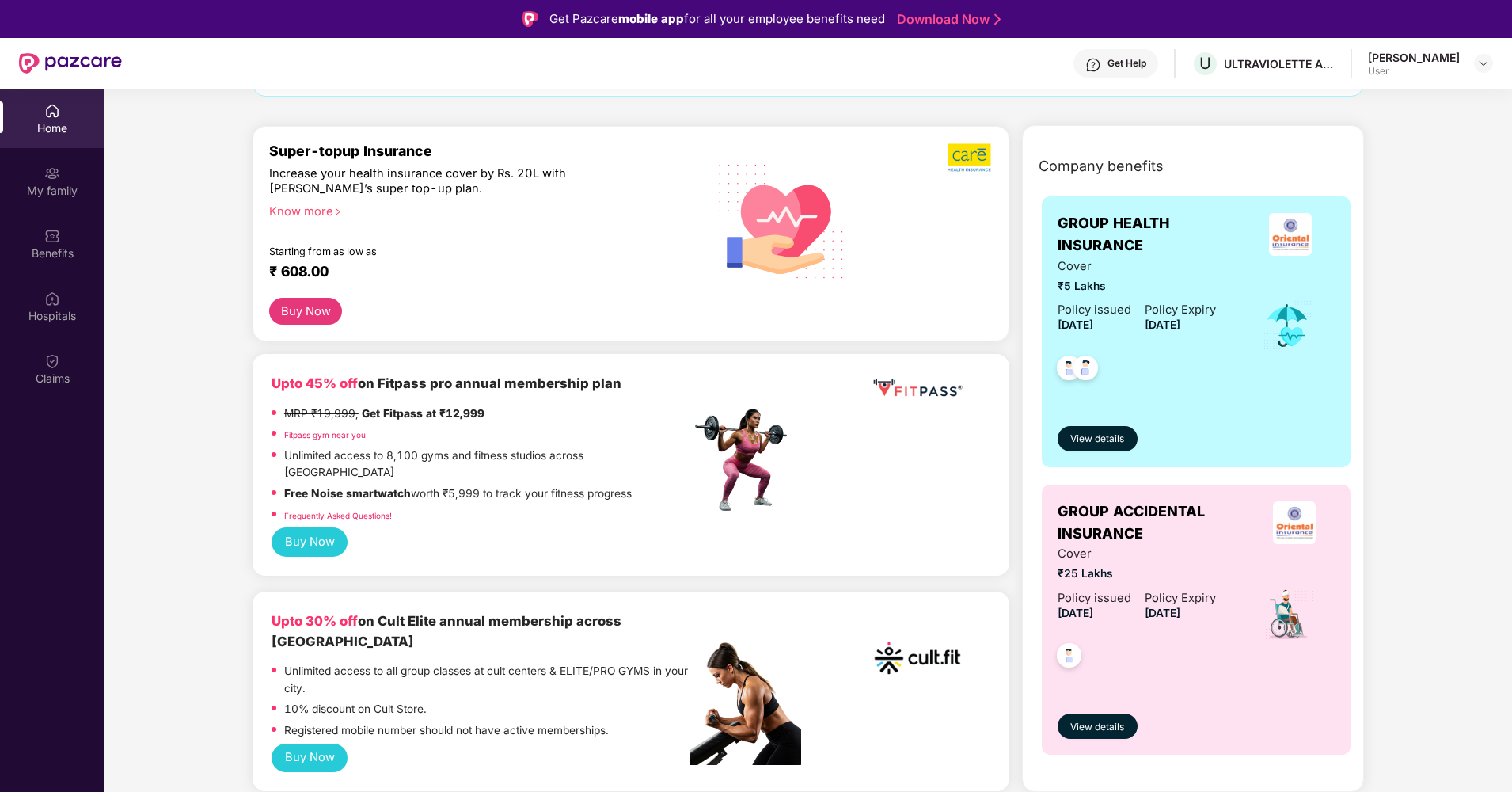
scroll to position [164, 0]
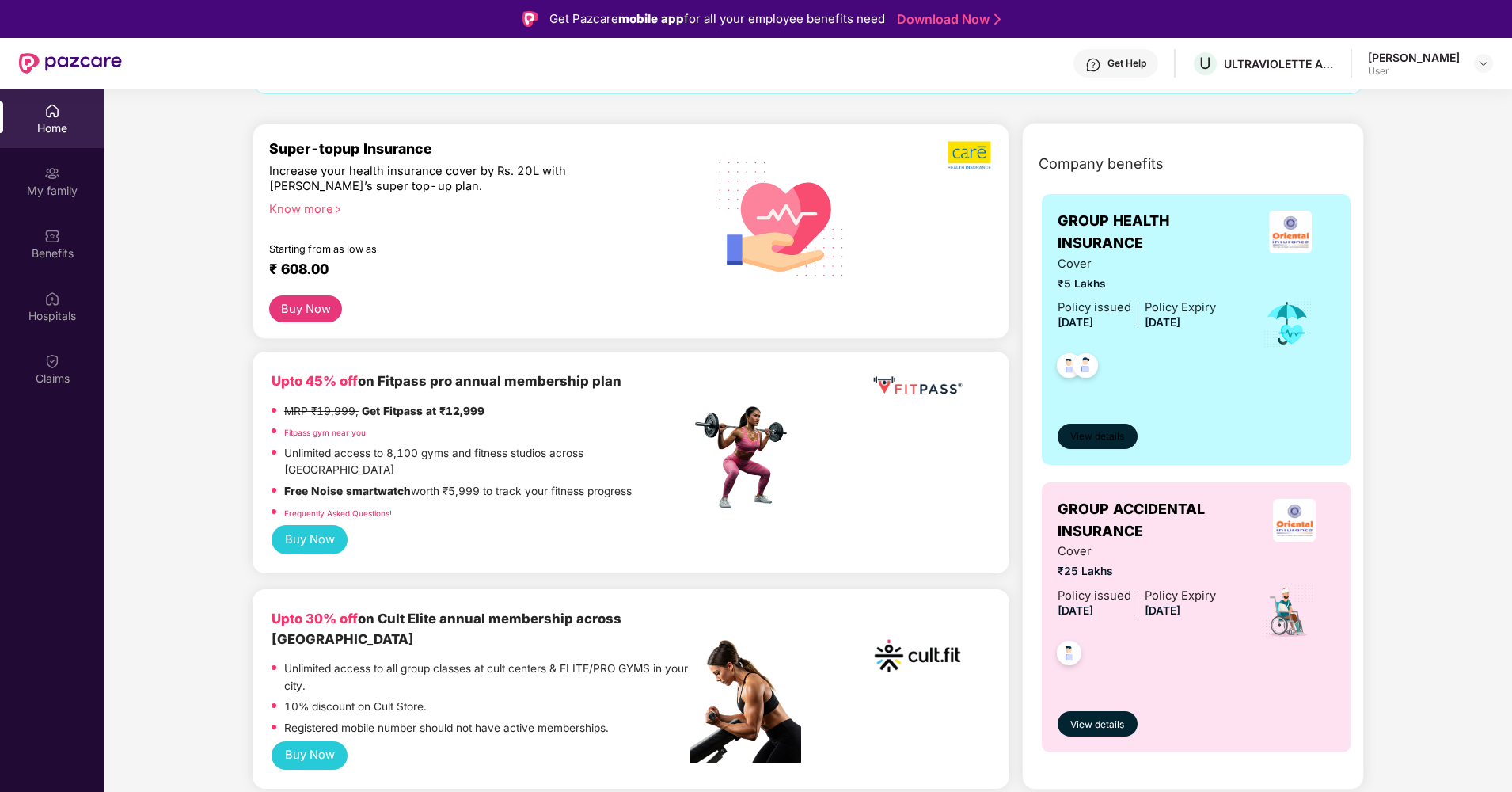
click at [1114, 443] on span "View details" at bounding box center [1098, 436] width 54 height 15
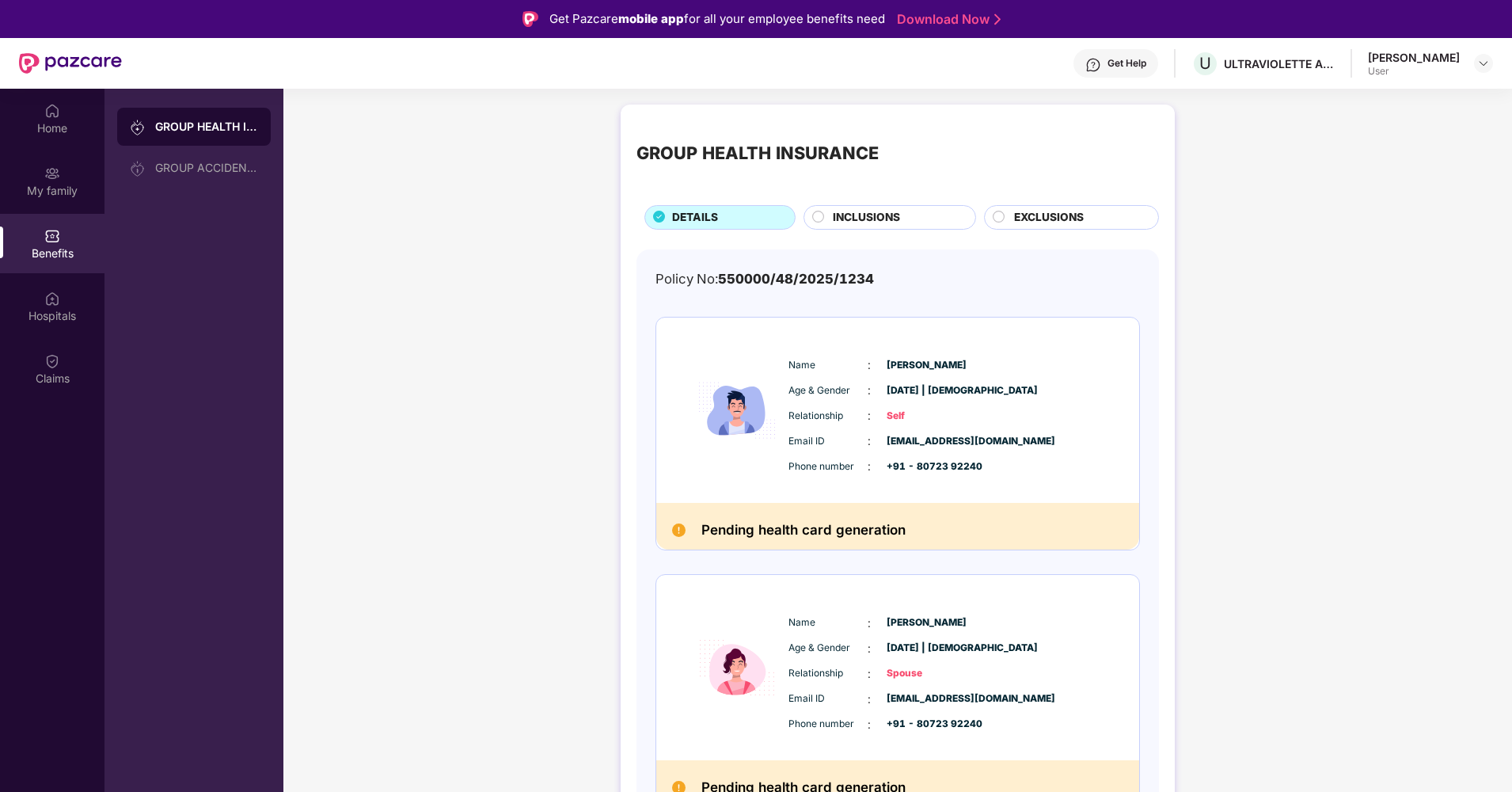
click at [896, 218] on span "INCLUSIONS" at bounding box center [867, 217] width 67 height 18
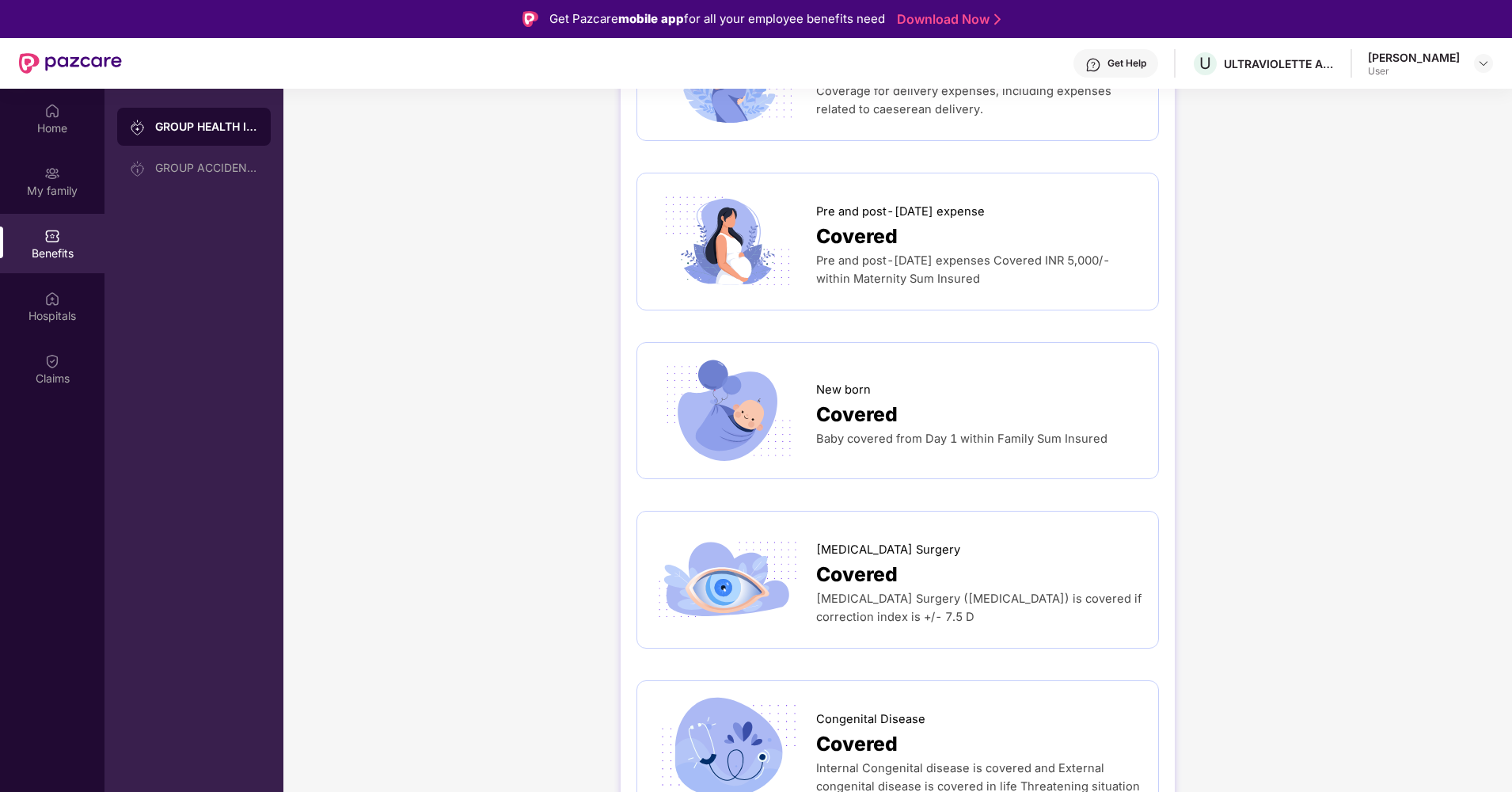
scroll to position [88, 0]
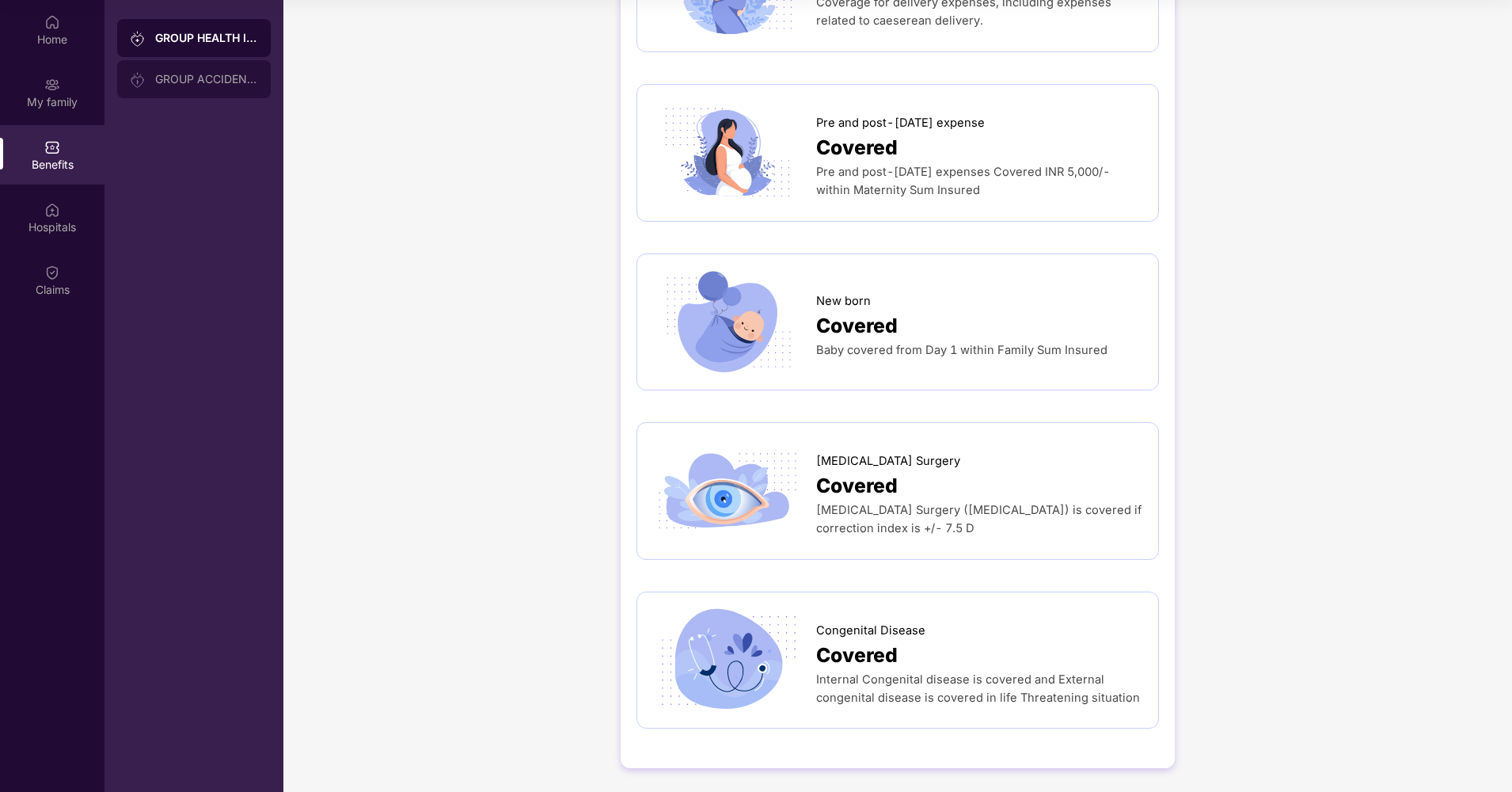
click at [198, 72] on div "GROUP ACCIDENTAL INSURANCE" at bounding box center [194, 78] width 153 height 38
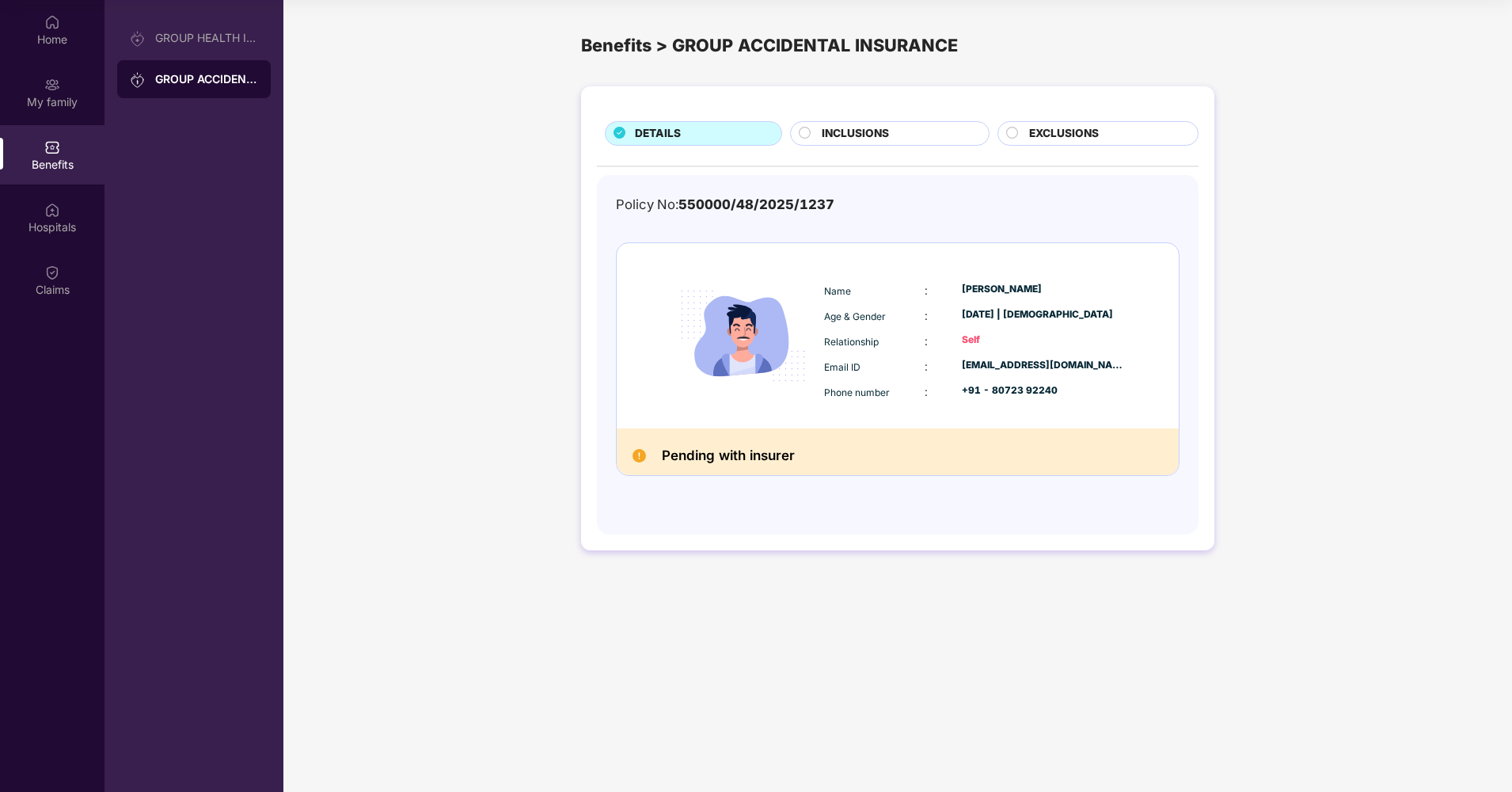
click at [884, 133] on span "INCLUSIONS" at bounding box center [856, 134] width 67 height 18
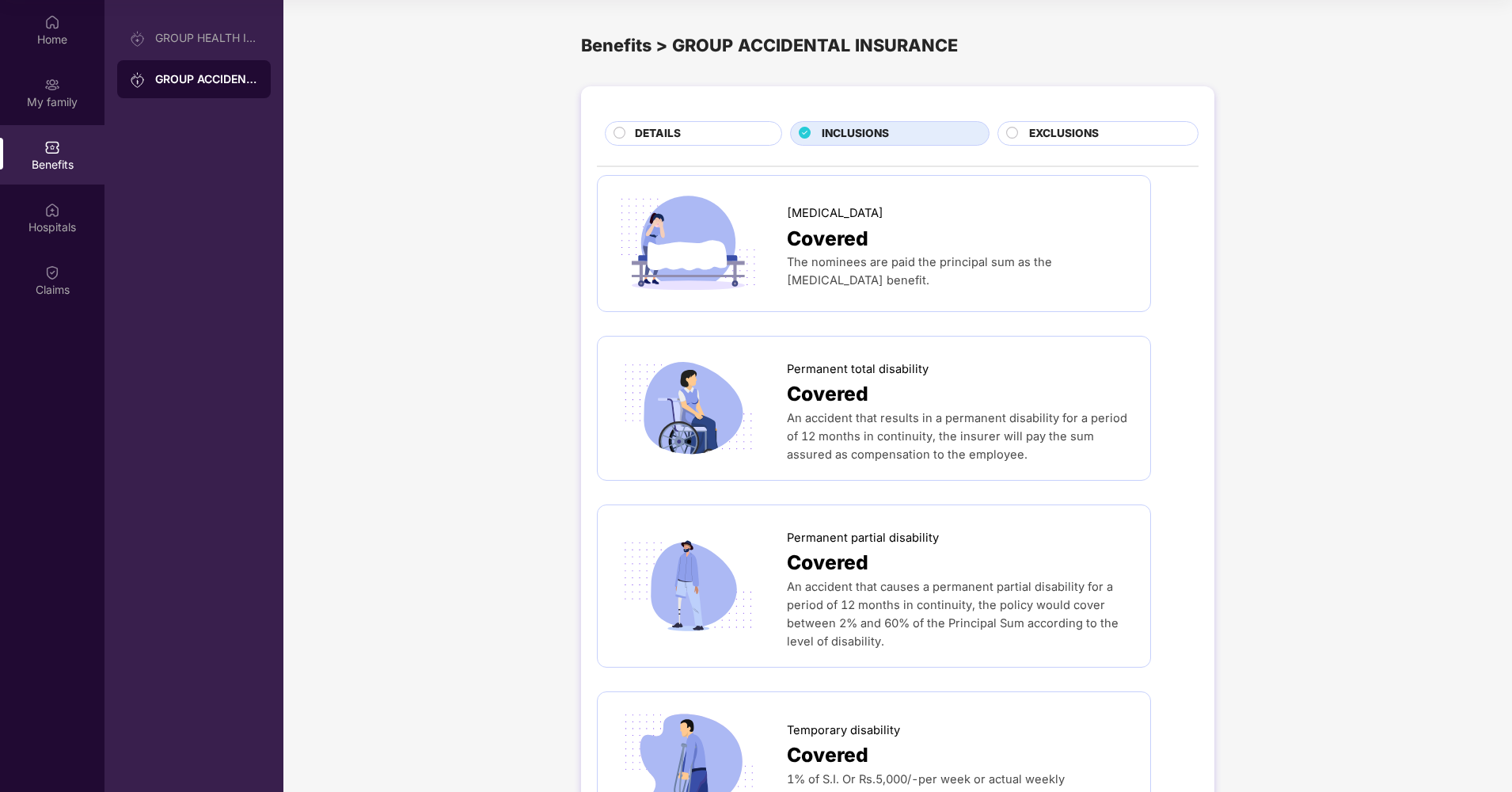
click at [696, 129] on div "DETAILS" at bounding box center [700, 135] width 147 height 19
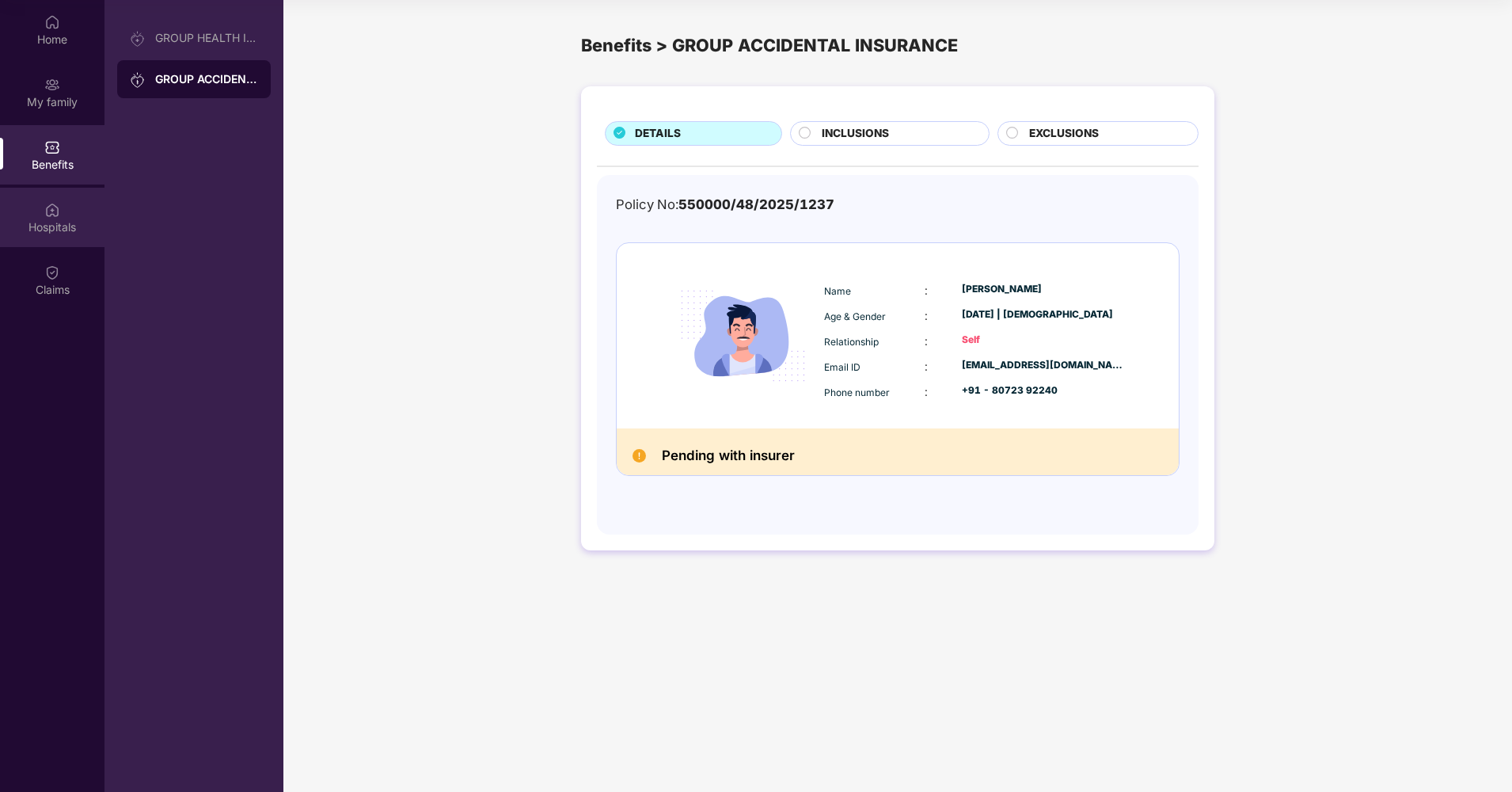
click at [67, 211] on div "Hospitals" at bounding box center [52, 217] width 104 height 59
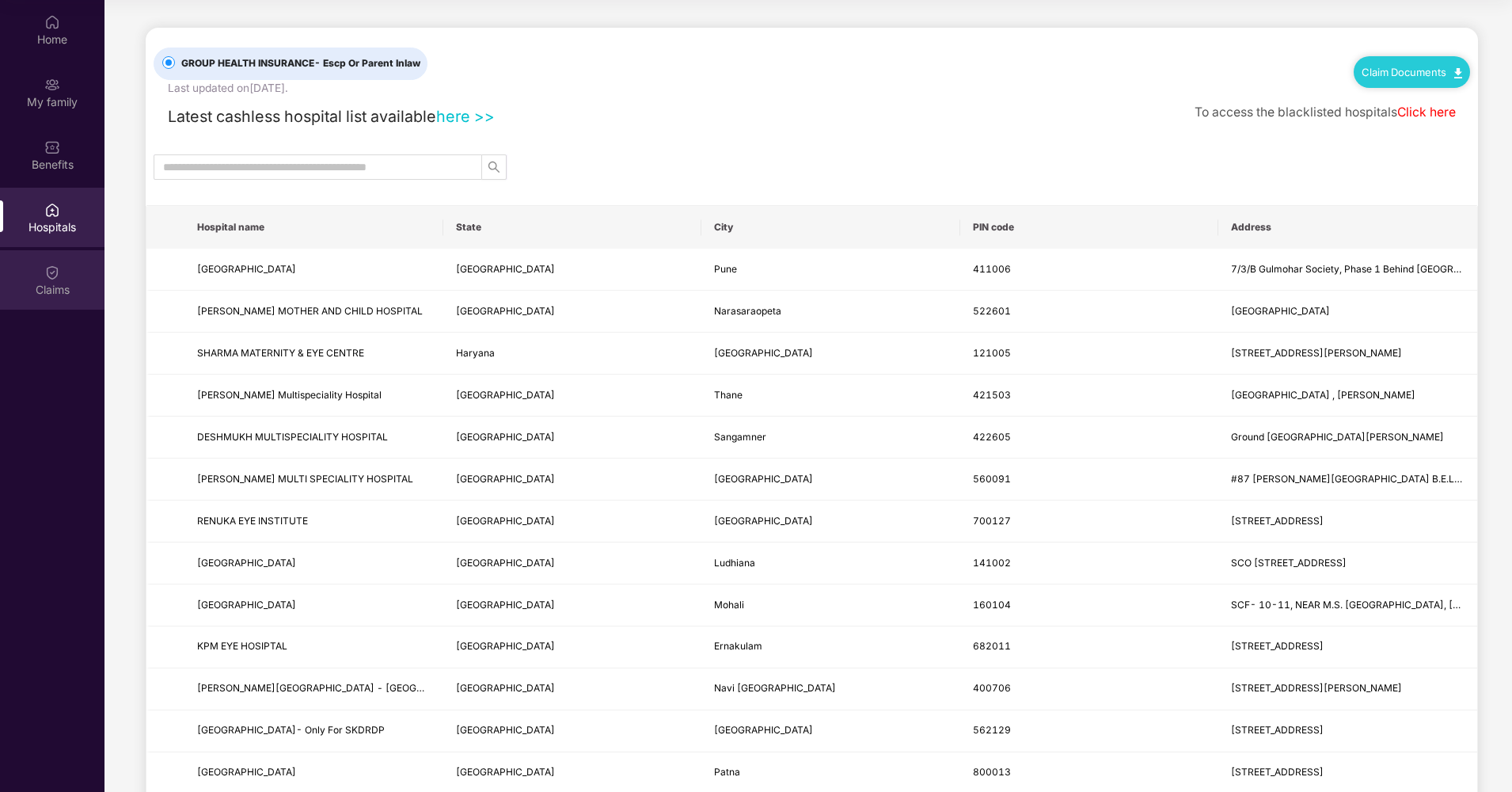
click at [69, 291] on div "Claims" at bounding box center [52, 290] width 104 height 16
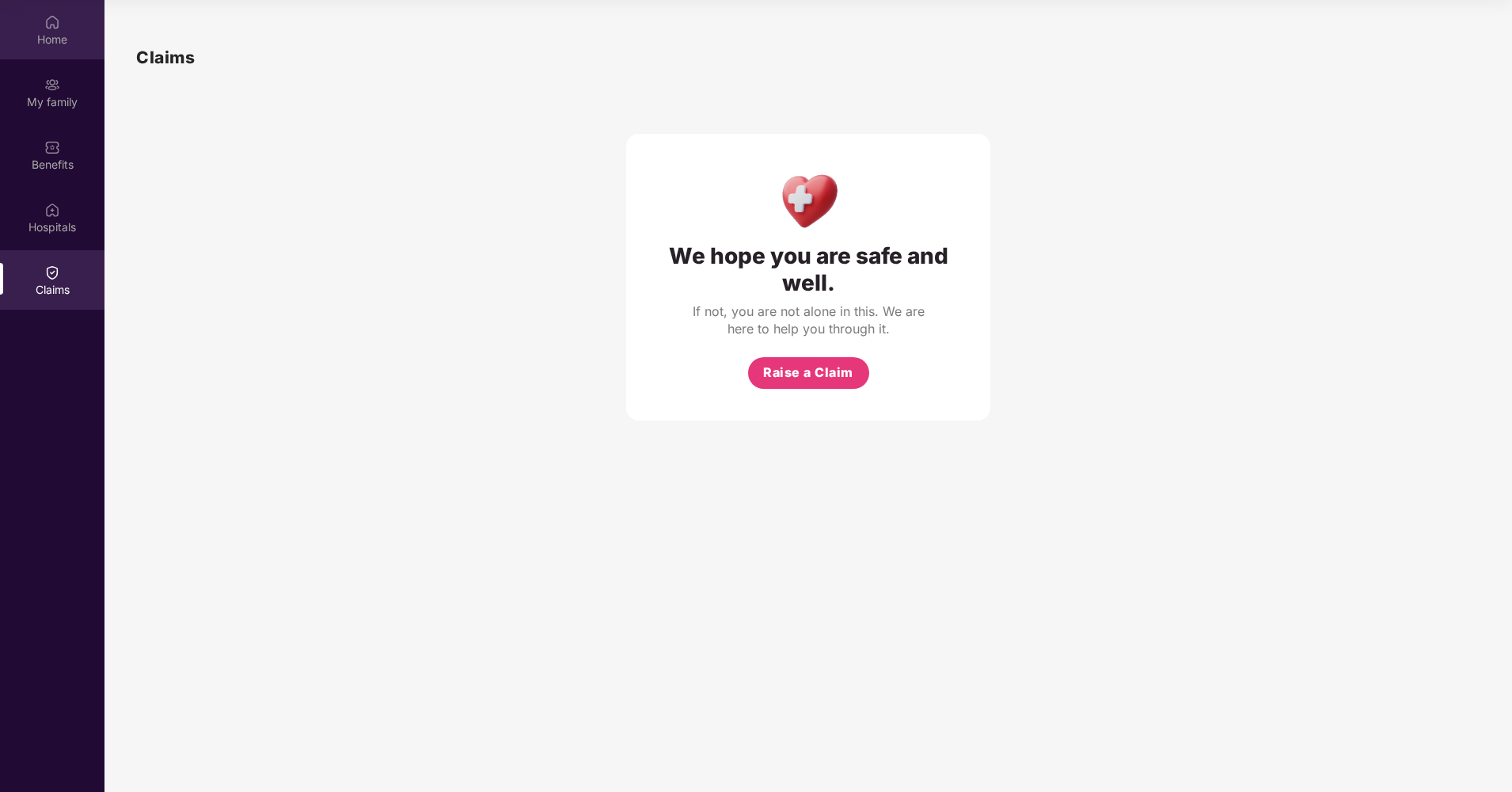
click at [51, 41] on div "Home" at bounding box center [52, 40] width 104 height 16
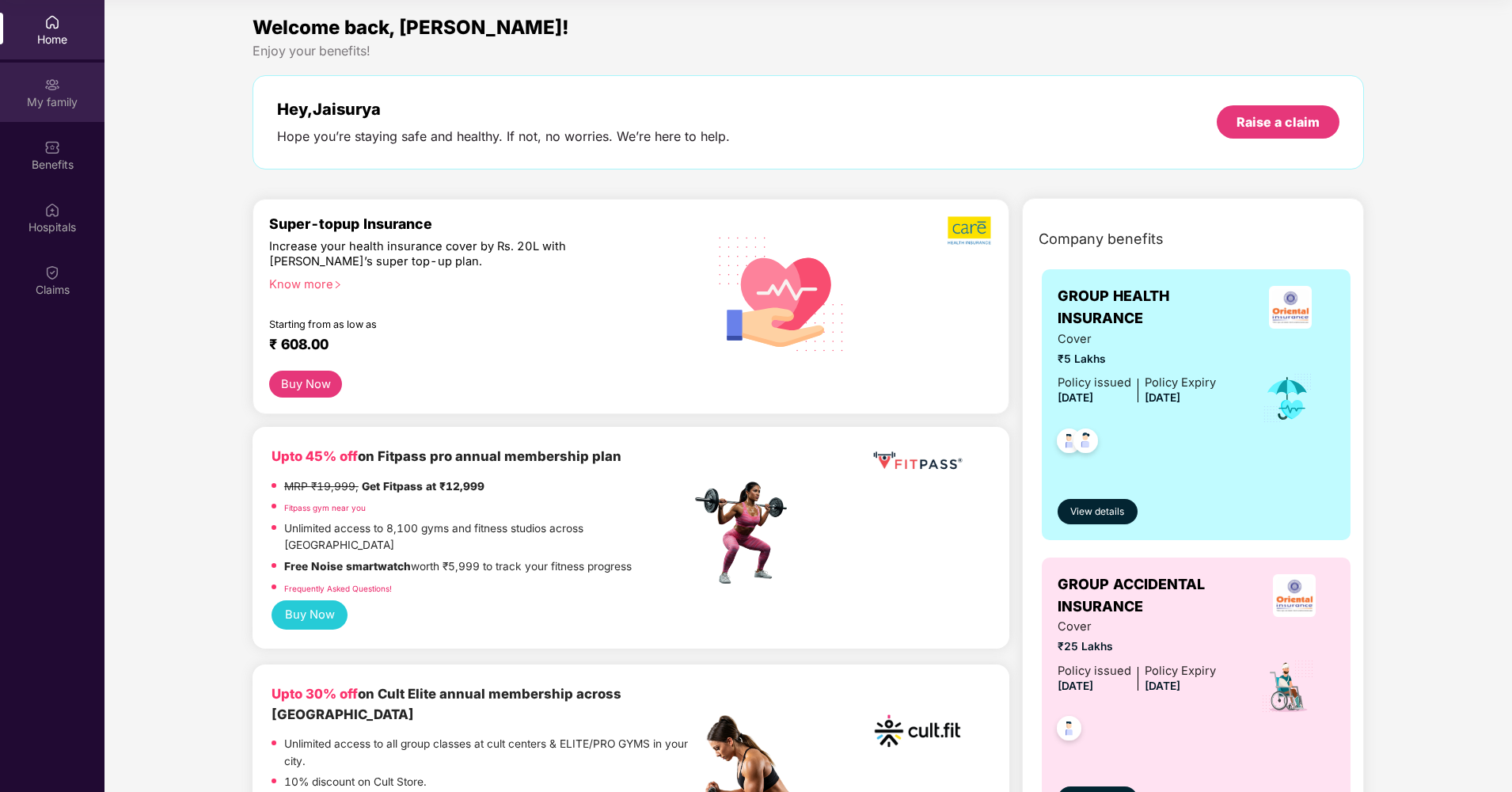
click at [51, 105] on div "My family" at bounding box center [52, 102] width 104 height 16
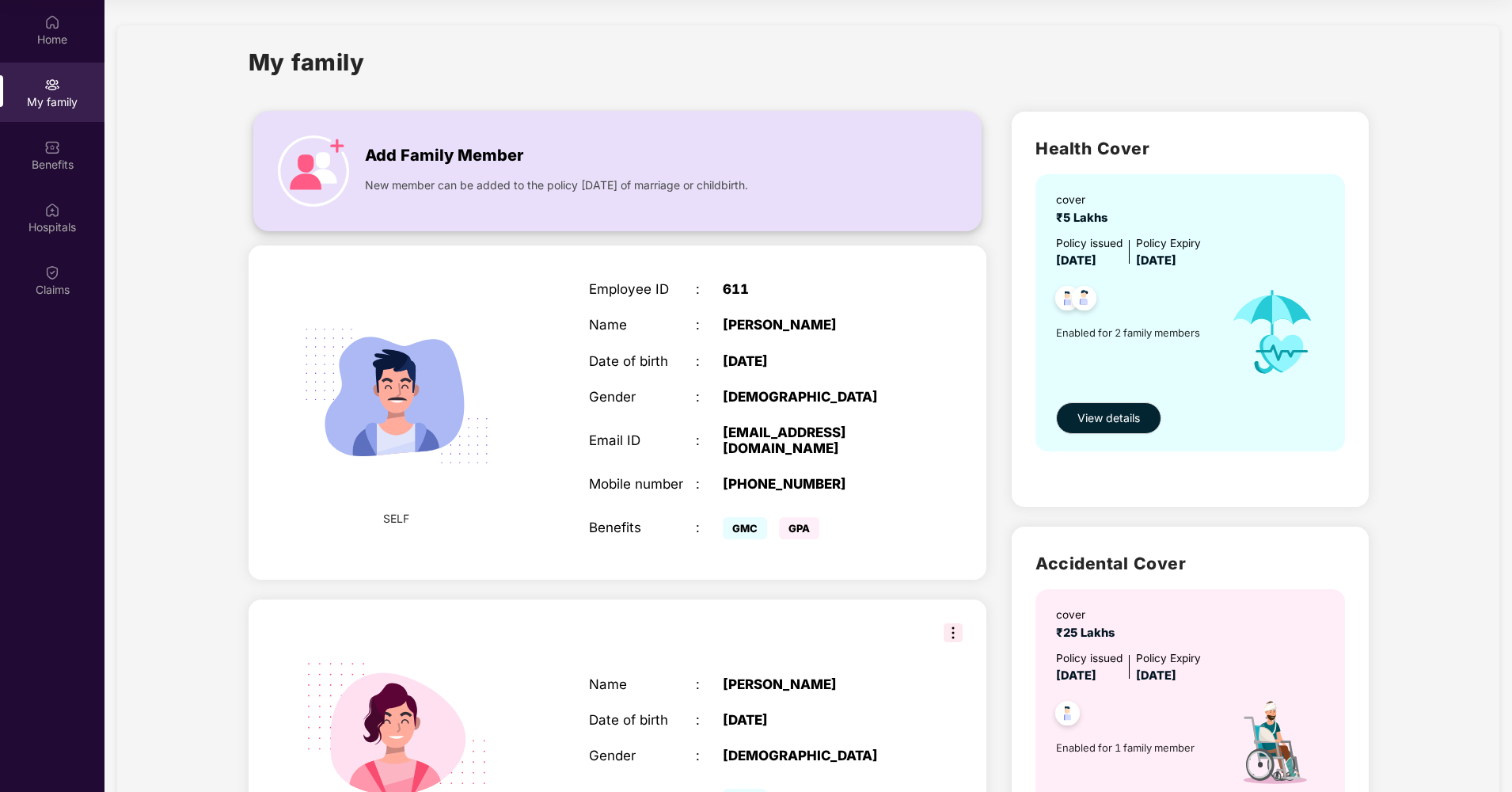
click at [385, 149] on span "Add Family Member" at bounding box center [444, 155] width 158 height 24
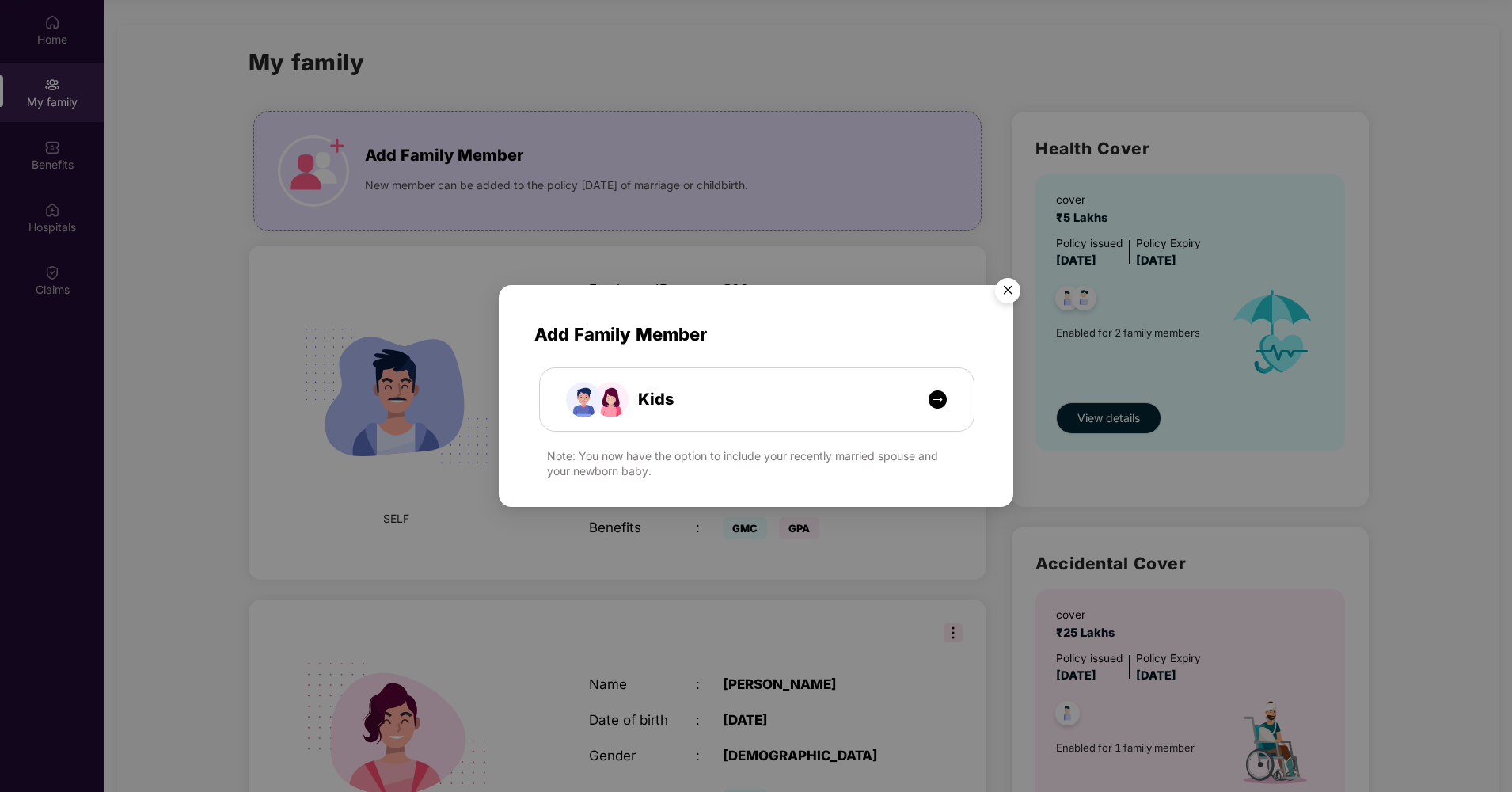
click at [1008, 293] on img "Close" at bounding box center [1007, 292] width 45 height 45
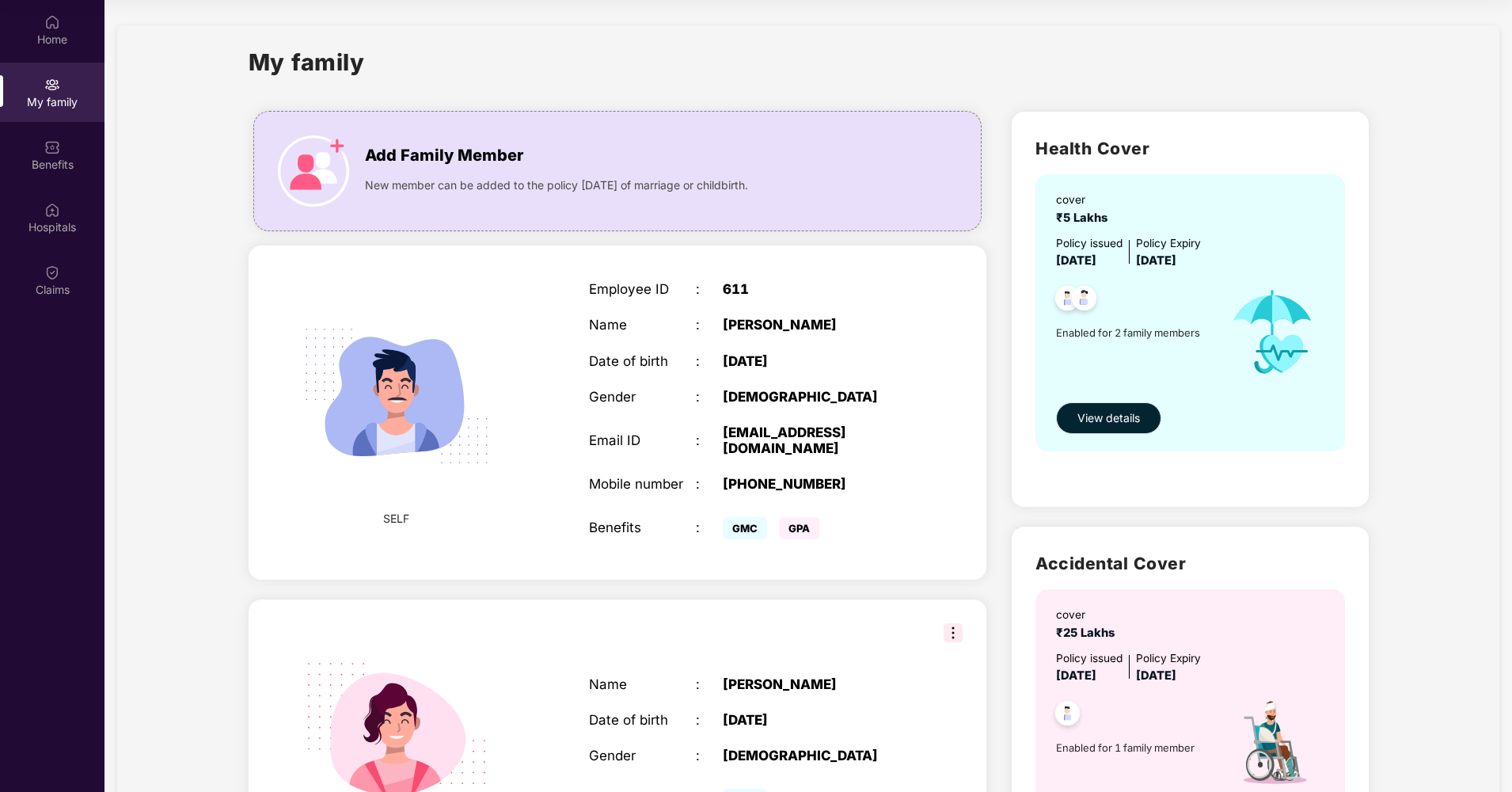
click at [1112, 412] on span "View details" at bounding box center [1109, 418] width 62 height 18
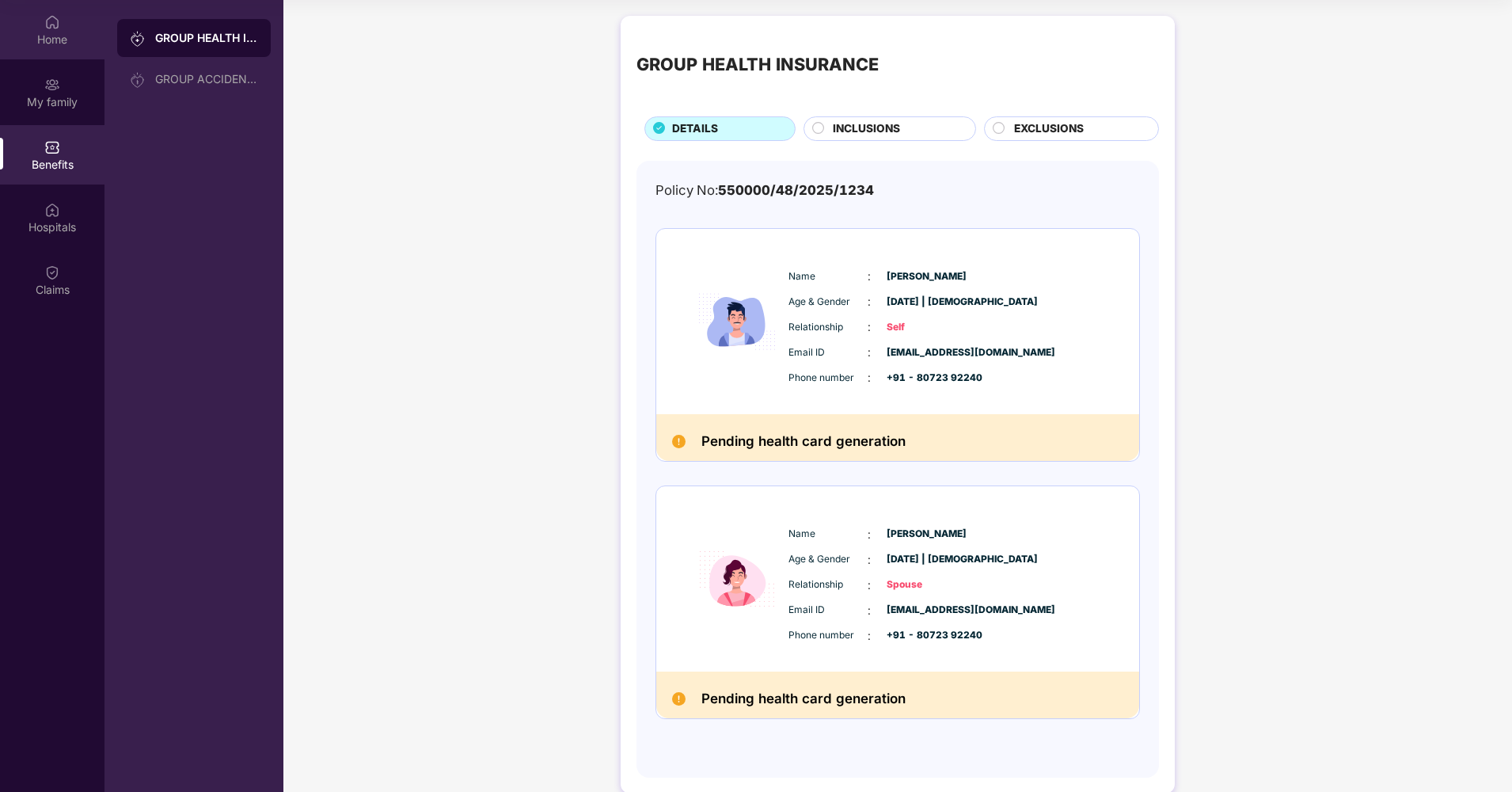
click at [67, 16] on div "Home" at bounding box center [52, 29] width 104 height 59
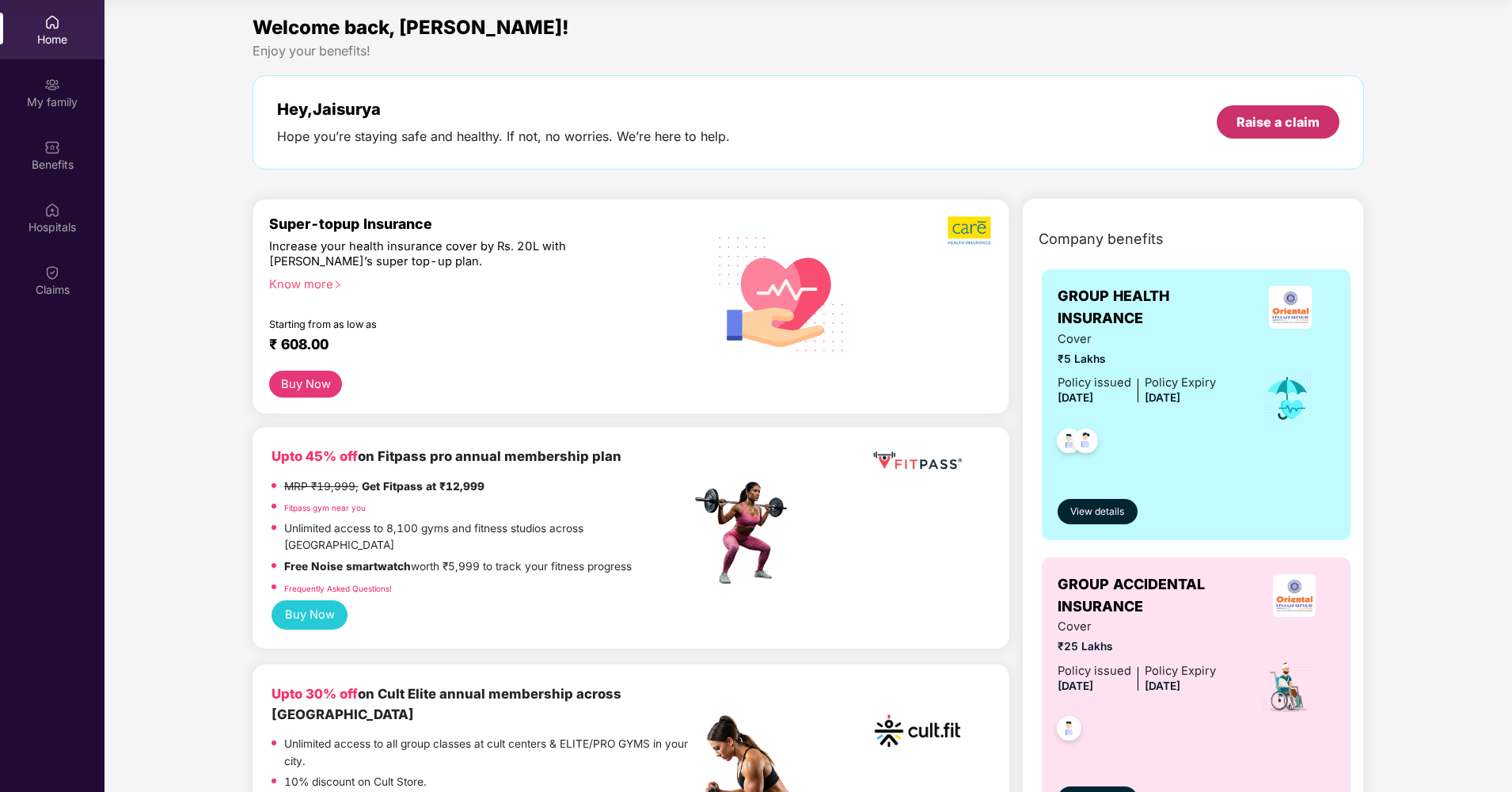
click at [1245, 123] on div "Raise a claim" at bounding box center [1278, 121] width 83 height 18
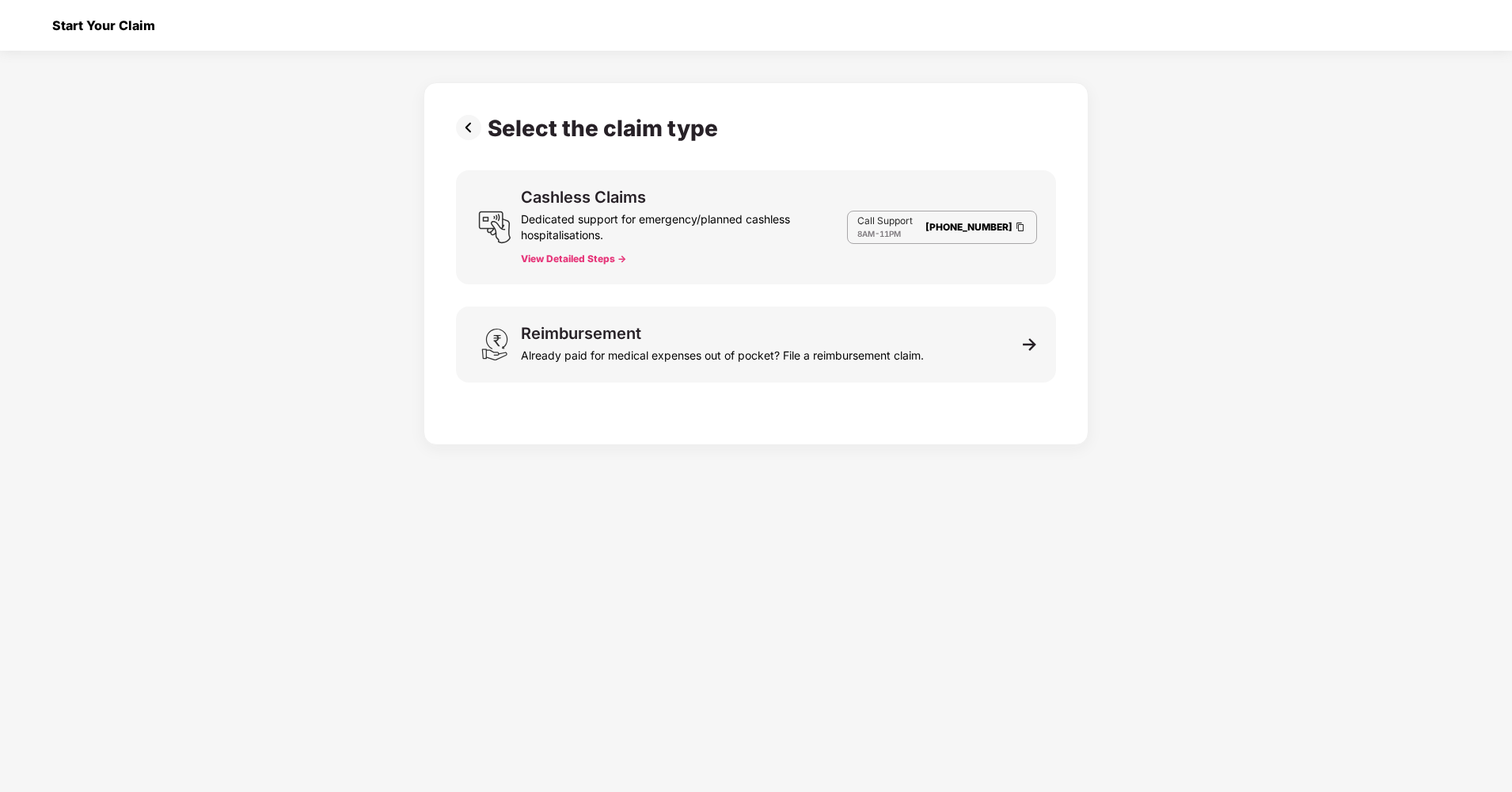
scroll to position [38, 0]
click at [609, 258] on button "View Detailed Steps ->" at bounding box center [573, 259] width 105 height 13
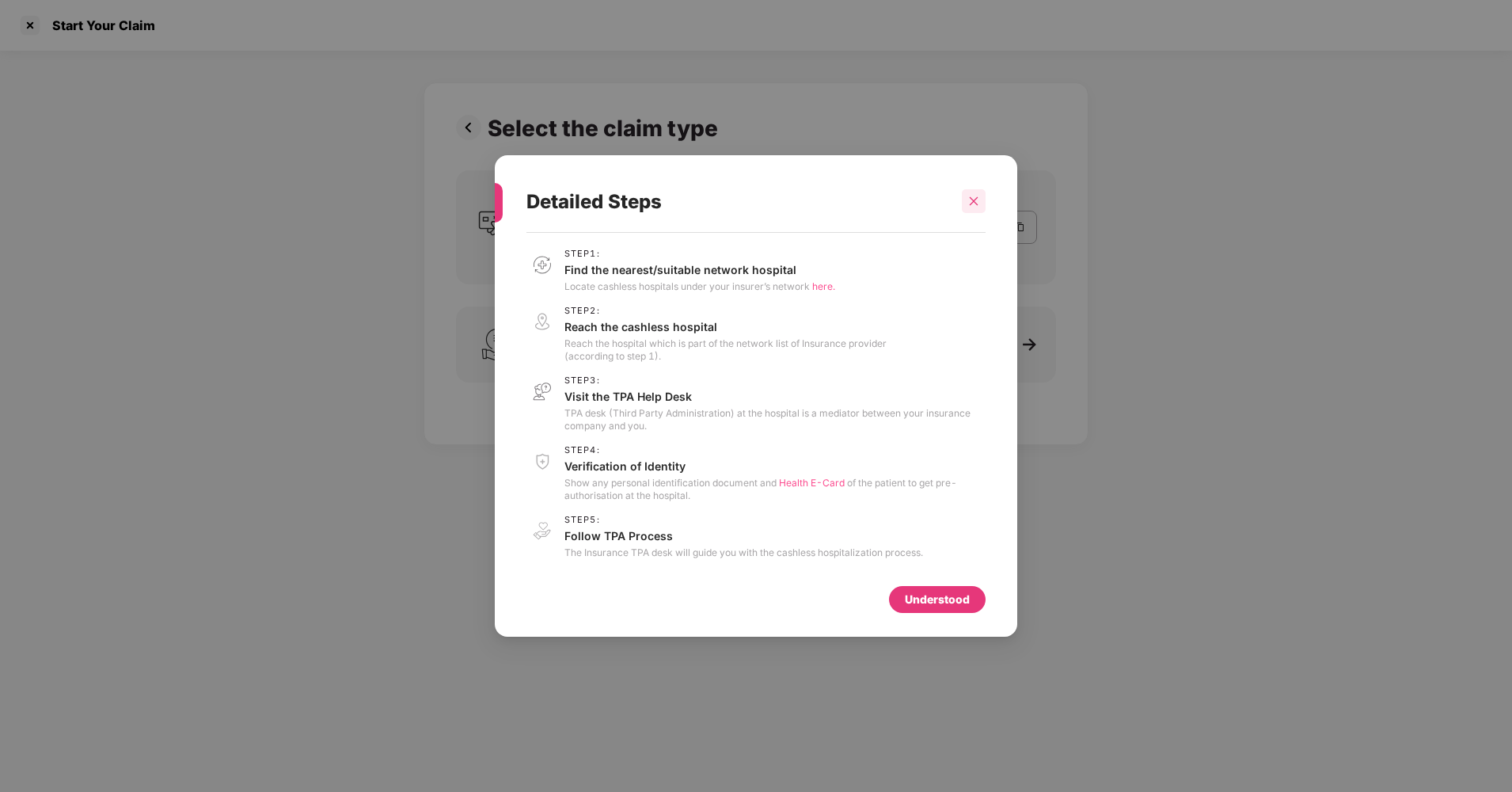
click at [980, 201] on div at bounding box center [974, 201] width 24 height 24
